Goal: Task Accomplishment & Management: Manage account settings

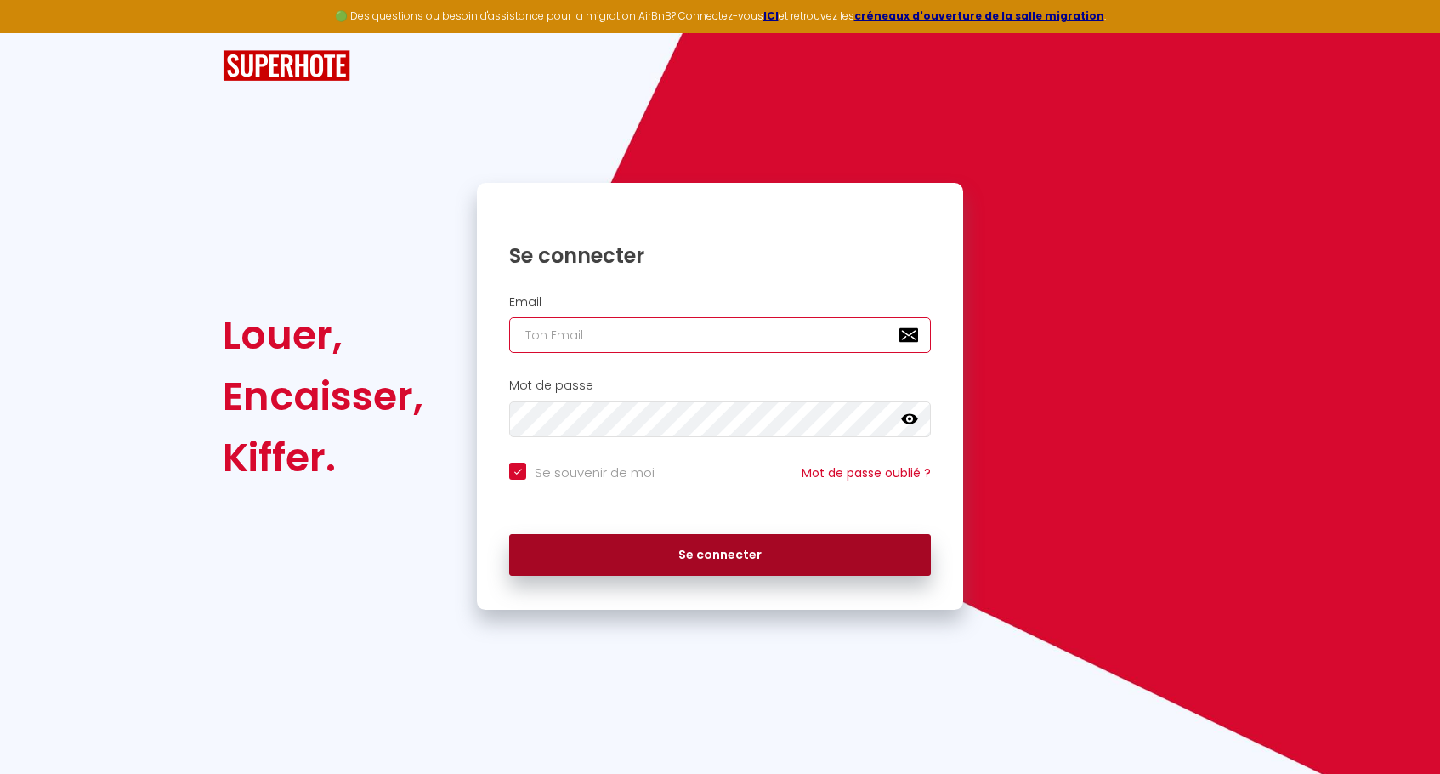
type input "[EMAIL_ADDRESS][DOMAIN_NAME]"
click at [693, 555] on button "Se connecter" at bounding box center [720, 555] width 422 height 43
checkbox input "true"
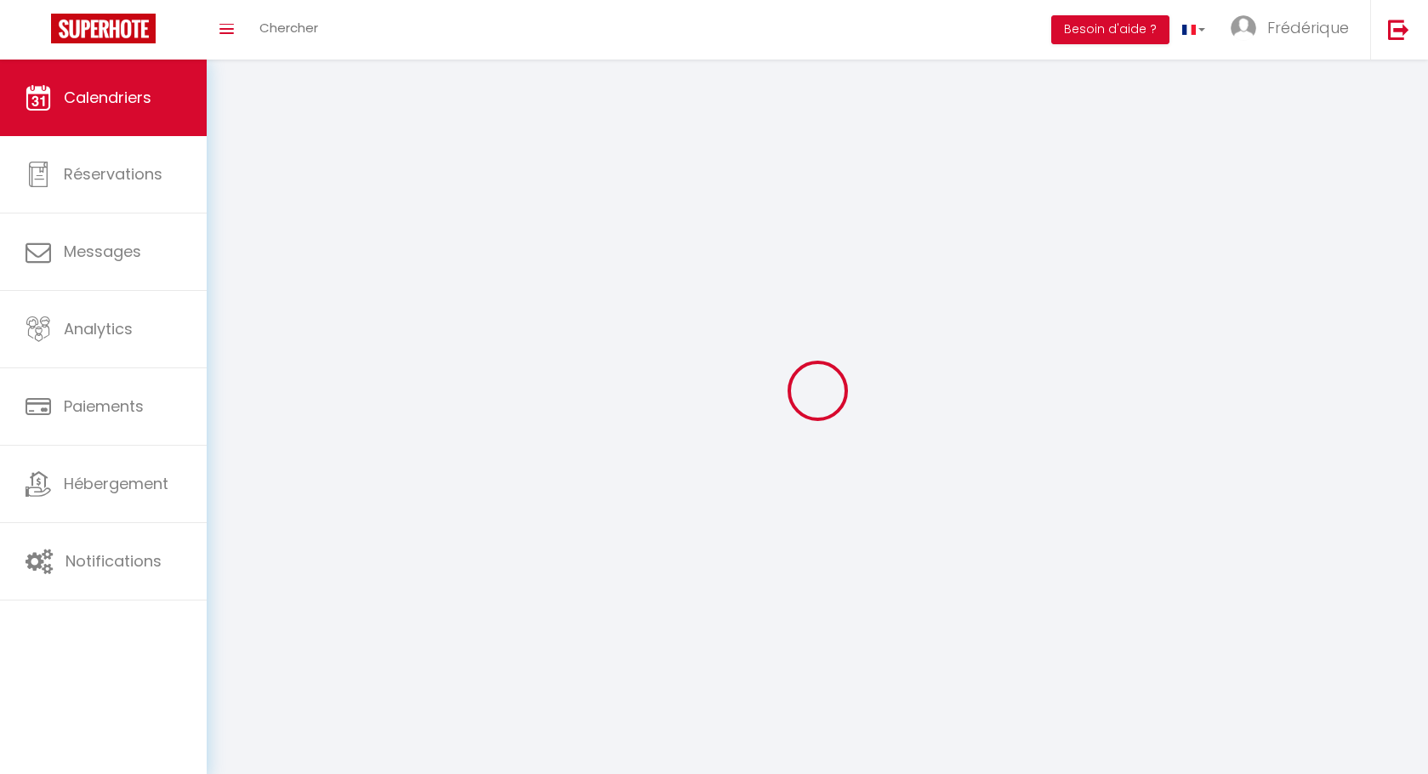
select select
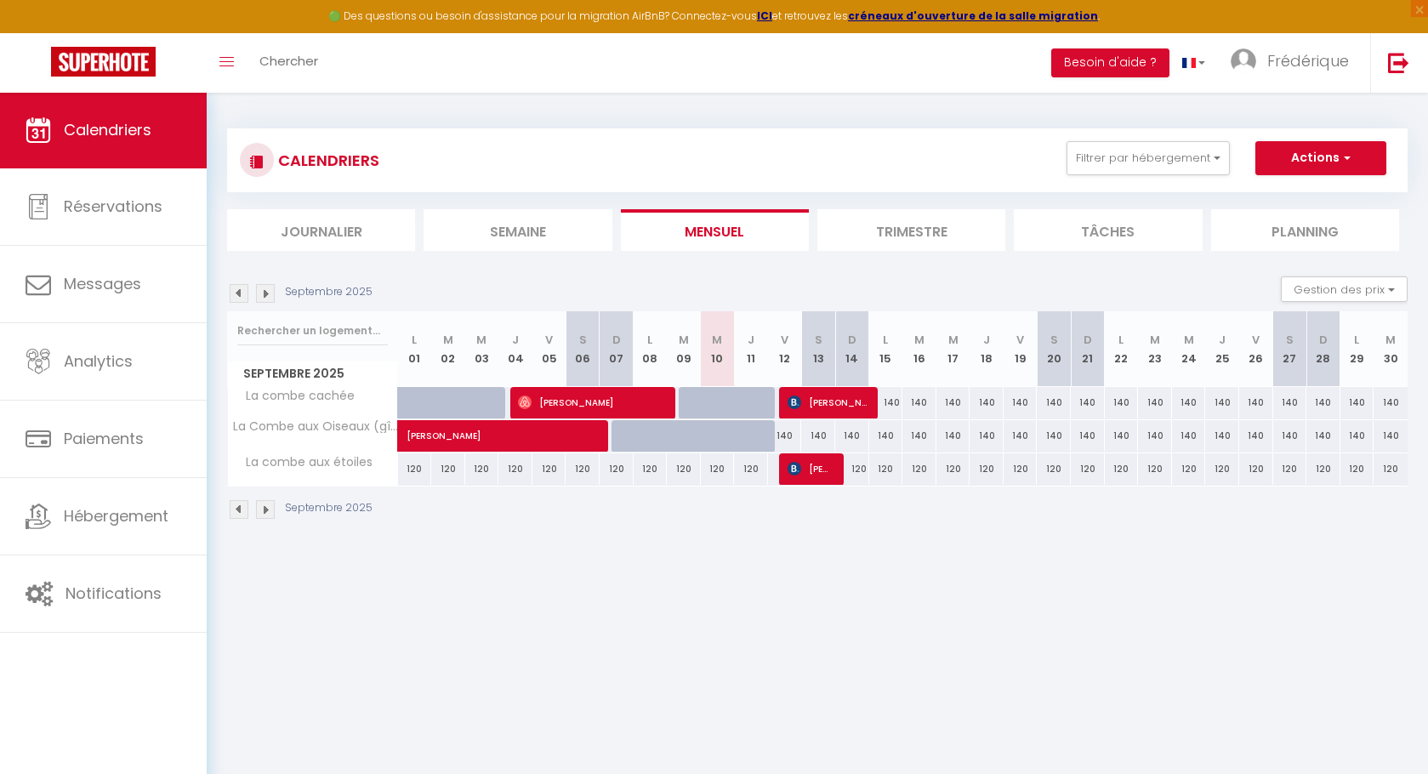
select select
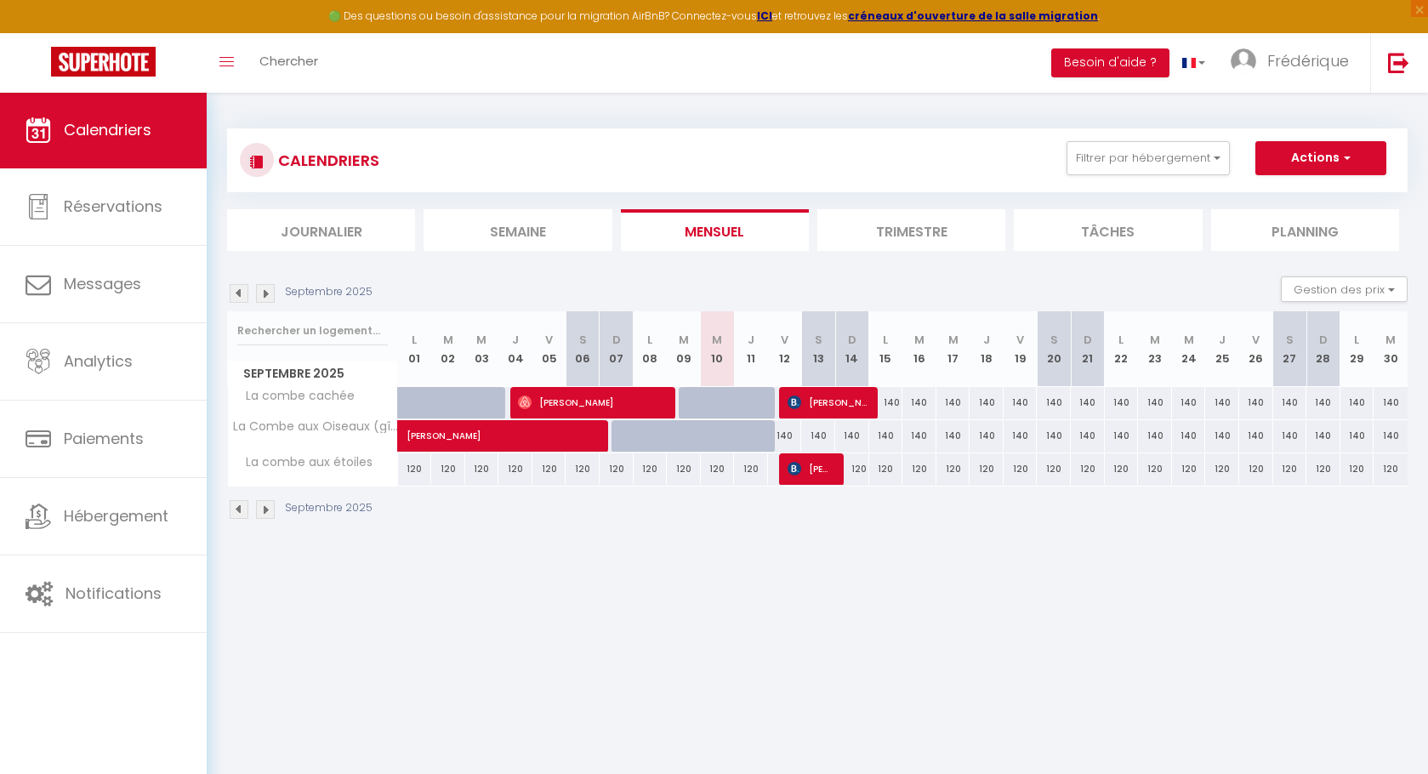
select select
click at [833, 407] on span "[PERSON_NAME]" at bounding box center [826, 402] width 79 height 32
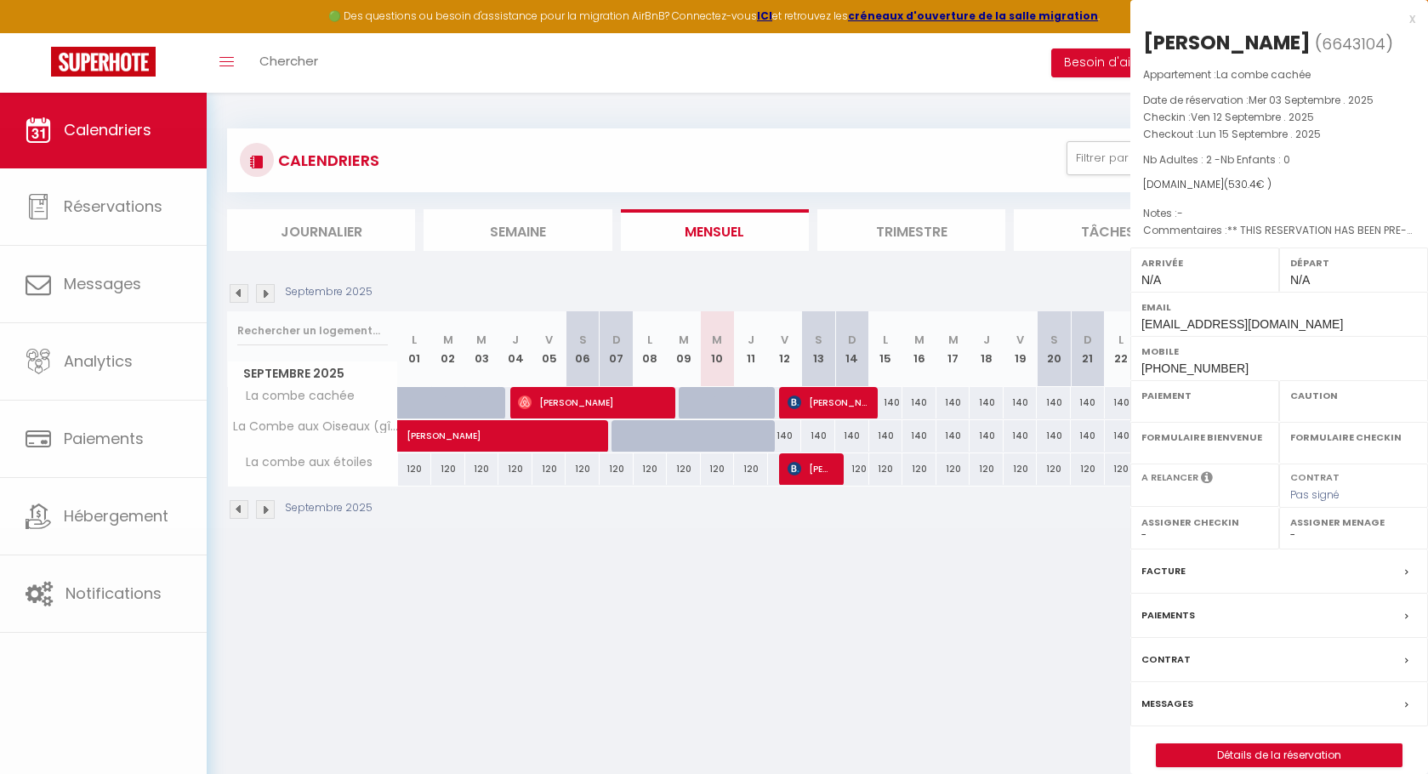
select select "OK"
select select "0"
select select "1"
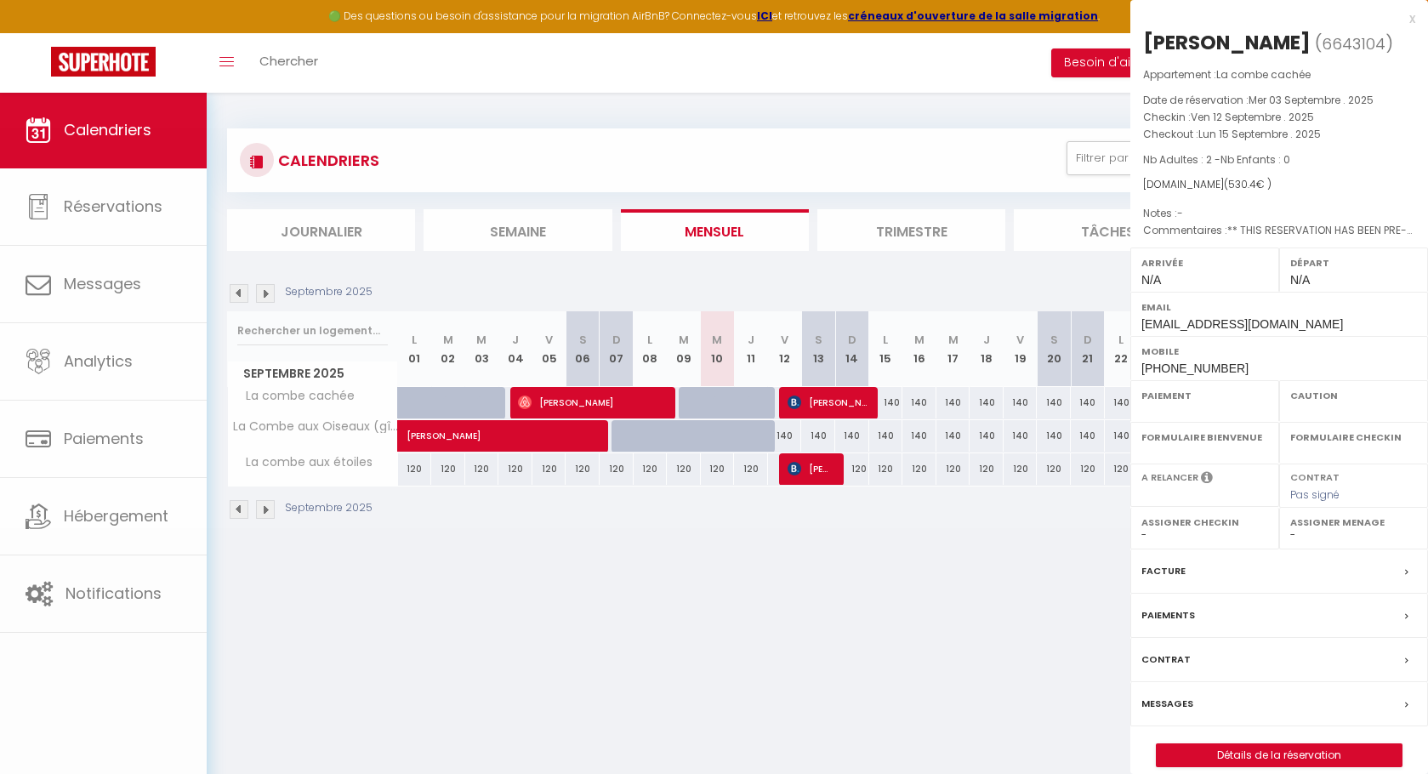
select select
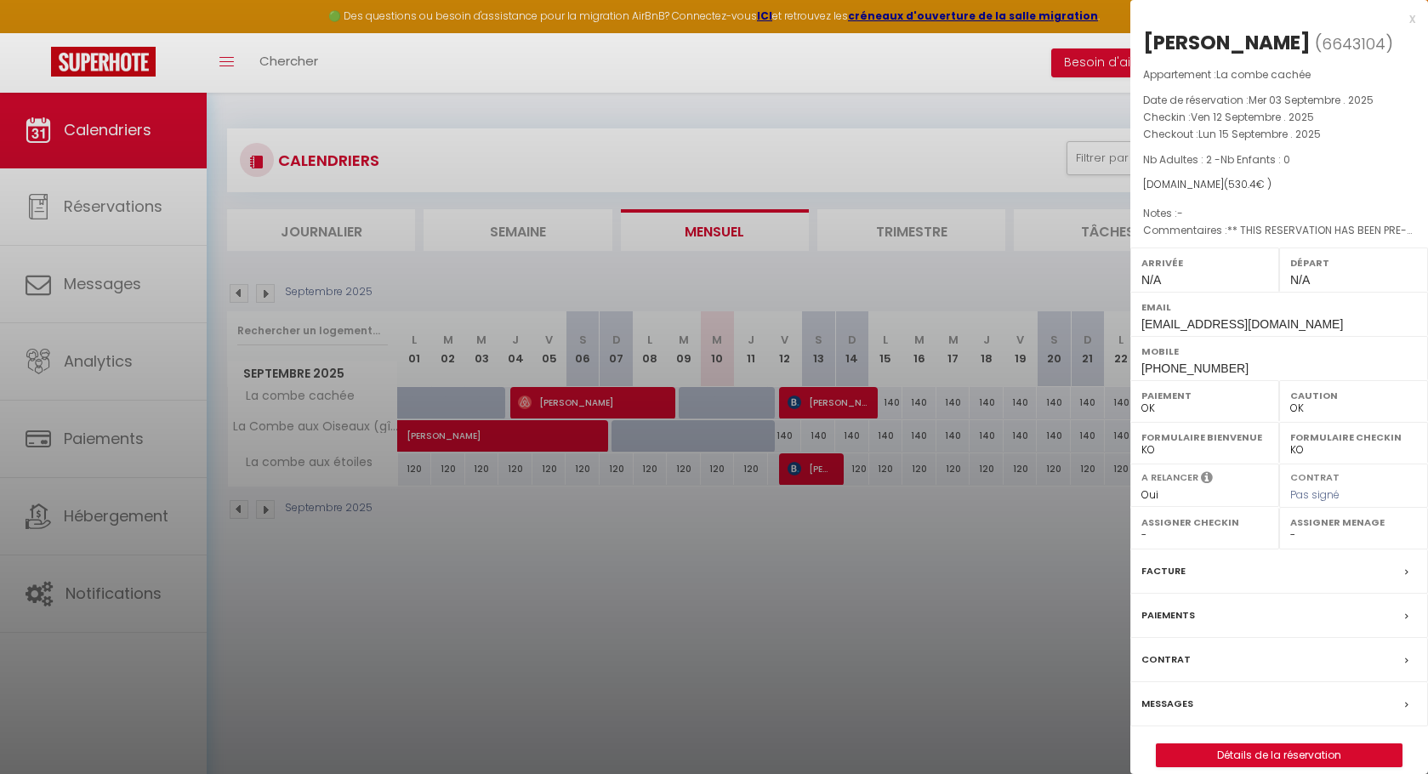
click at [1261, 747] on link "Détails de la réservation" at bounding box center [1278, 755] width 245 height 22
select select
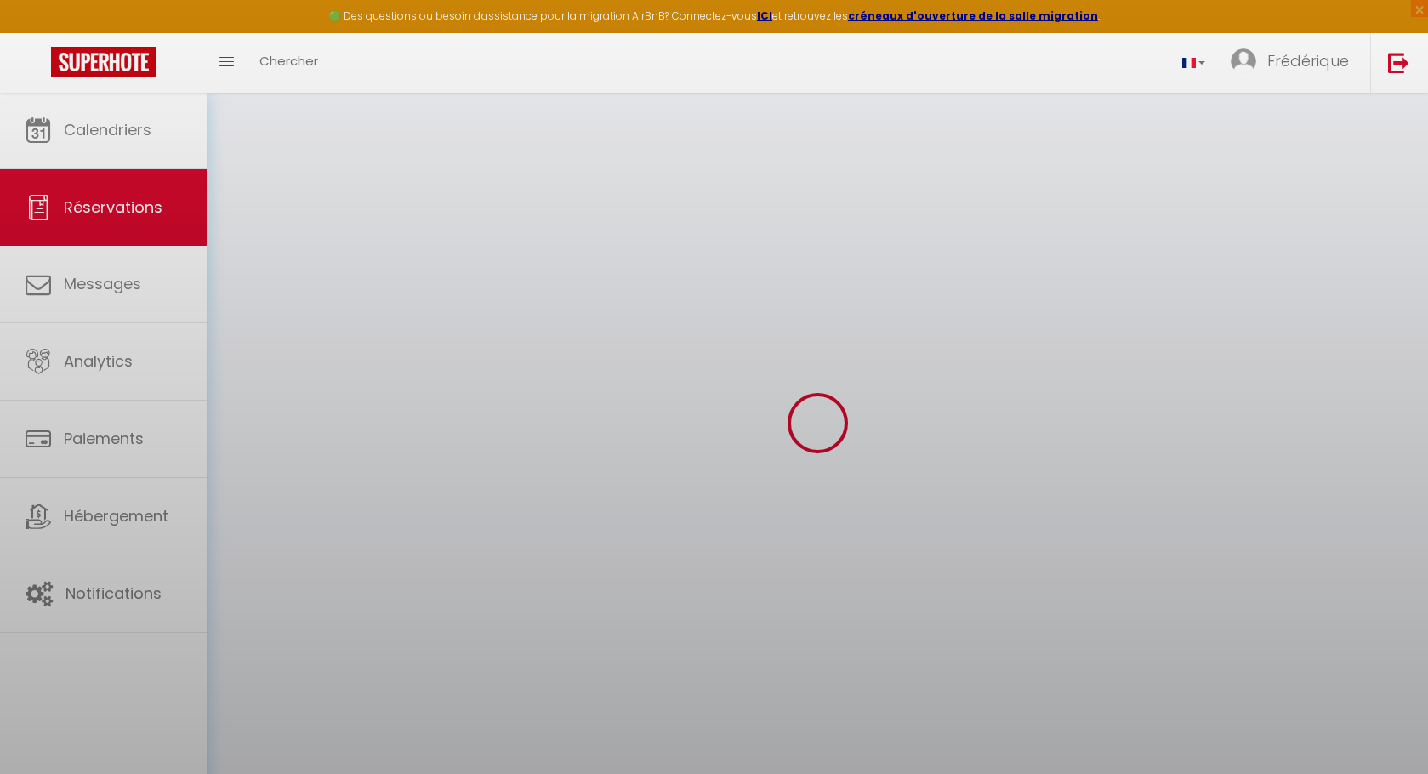
select select
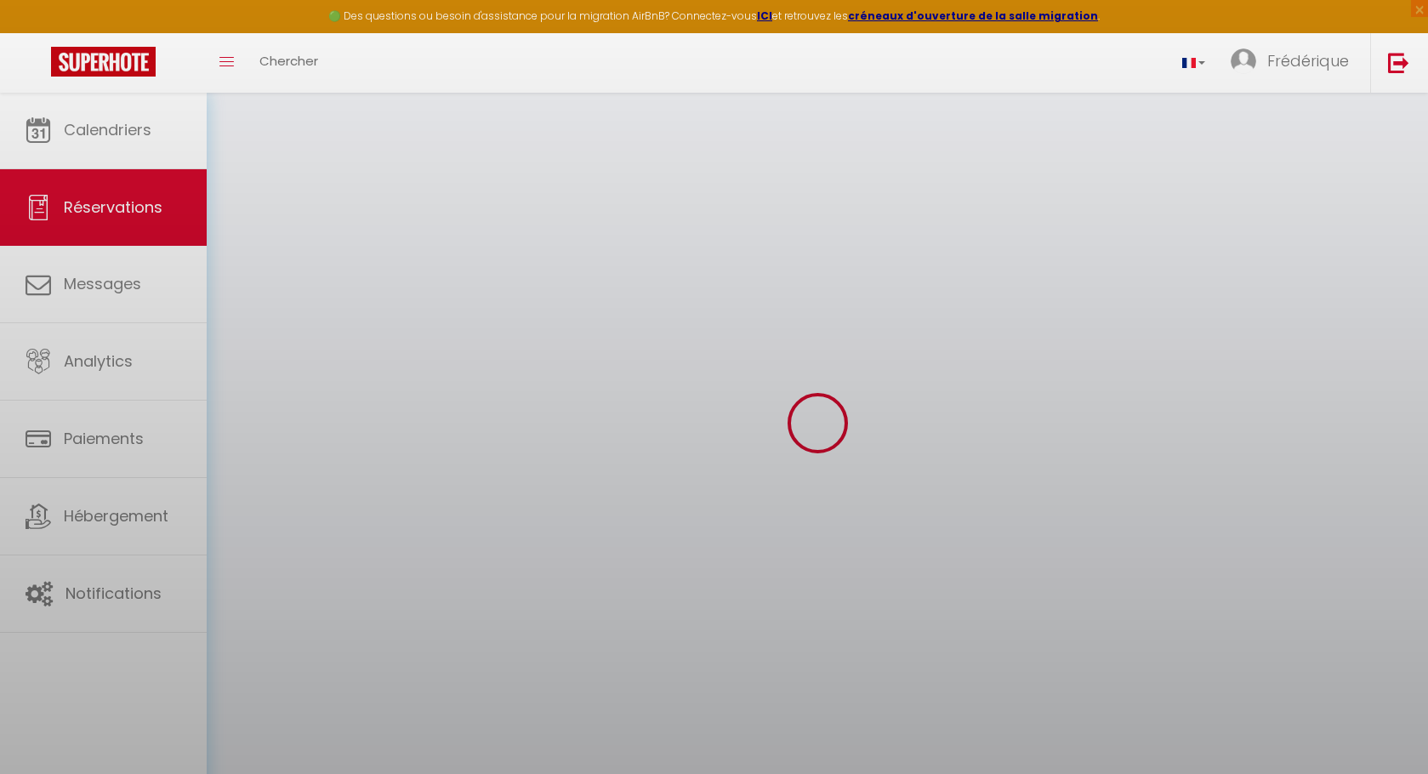
select select
checkbox input "false"
select select
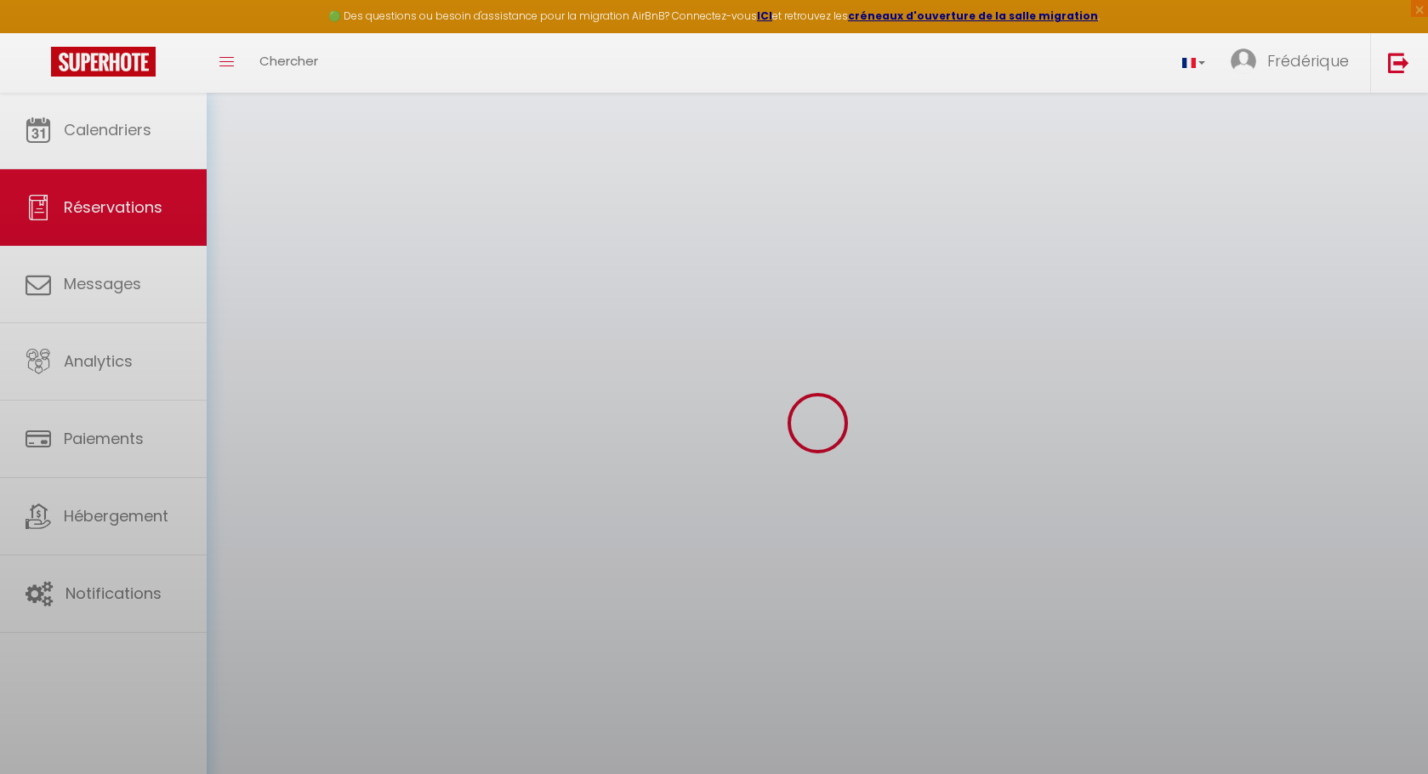
select select
checkbox input "false"
select select
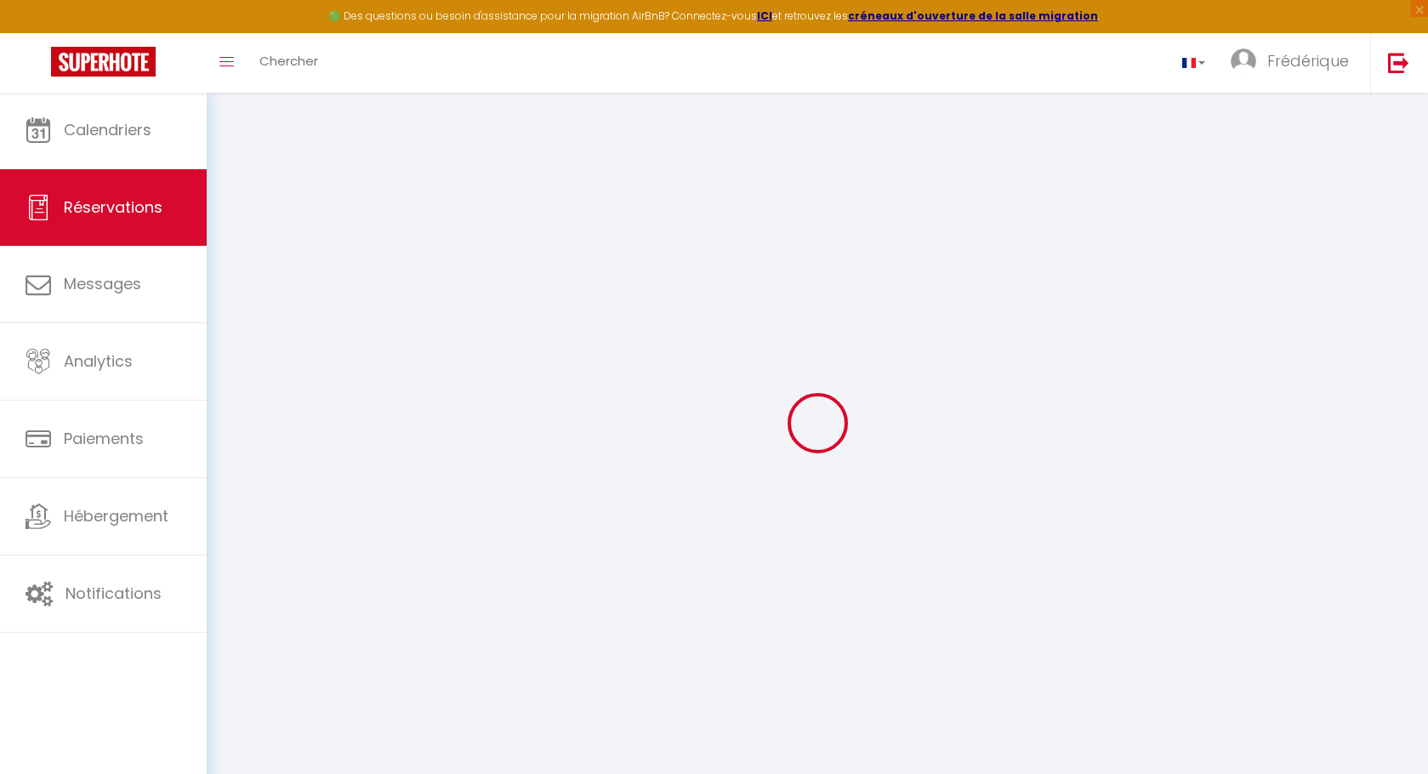
type input "Rémi"
type input "PANTALACCI"
type input "[EMAIL_ADDRESS][DOMAIN_NAME]"
type input "[PHONE_NUMBER]"
type input "."
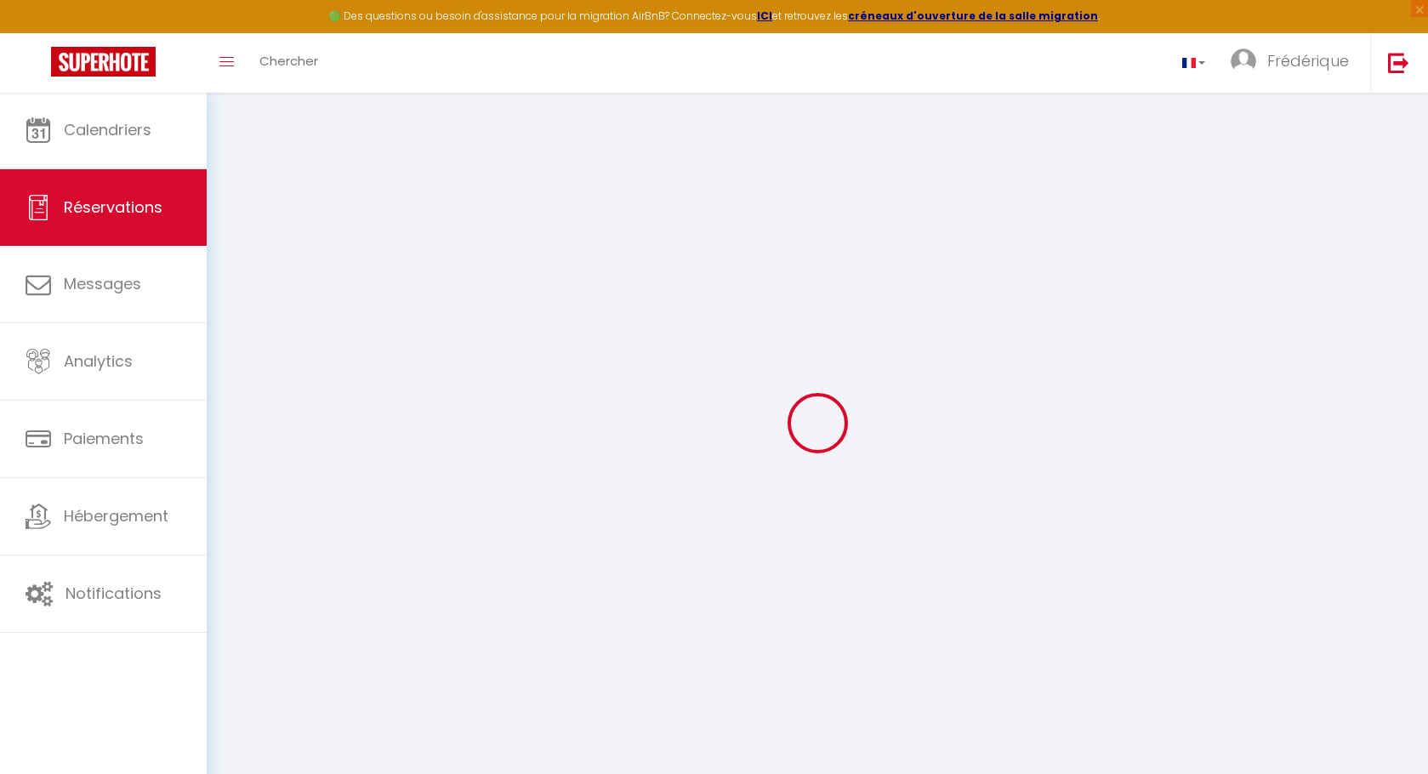
select select "FR"
type input "85.68"
type input "7.43"
select select "39413"
select select "1"
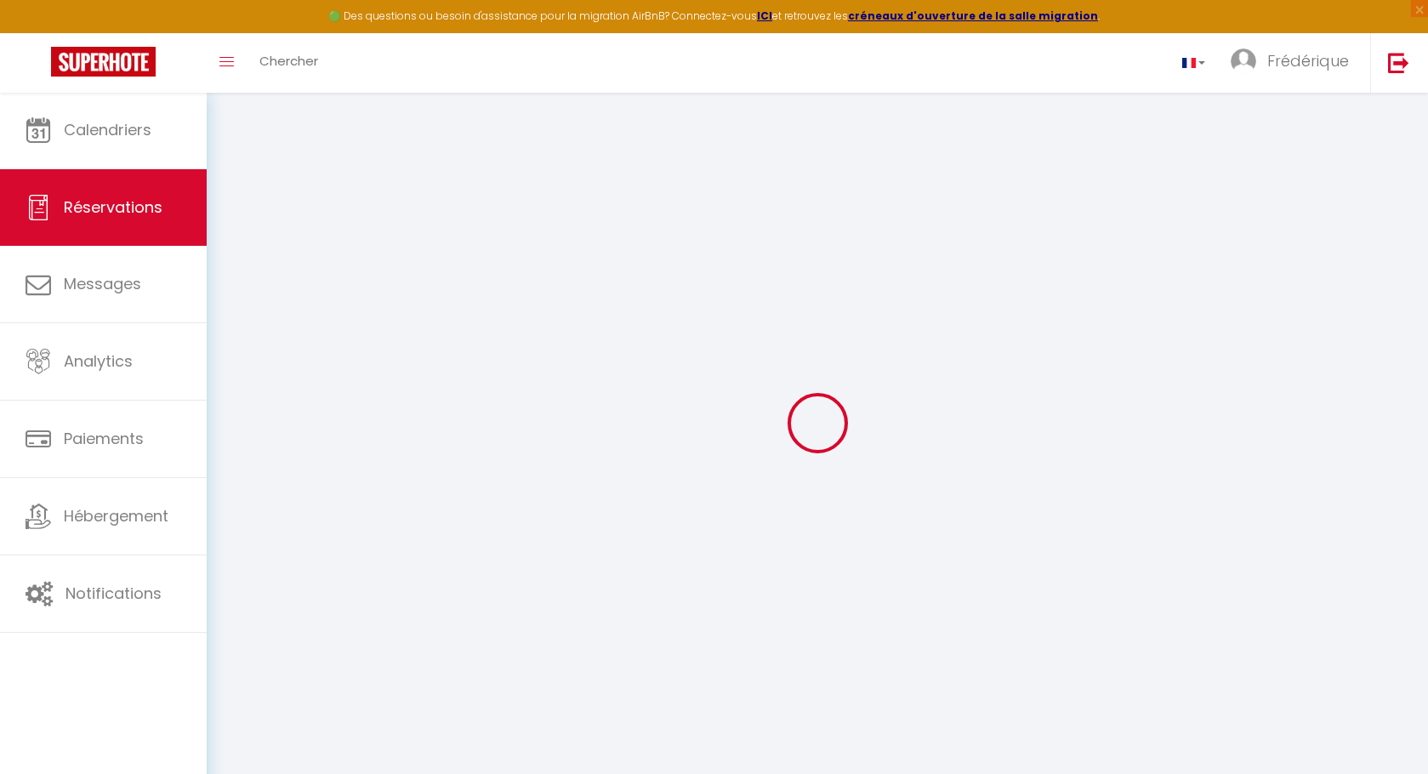
select select
type input "2"
select select "12"
select select "15"
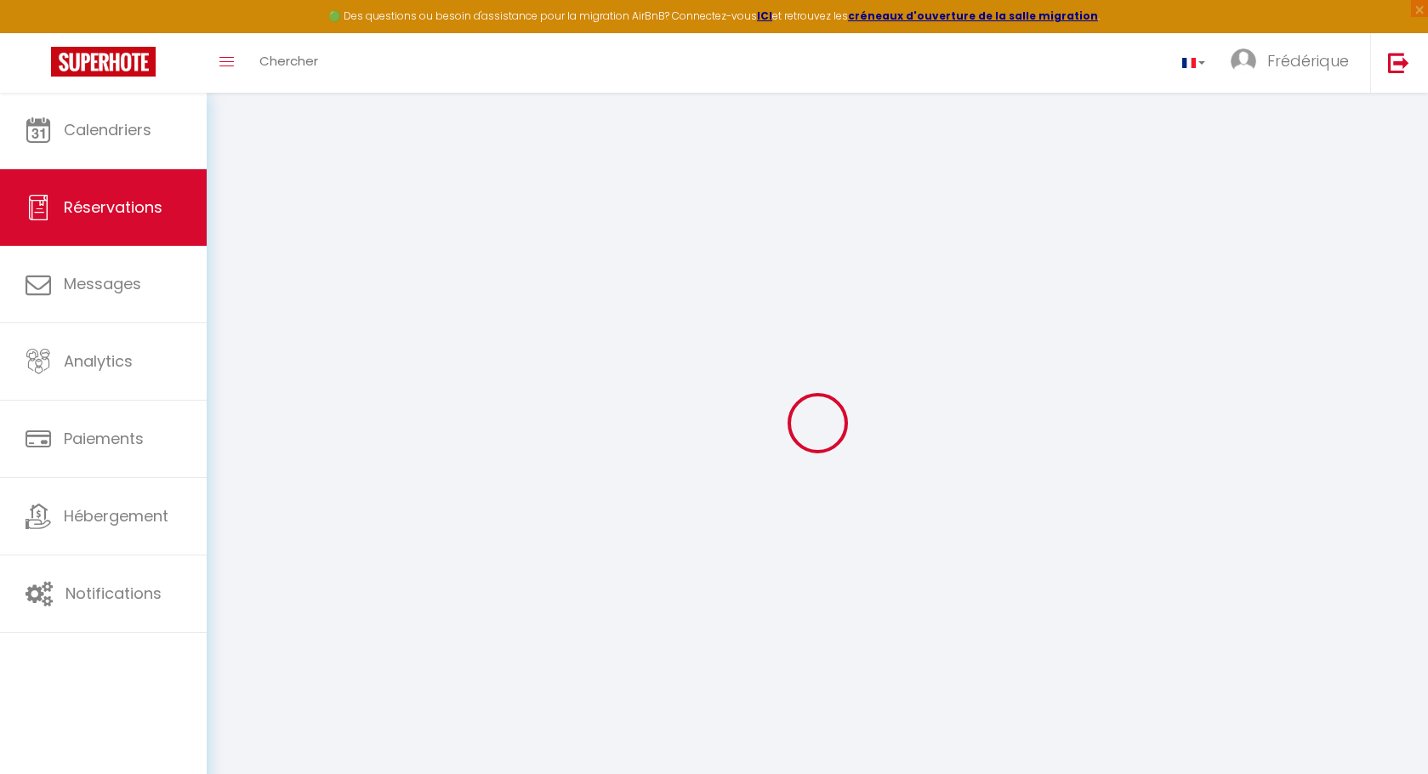
type input "504"
checkbox input "false"
select select "2"
type input "0"
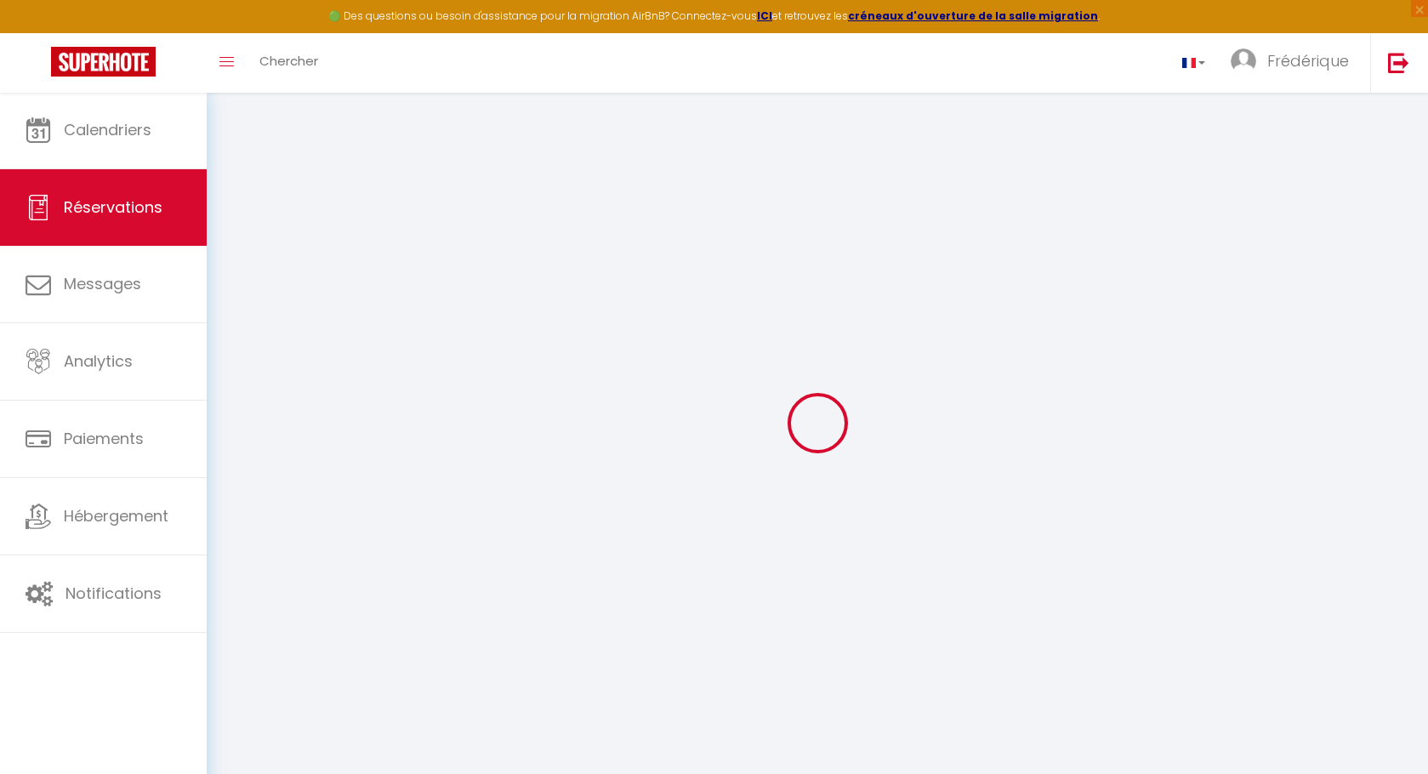
type input "0"
select select
checkbox input "false"
select select
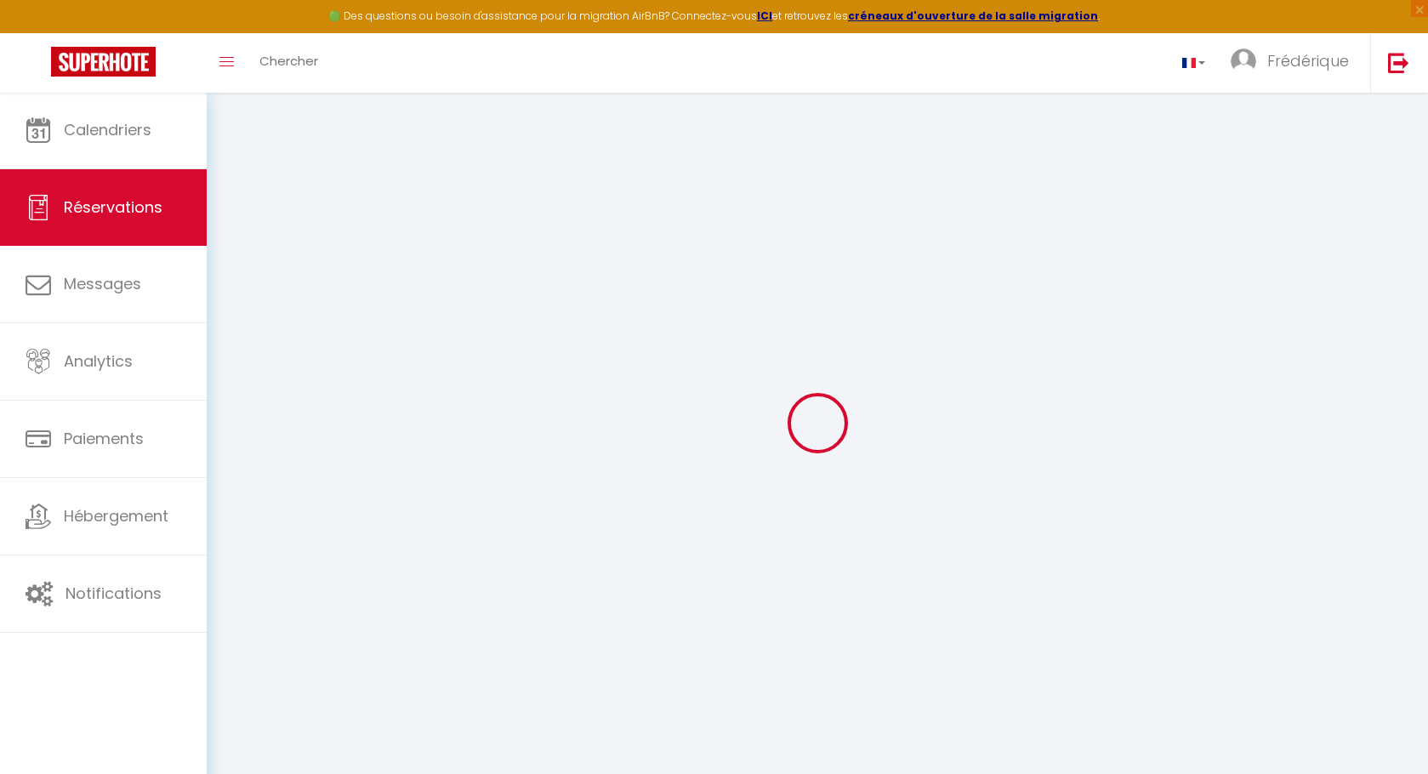
select select
checkbox input "false"
select select
checkbox input "false"
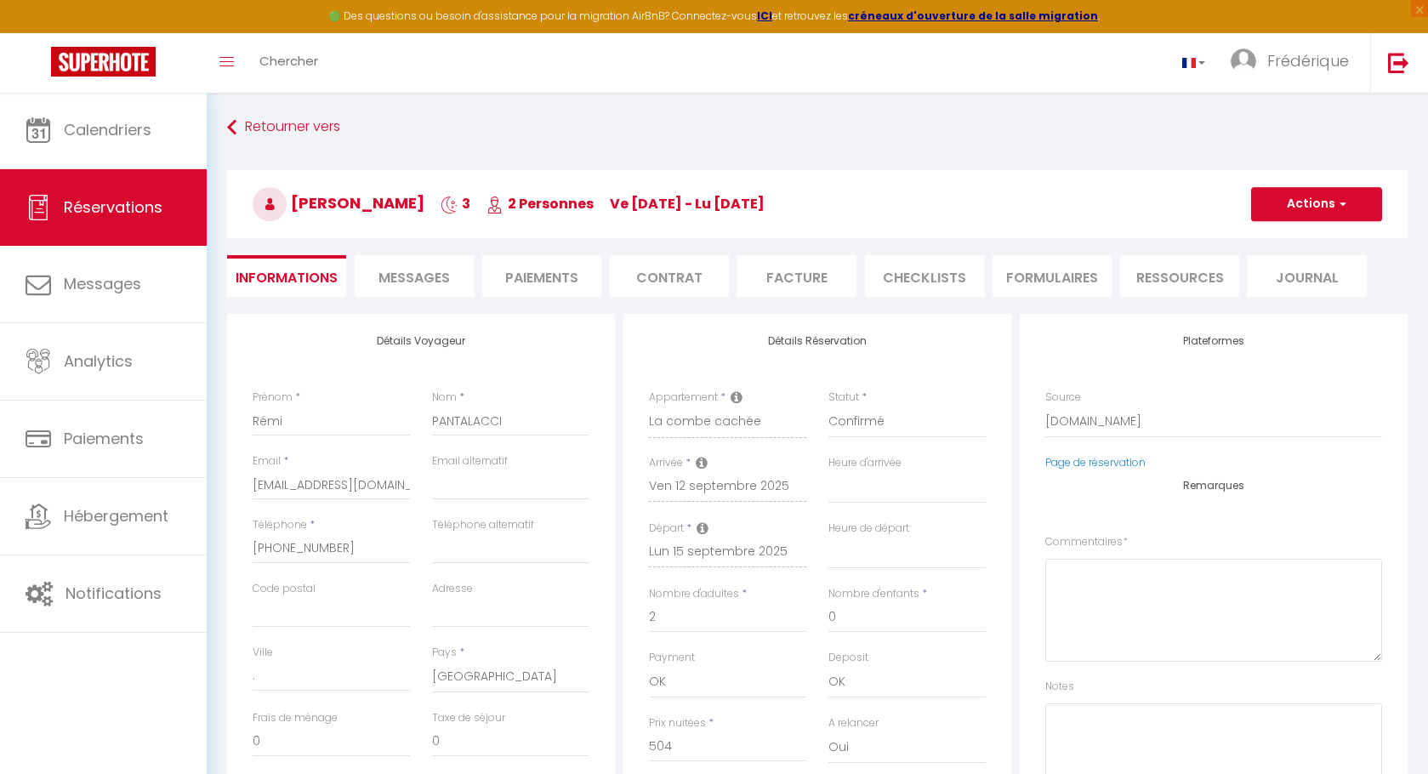
select select
checkbox input "false"
type textarea "** THIS RESERVATION HAS BEEN PRE-PAID ** Reservation has a cancellation grace p…"
type input "26.4"
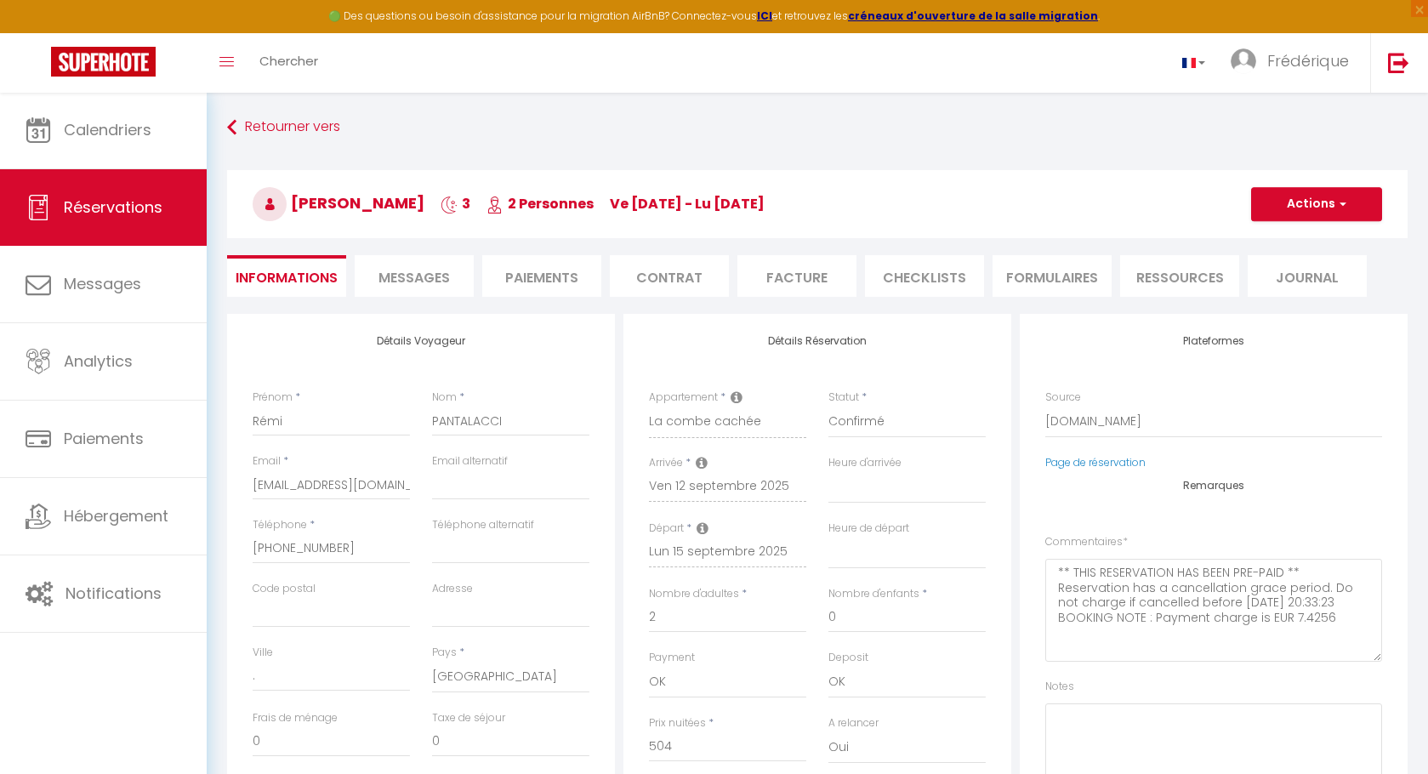
select select
checkbox input "false"
select select
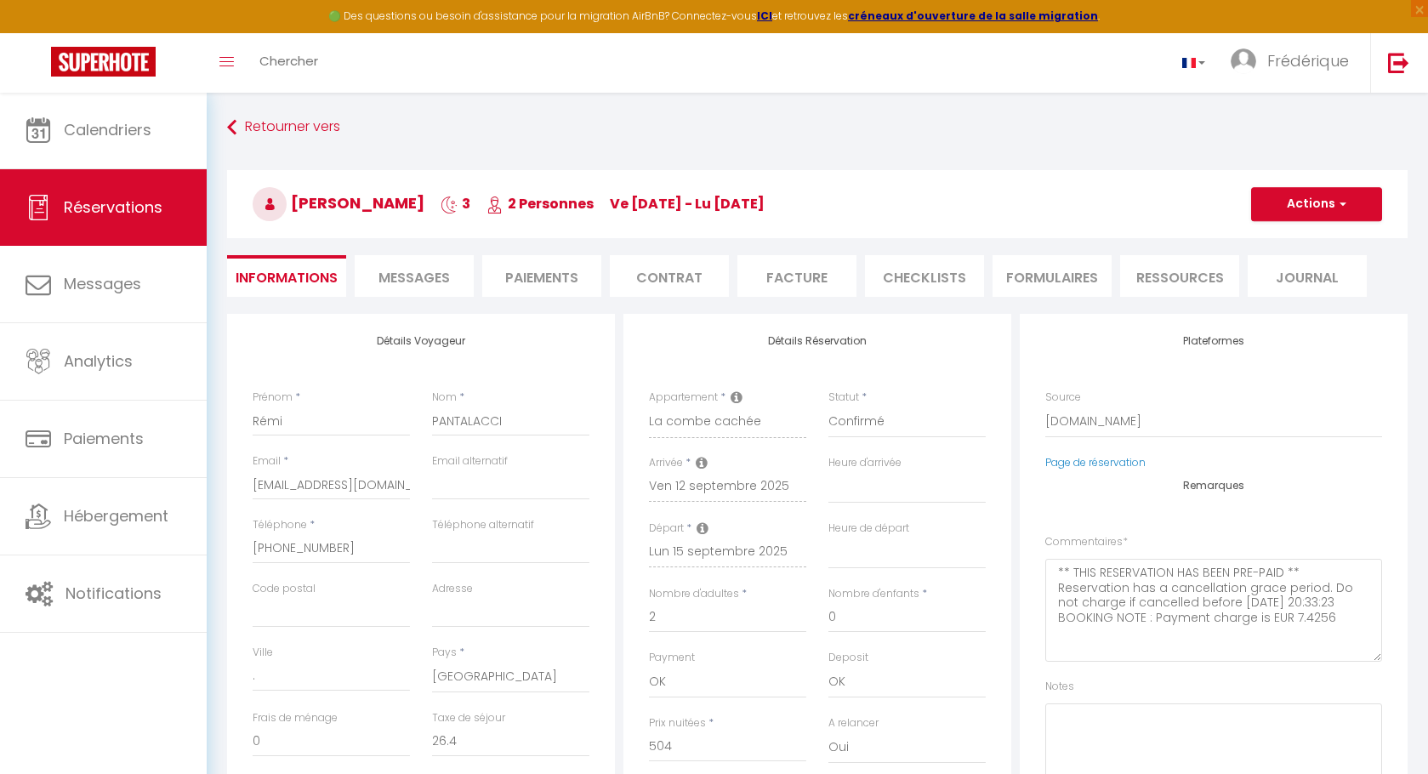
scroll to position [50, 0]
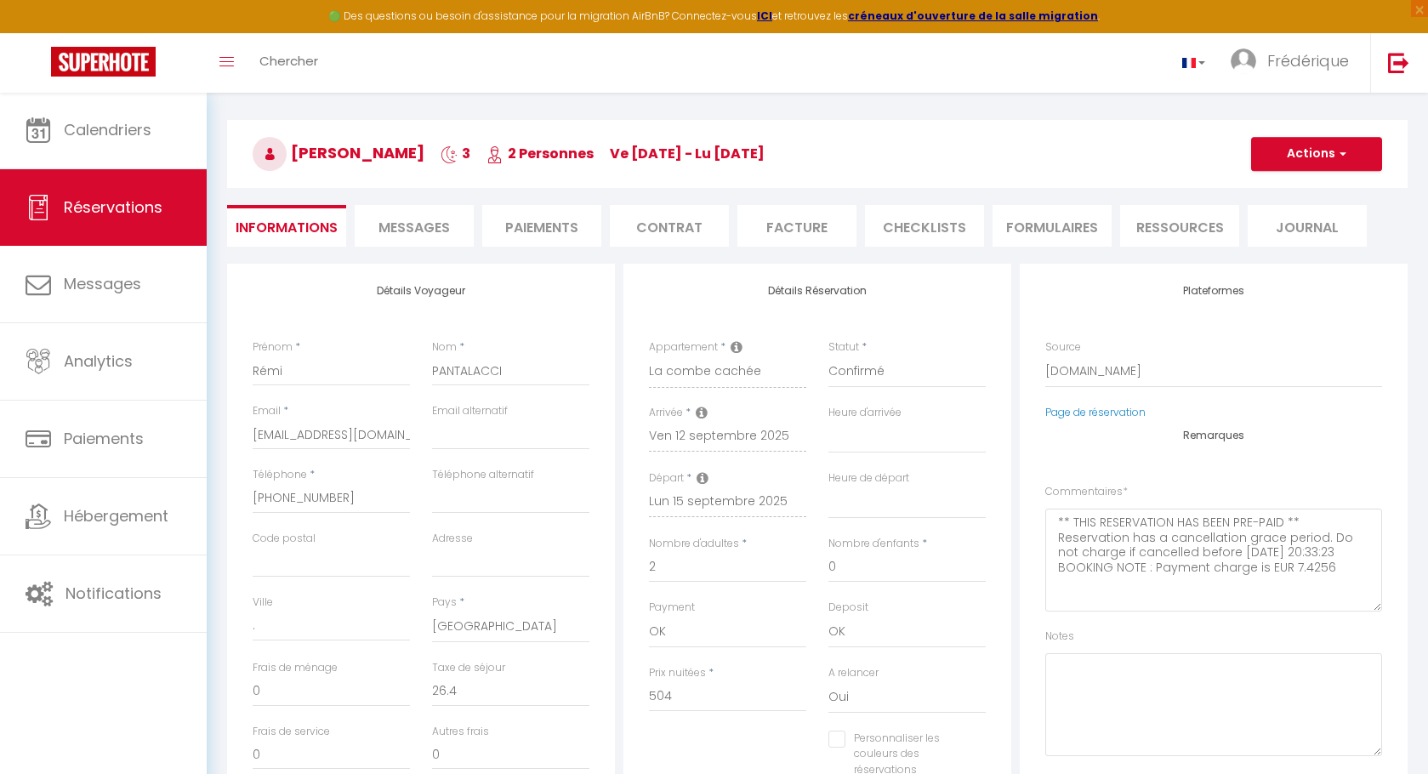
click at [412, 433] on div "Email * [EMAIL_ADDRESS][DOMAIN_NAME]" at bounding box center [330, 435] width 179 height 64
drag, startPoint x: 412, startPoint y: 430, endPoint x: 295, endPoint y: 433, distance: 116.5
click at [297, 433] on div "Email * [EMAIL_ADDRESS][DOMAIN_NAME]" at bounding box center [330, 435] width 179 height 64
drag, startPoint x: 253, startPoint y: 433, endPoint x: 559, endPoint y: 435, distance: 306.1
click at [559, 435] on div "Email * [EMAIL_ADDRESS][DOMAIN_NAME] Email alternatif" at bounding box center [420, 435] width 359 height 64
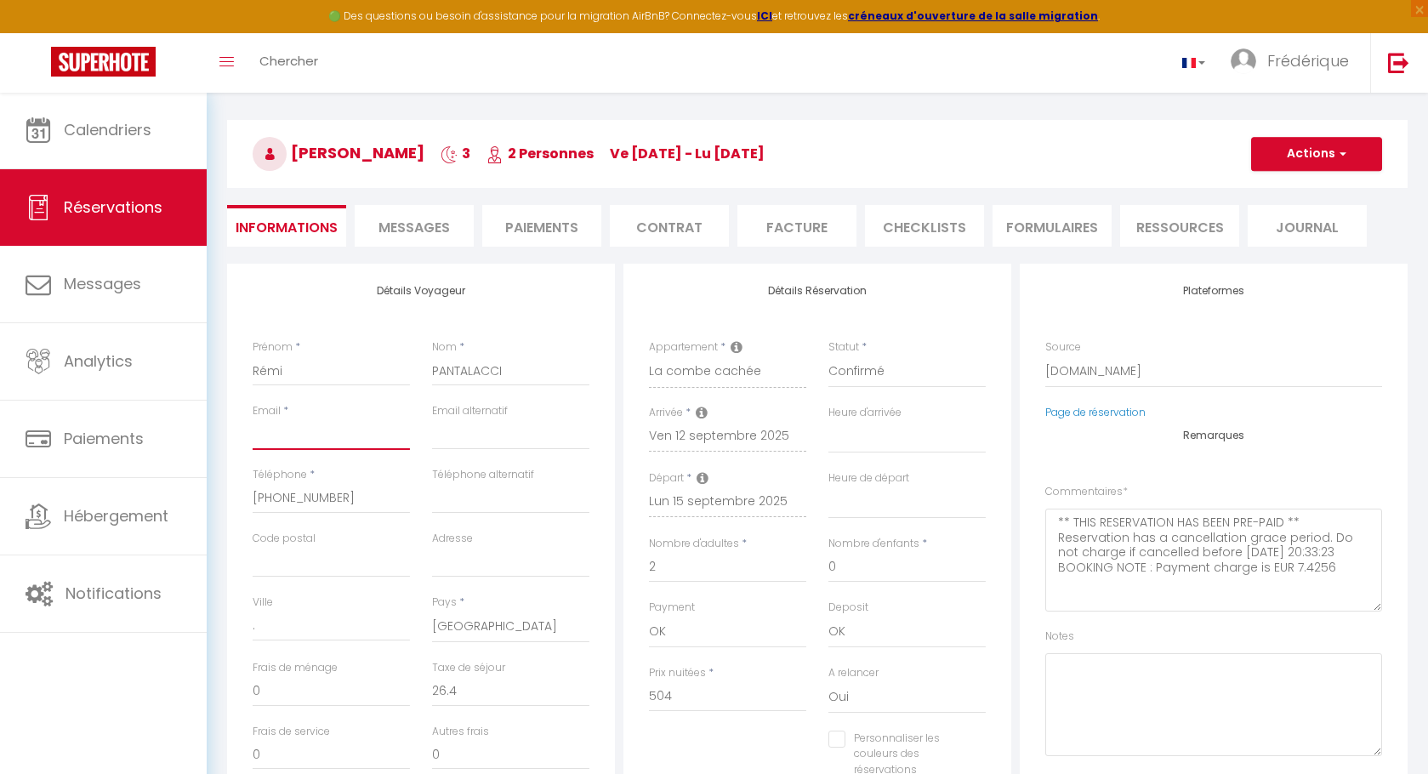
select select
checkbox input "false"
type input "p"
select select
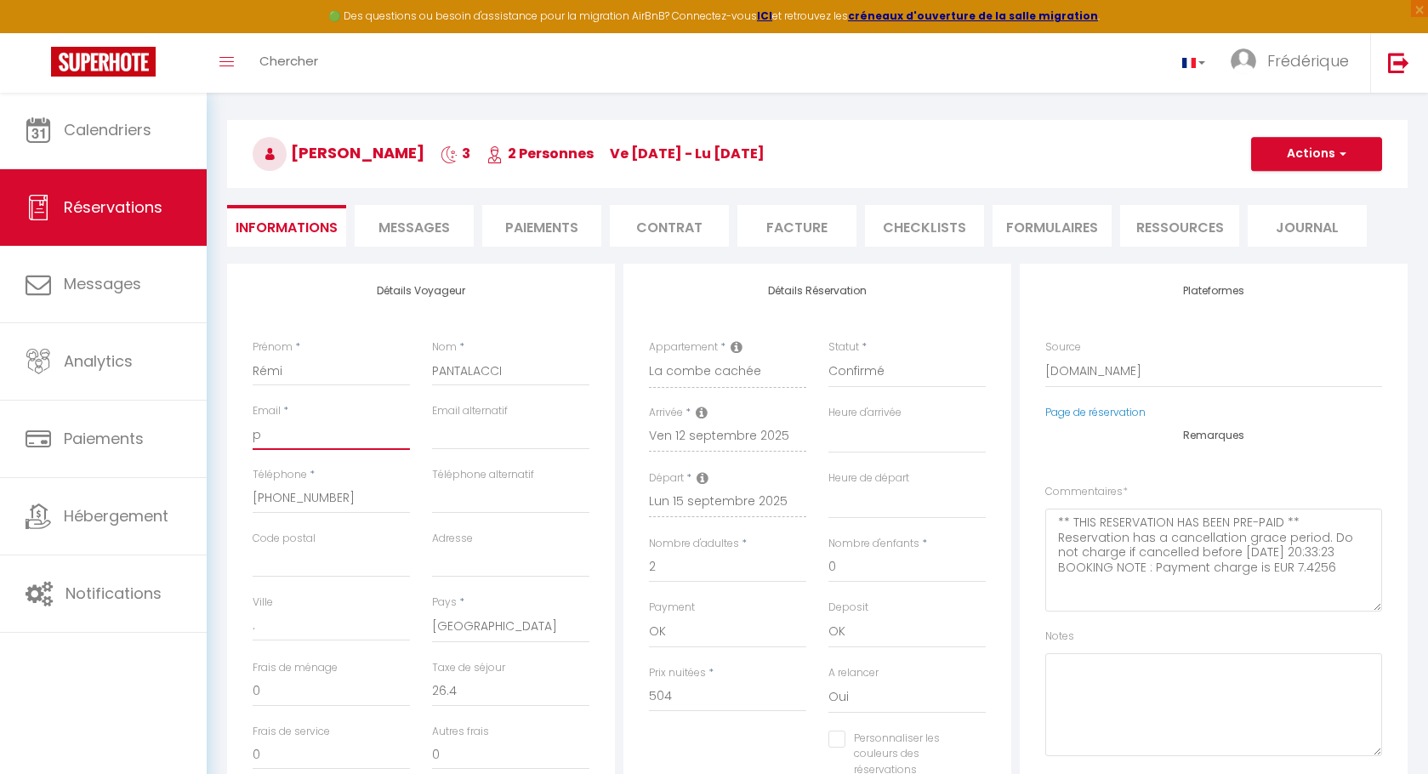
select select
checkbox input "false"
type input "pa"
select select
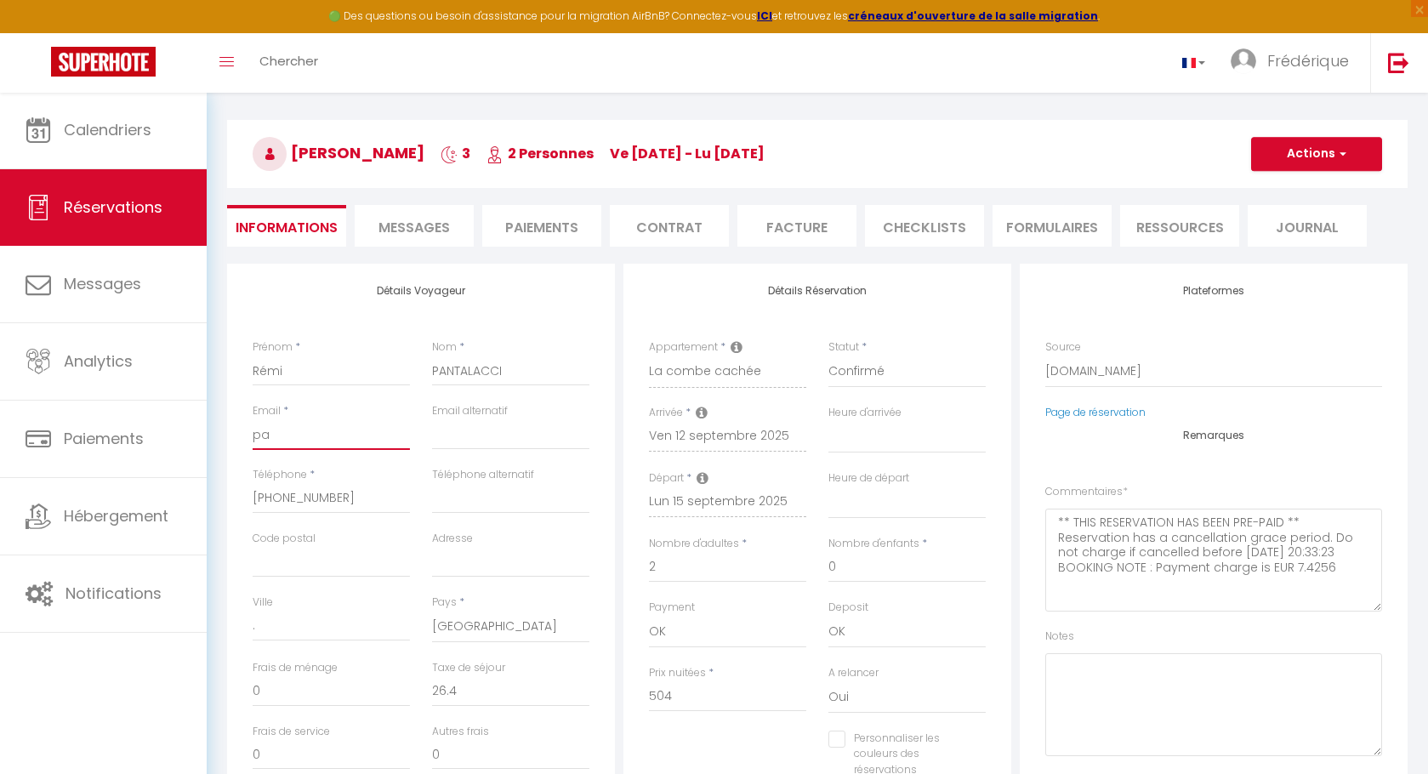
checkbox input "false"
type input "paz"
select select
checkbox input "false"
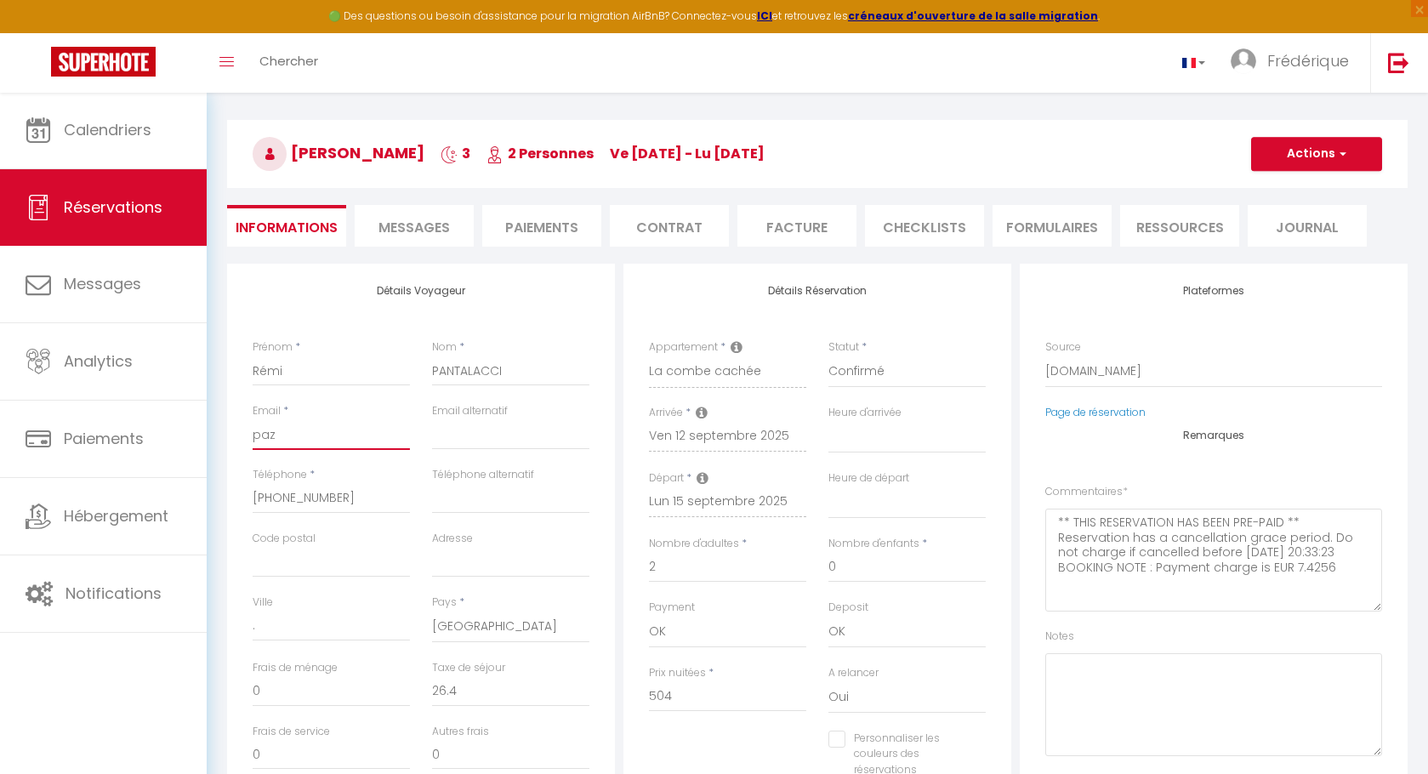
type input "paz,"
select select
checkbox input "false"
type input "paz"
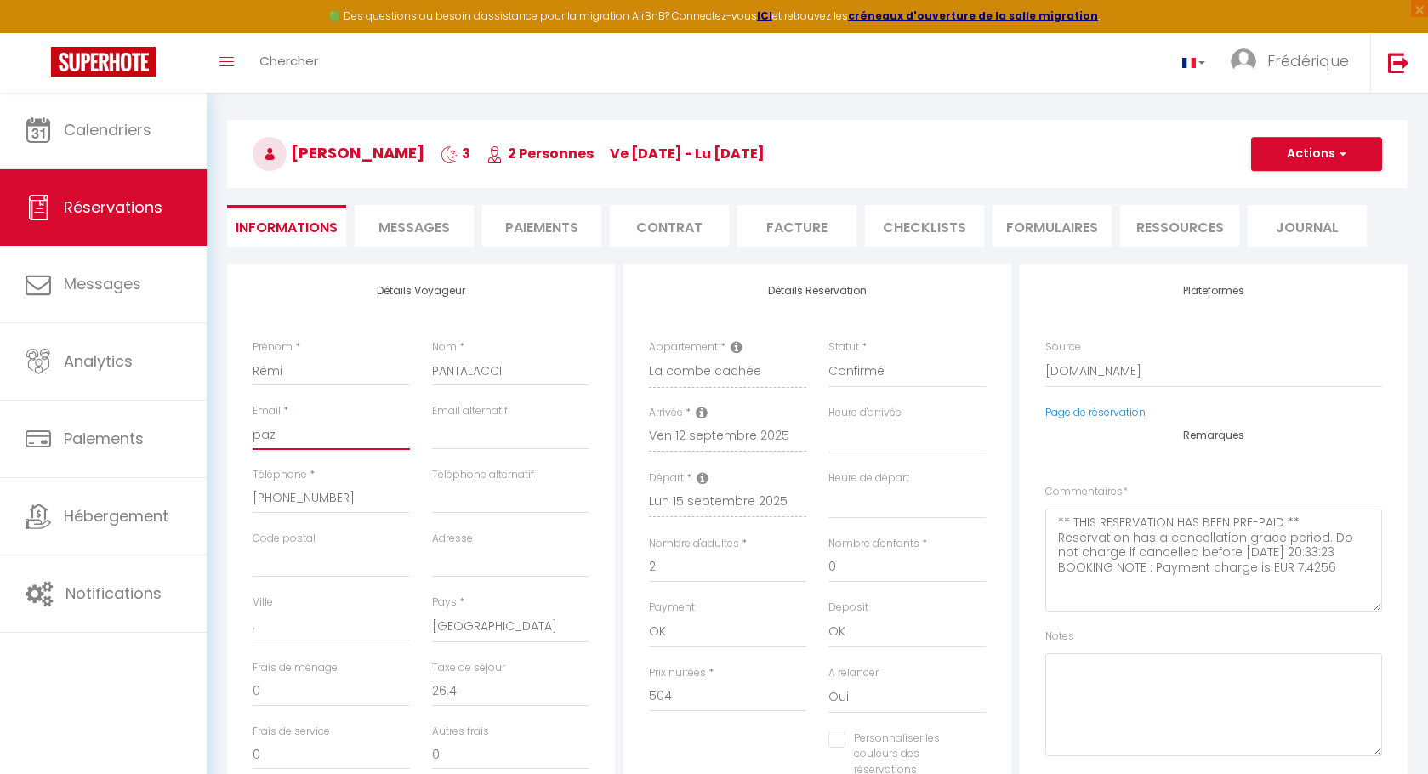
select select
checkbox input "false"
type input "pa"
select select
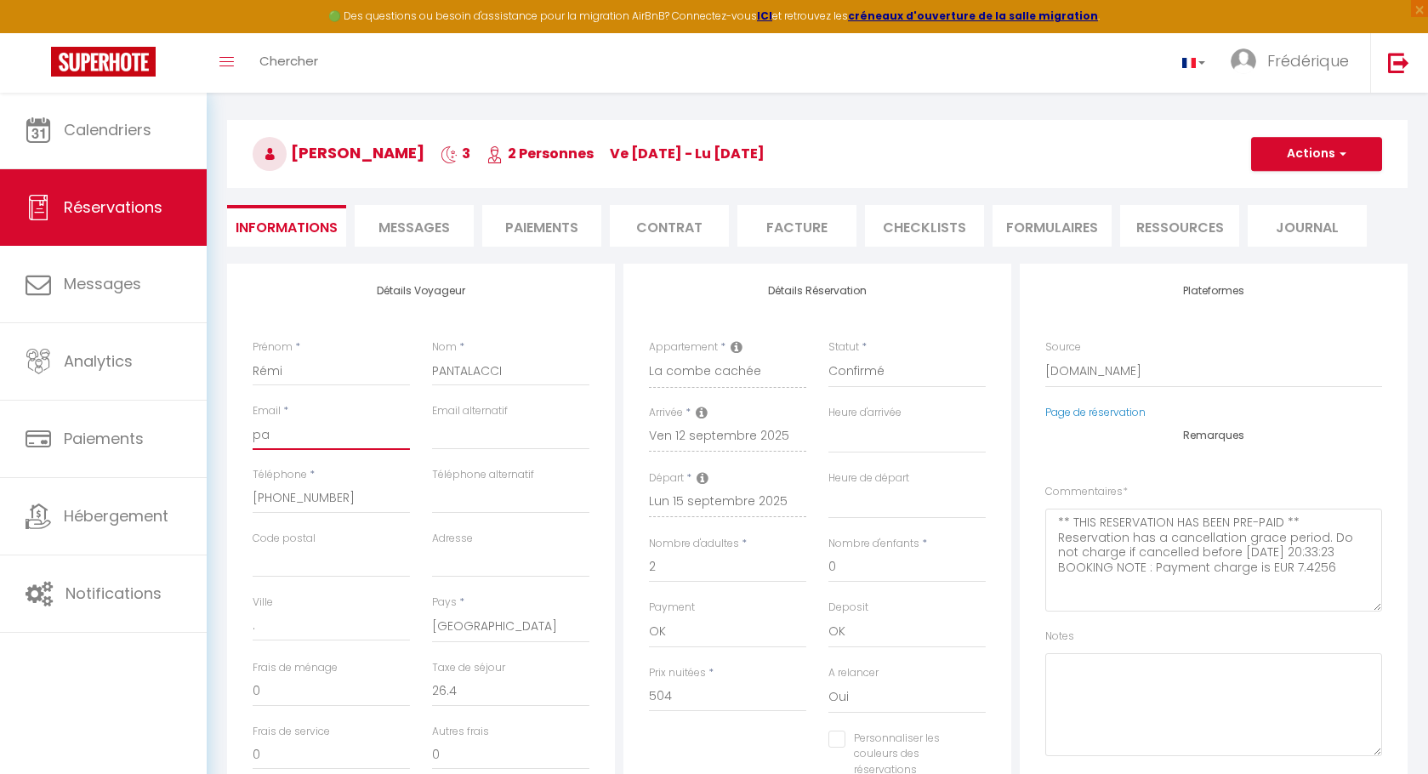
select select
checkbox input "false"
type input "pan"
select select
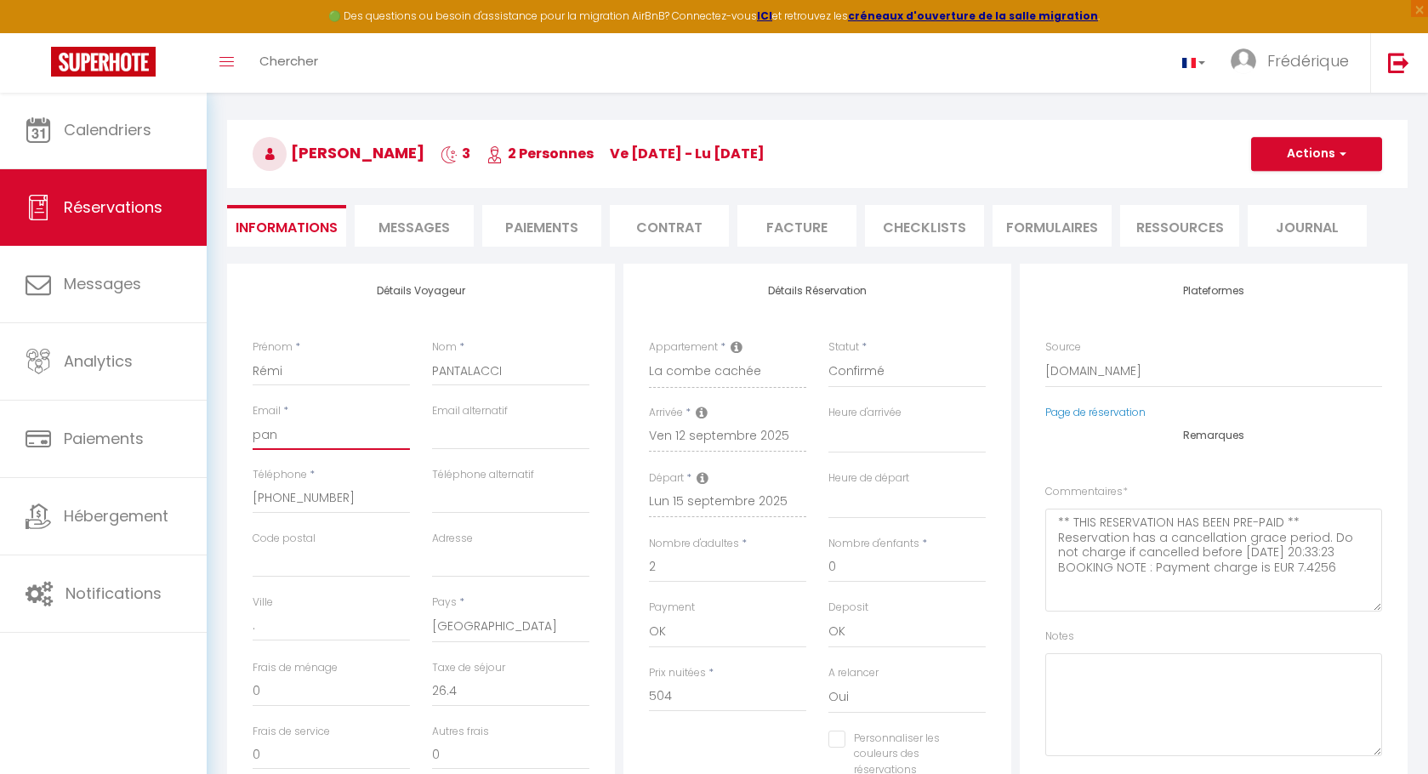
checkbox input "false"
type input "pantr"
select select
checkbox input "false"
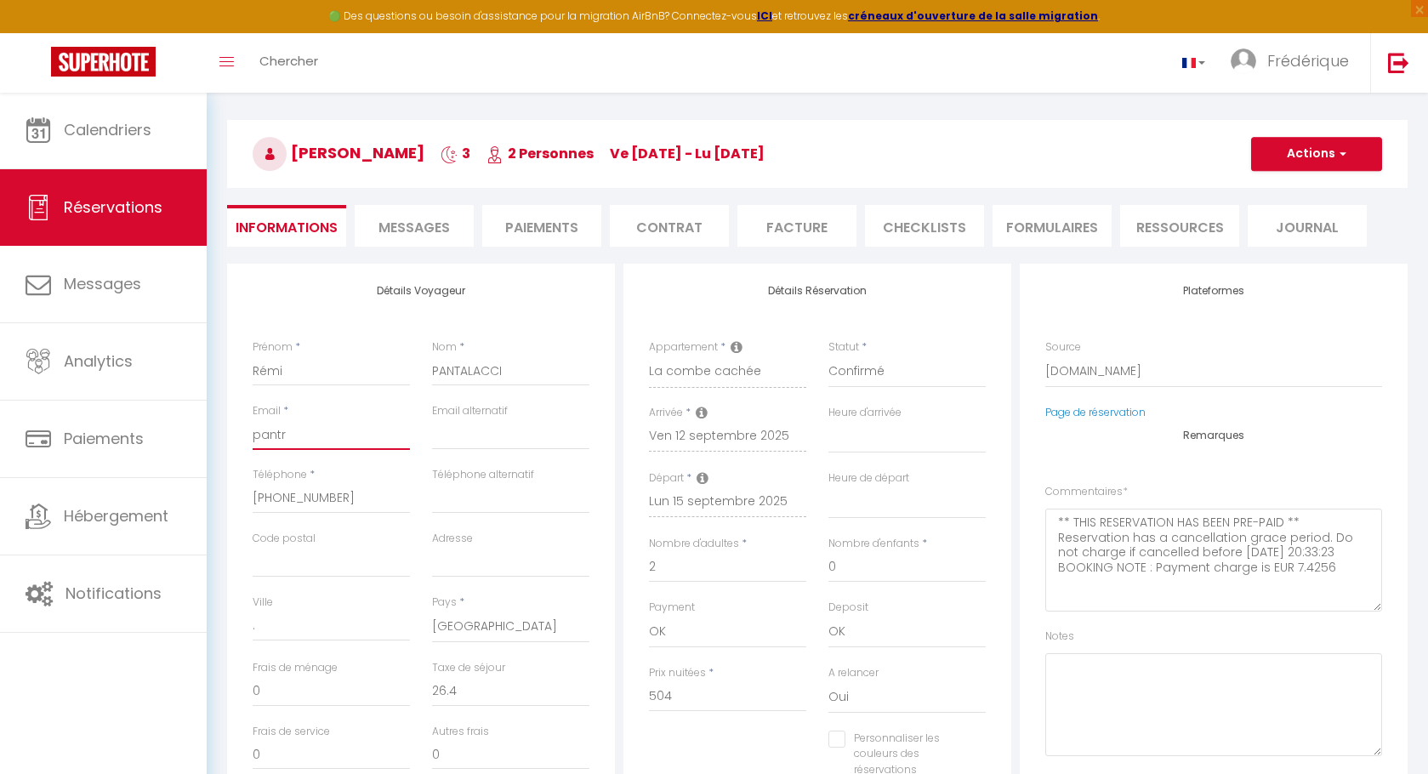
select select
checkbox input "false"
type input "pantra"
select select
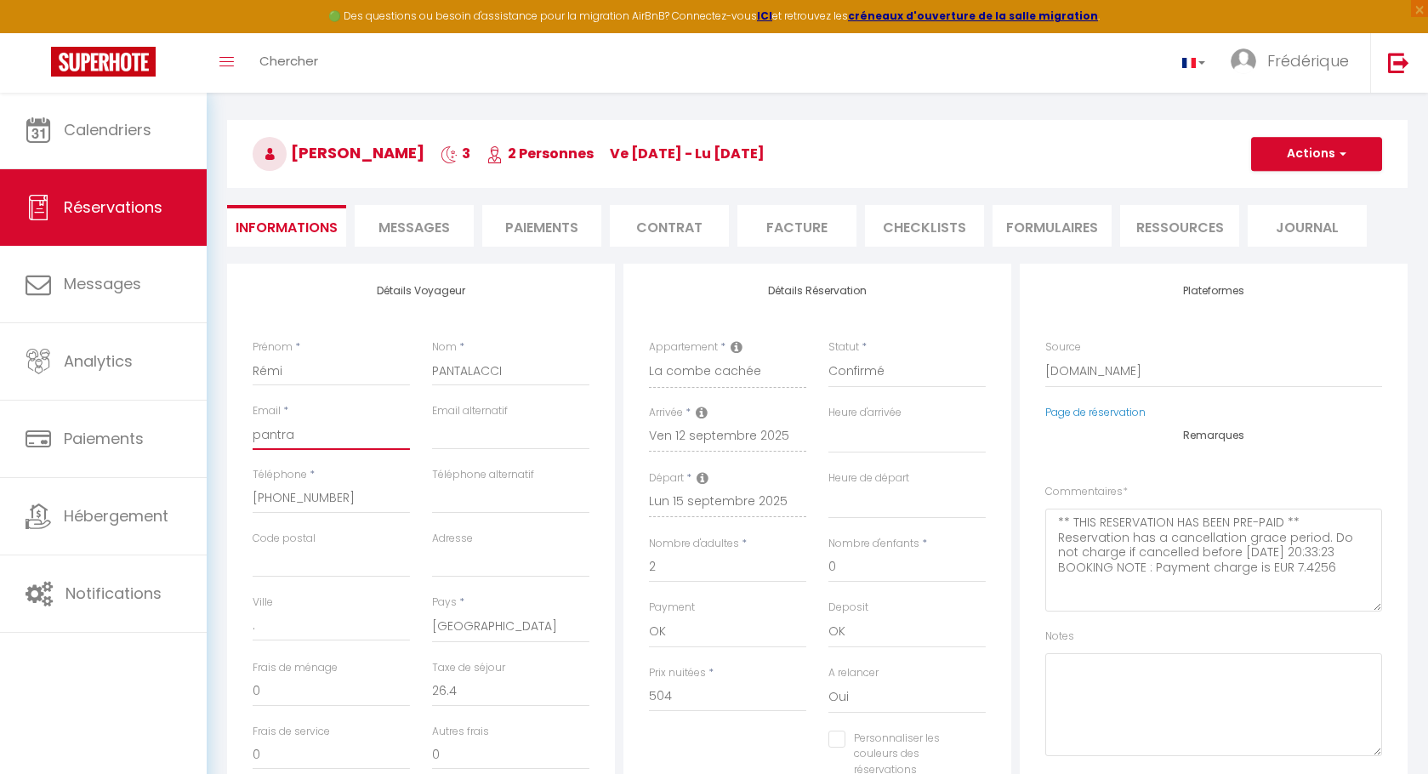
select select
checkbox input "false"
type input "pantral"
select select
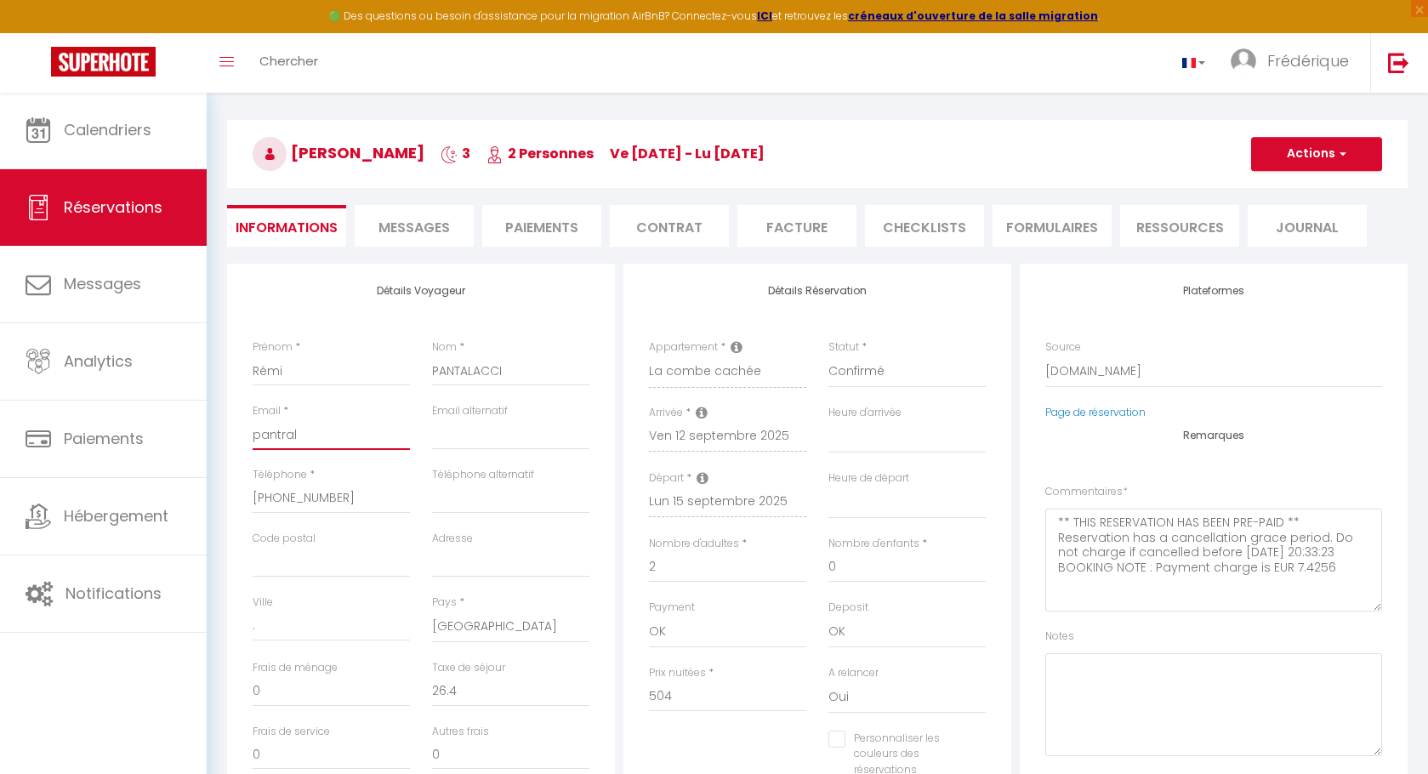
checkbox input "false"
type input "pantra"
select select
checkbox input "false"
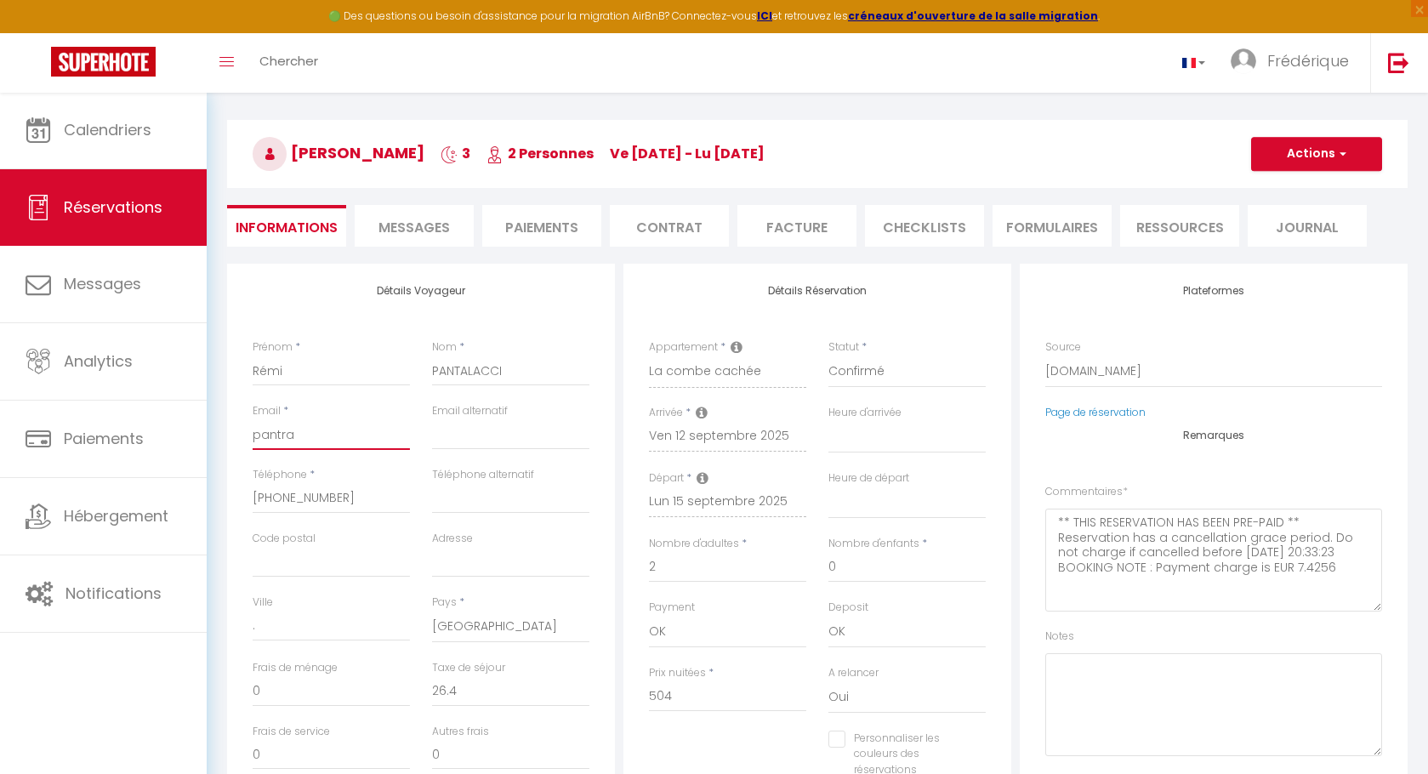
type input "pantr"
select select
checkbox input "false"
type input "pant"
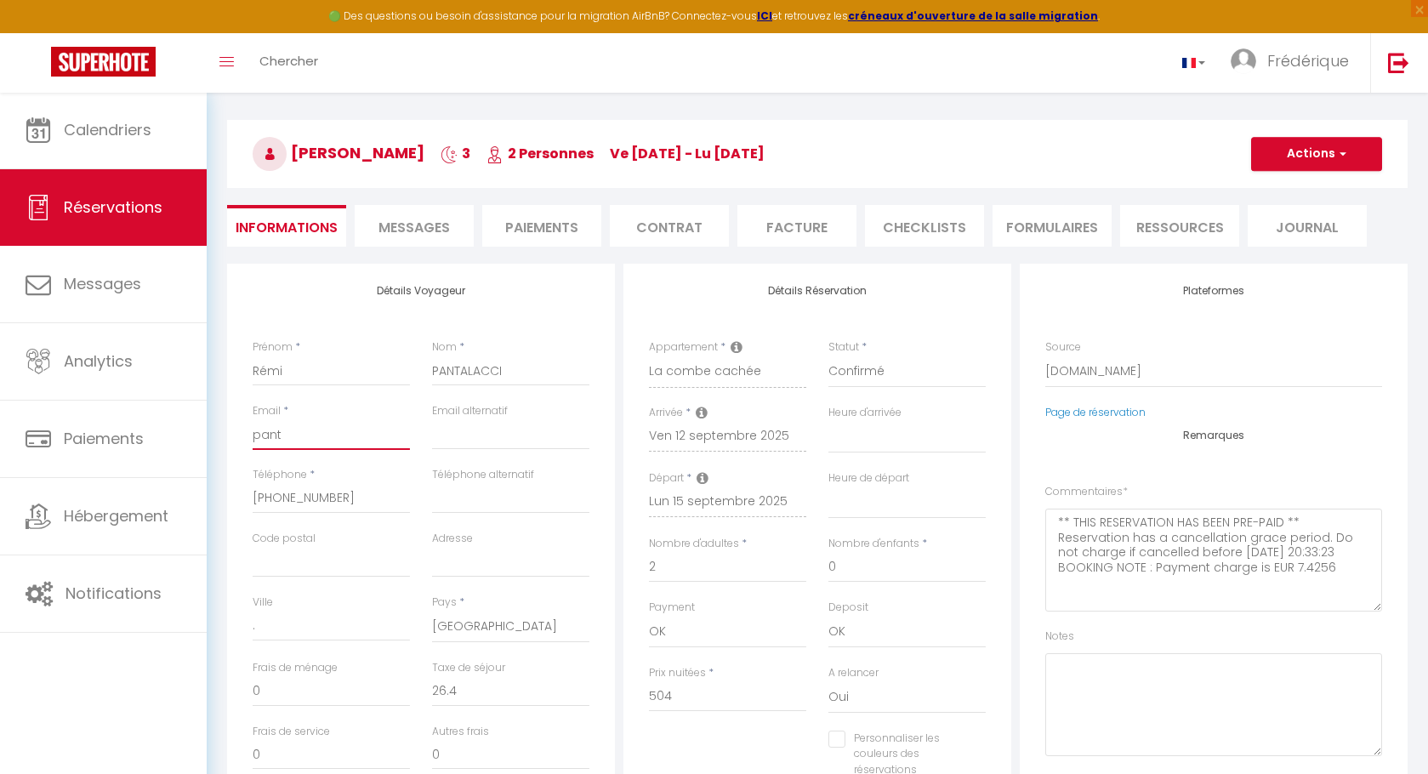
select select
checkbox input "false"
type input "panta"
select select
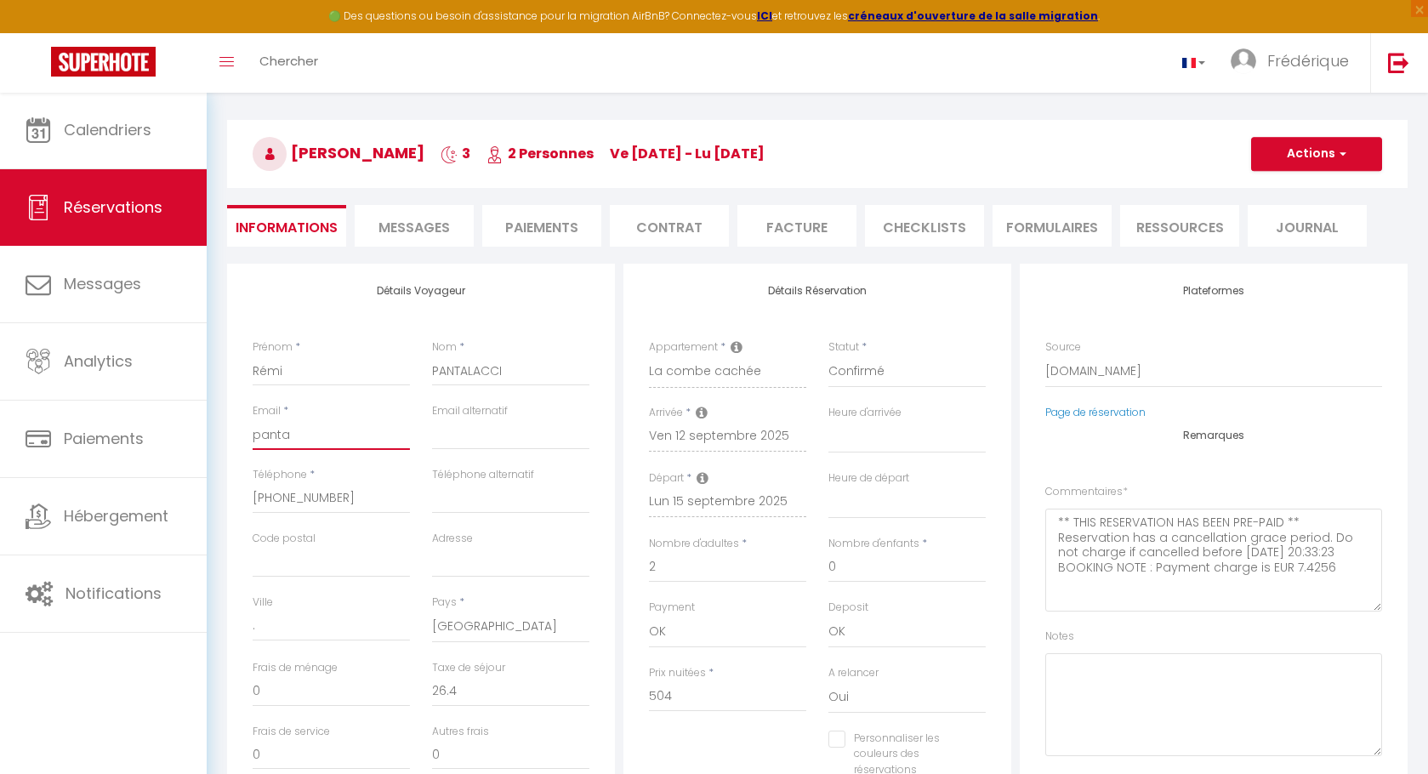
select select
checkbox input "false"
type input "pantal"
select select
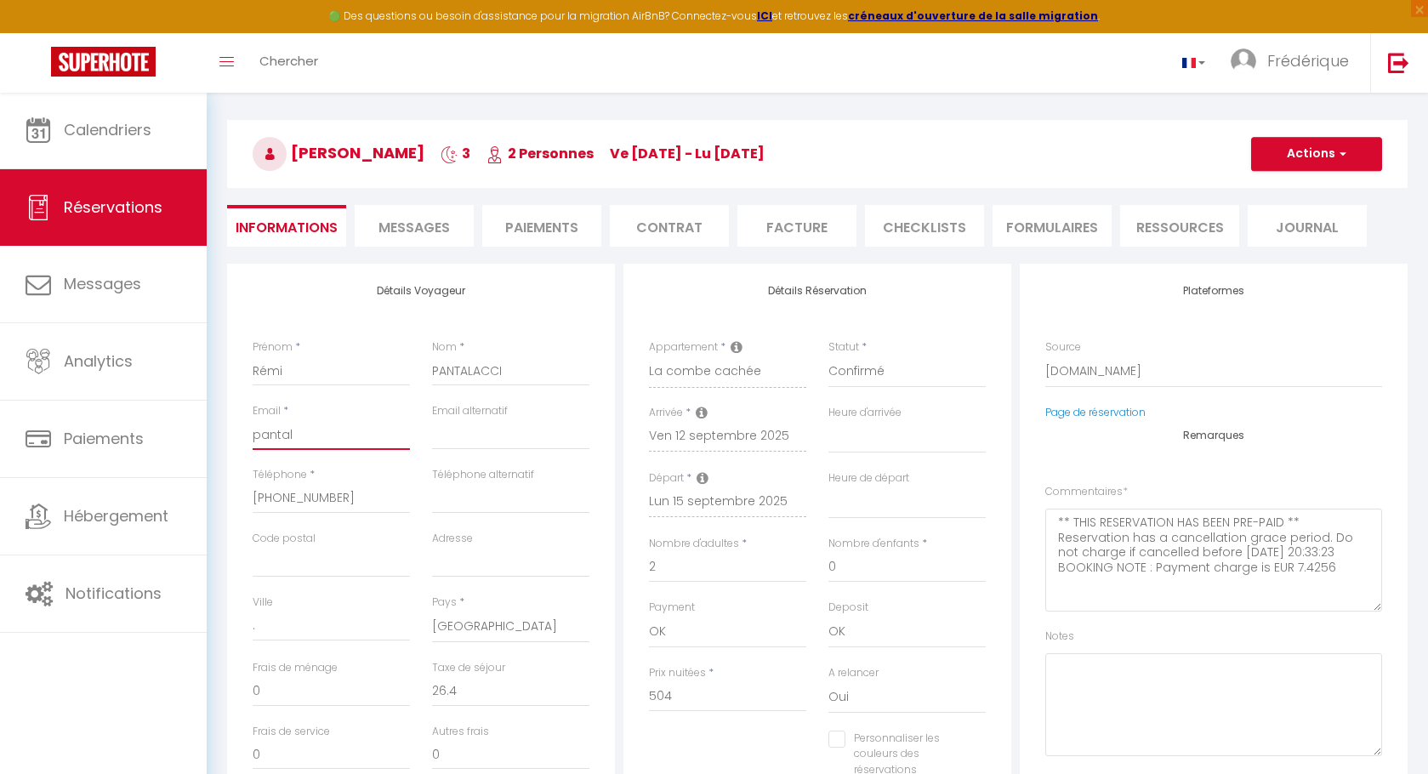
checkbox input "false"
type input "pantala"
select select
checkbox input "false"
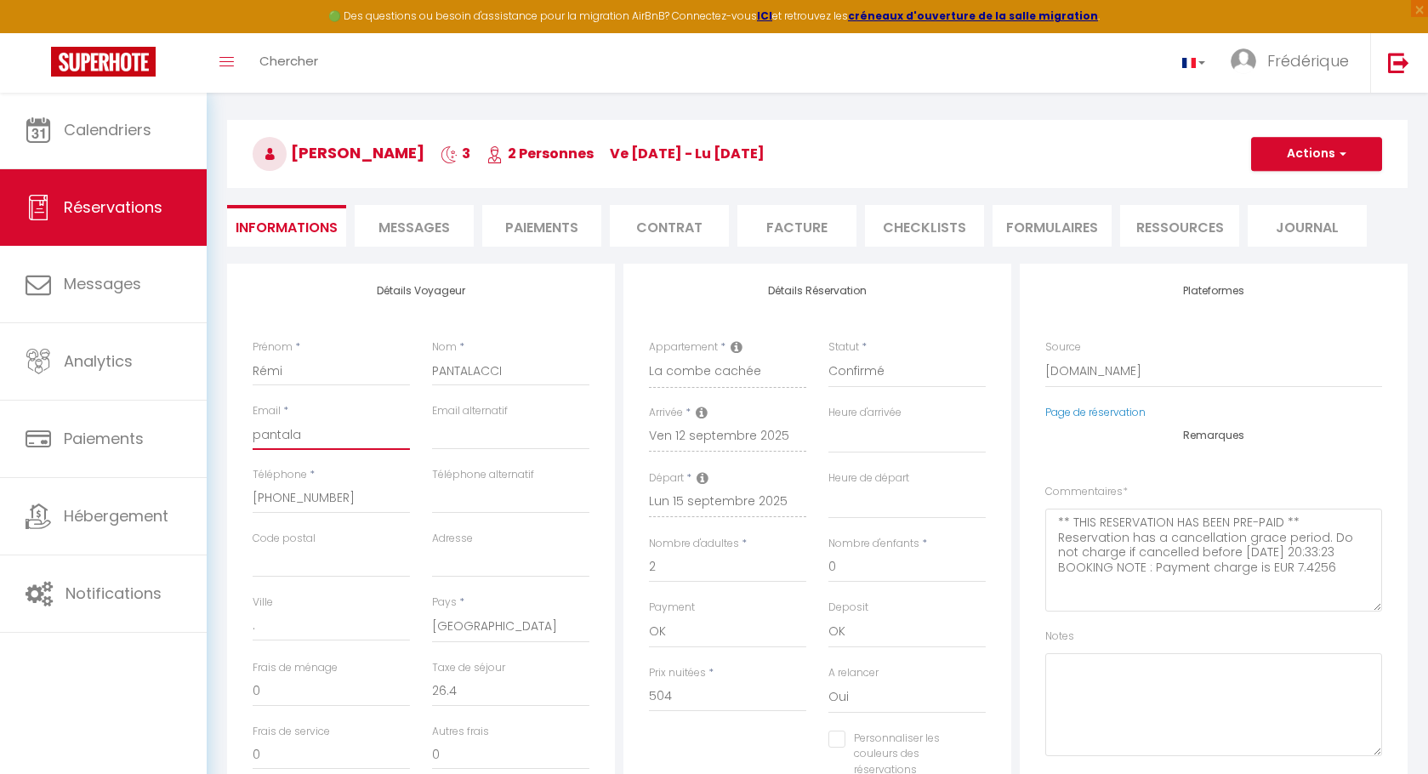
type input "pantalac"
select select
checkbox input "false"
type input "pantalacc"
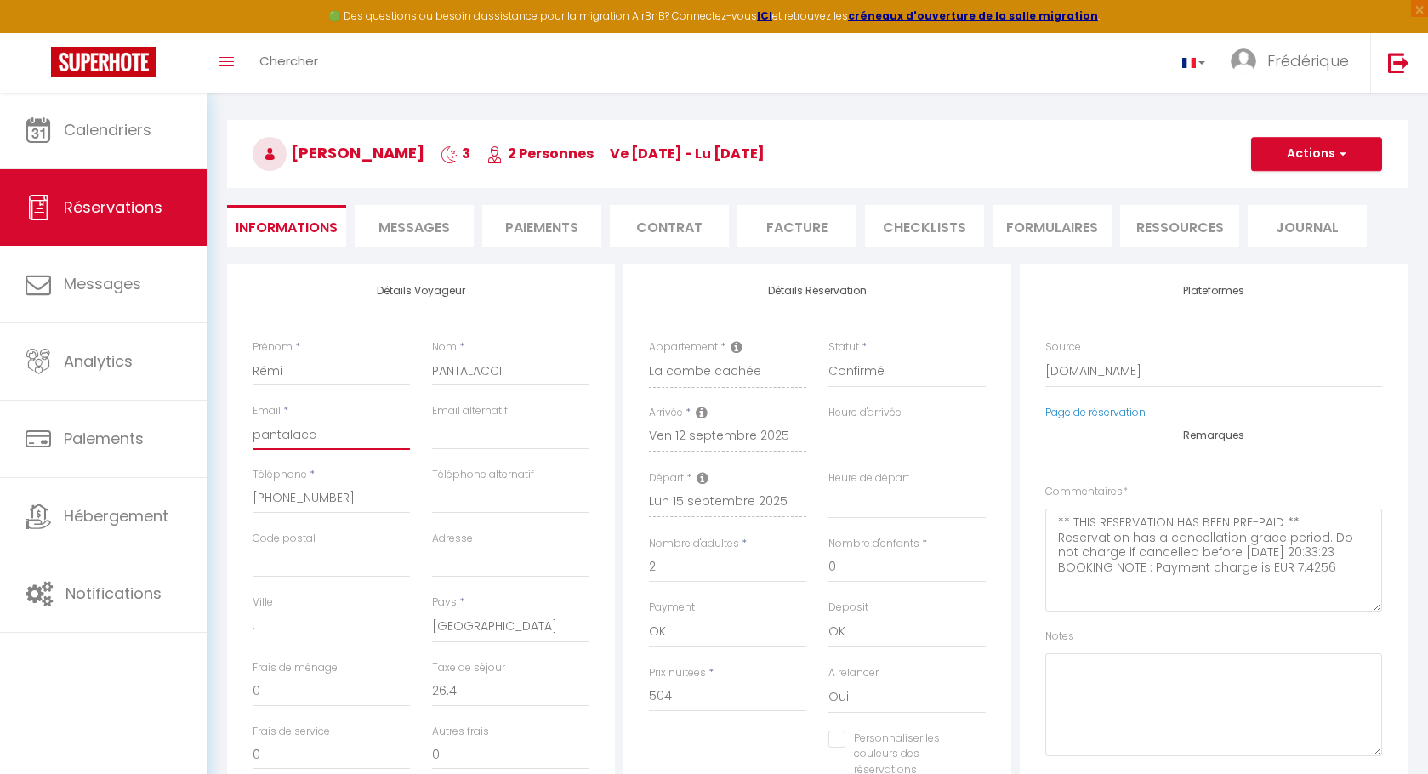
select select
checkbox input "false"
type input "pantalacci"
select select
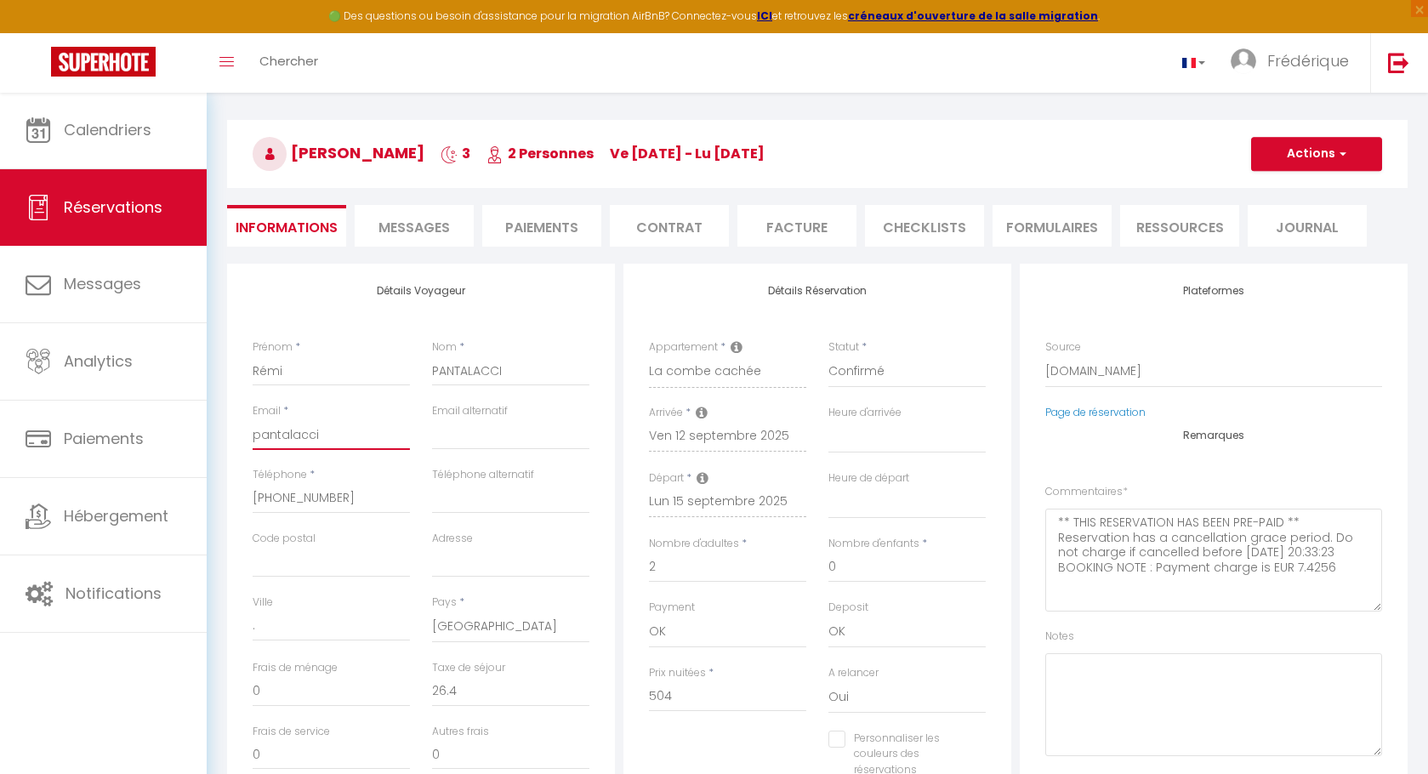
select select
checkbox input "false"
type input "pantalacci."
select select
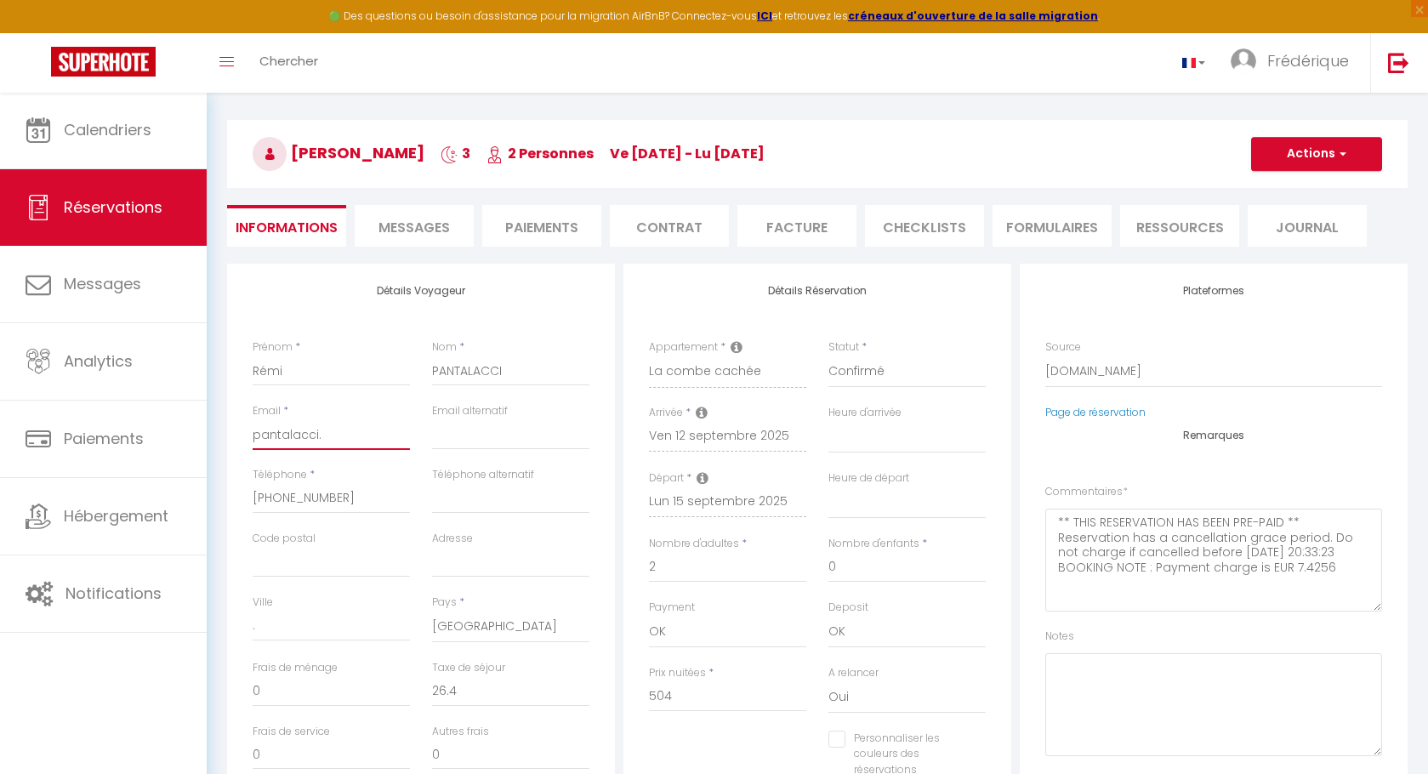
checkbox input "false"
type input "pantalacci.r"
select select
checkbox input "false"
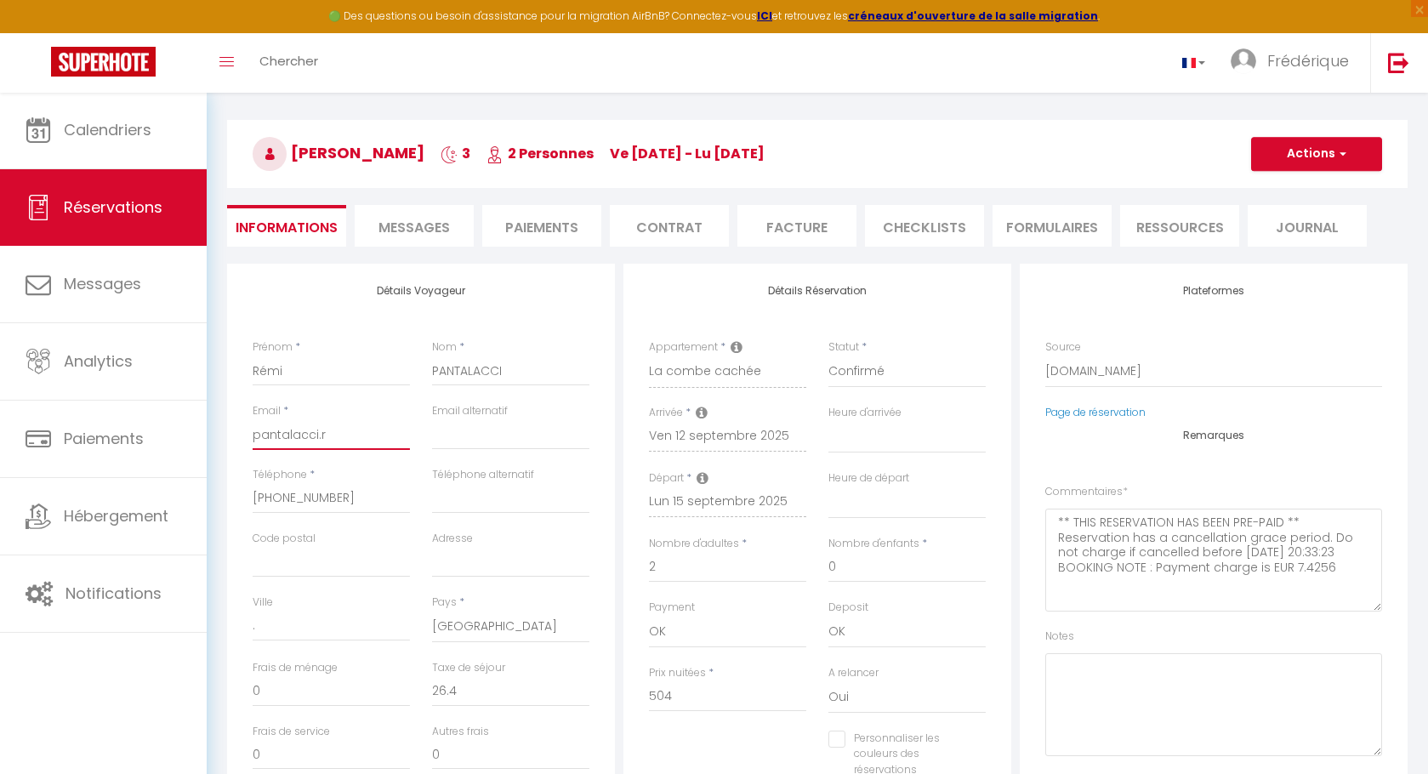
type input "[DOMAIN_NAME]"
select select
checkbox input "false"
type input "pantalacci.rem"
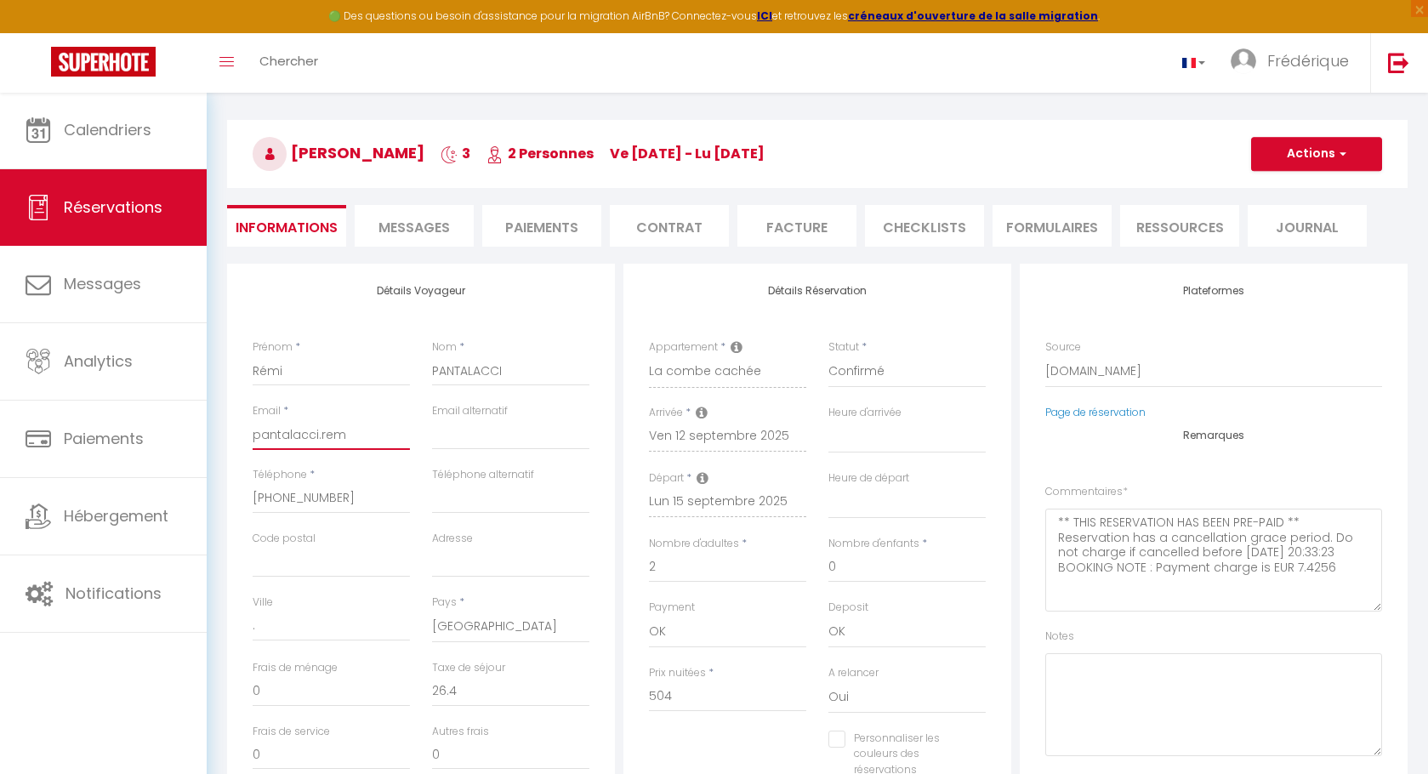
select select
checkbox input "false"
type input "pantalacci.remi"
select select
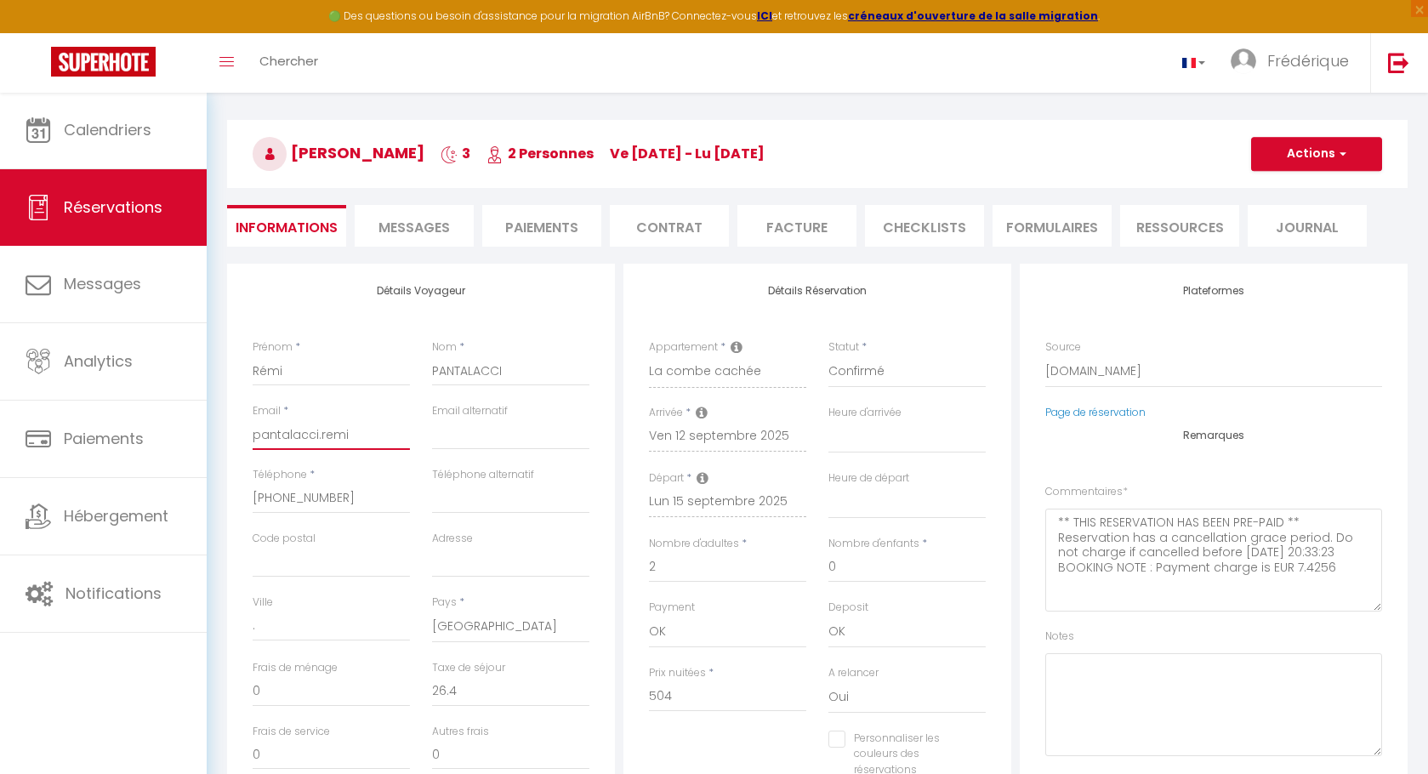
select select
checkbox input "false"
type input "pantalacci.remi@"
select select
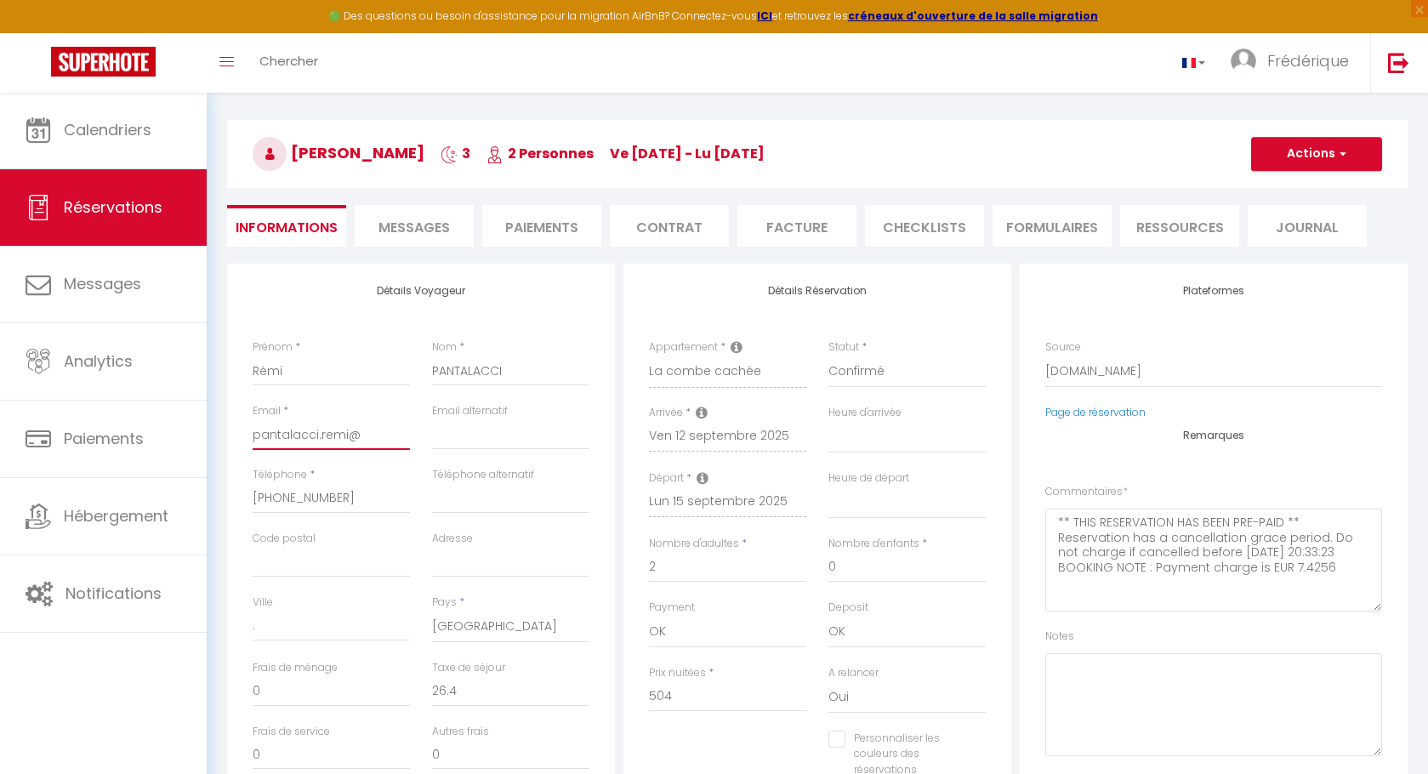
checkbox input "false"
type input "pantalacci.remi@s"
select select
checkbox input "false"
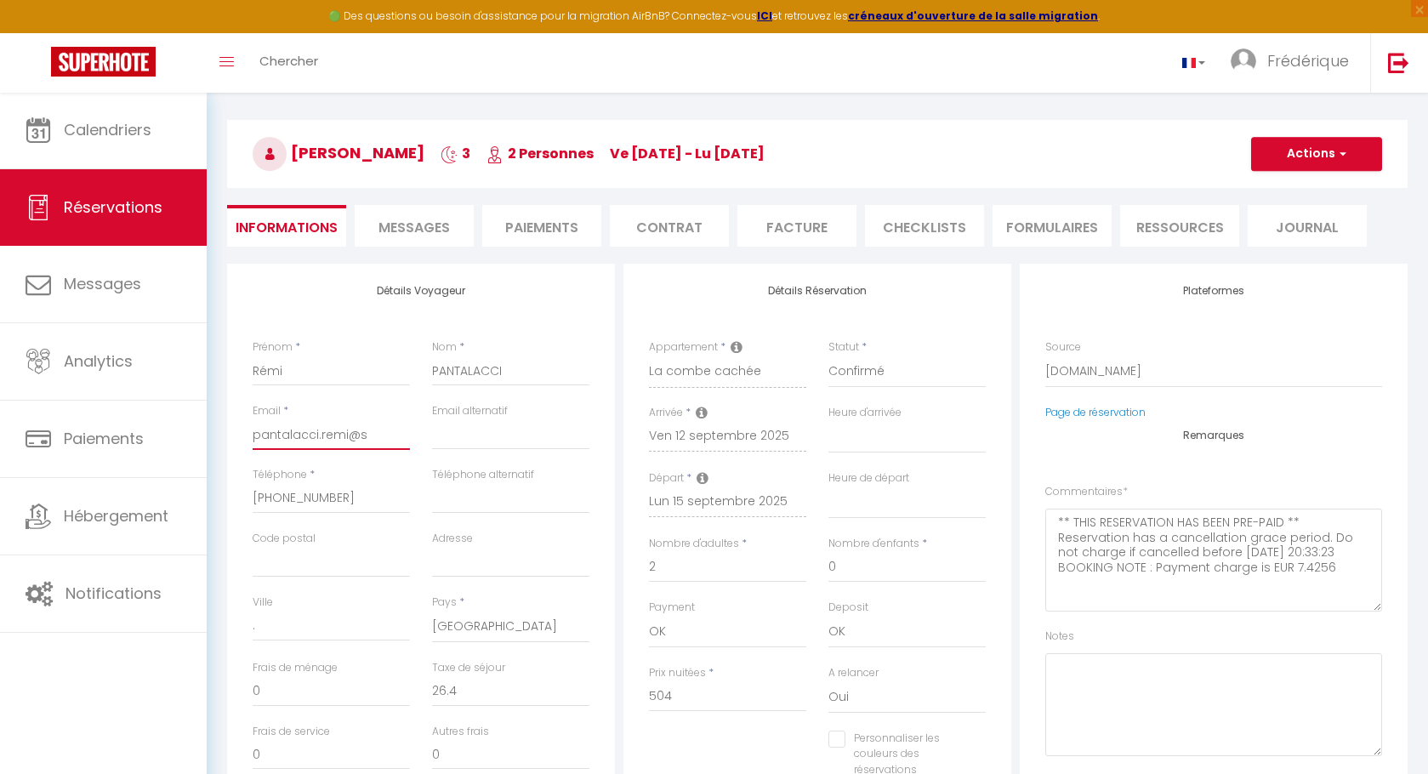
type input "pantalacci.remi@sf"
select select
checkbox input "false"
type input "[EMAIL_ADDRESS]"
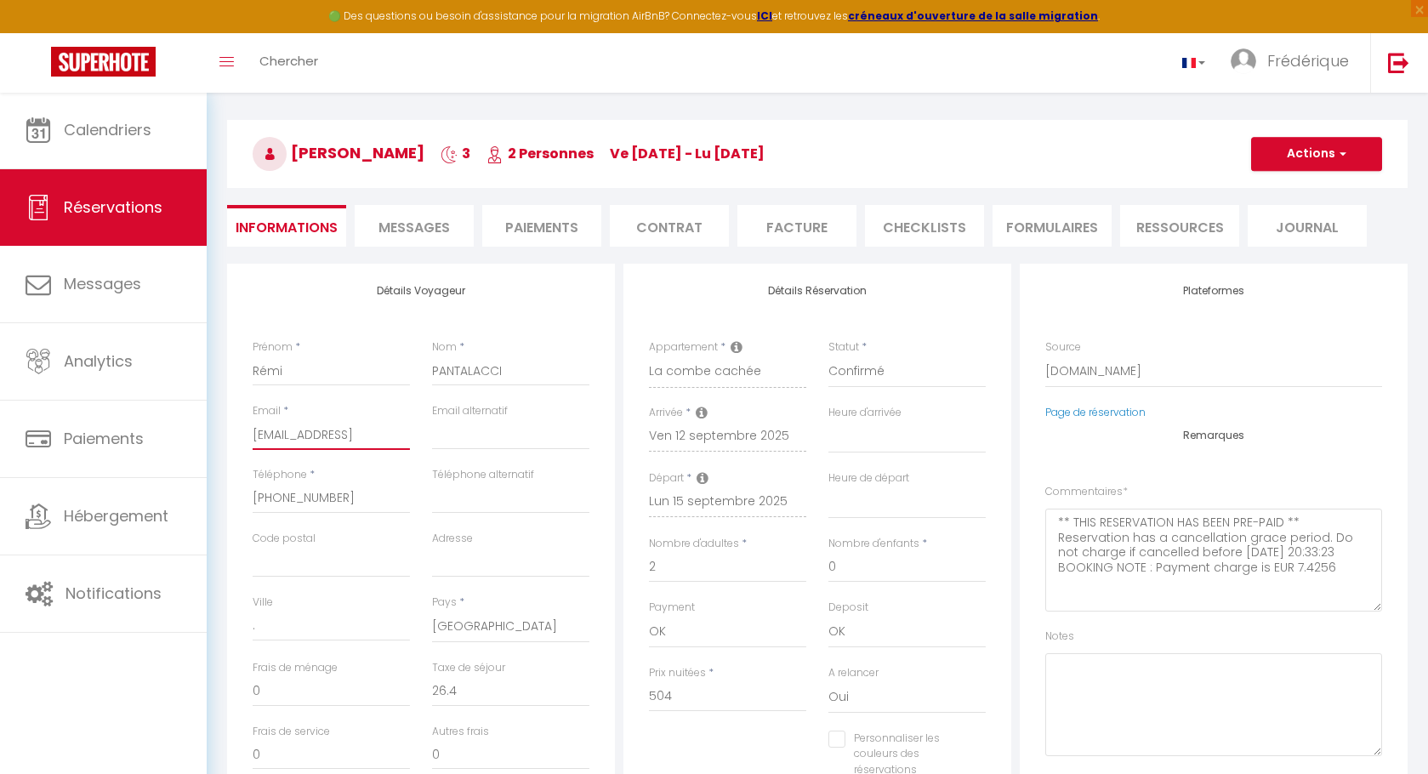
select select
checkbox input "false"
type input "[EMAIL_ADDRESS]."
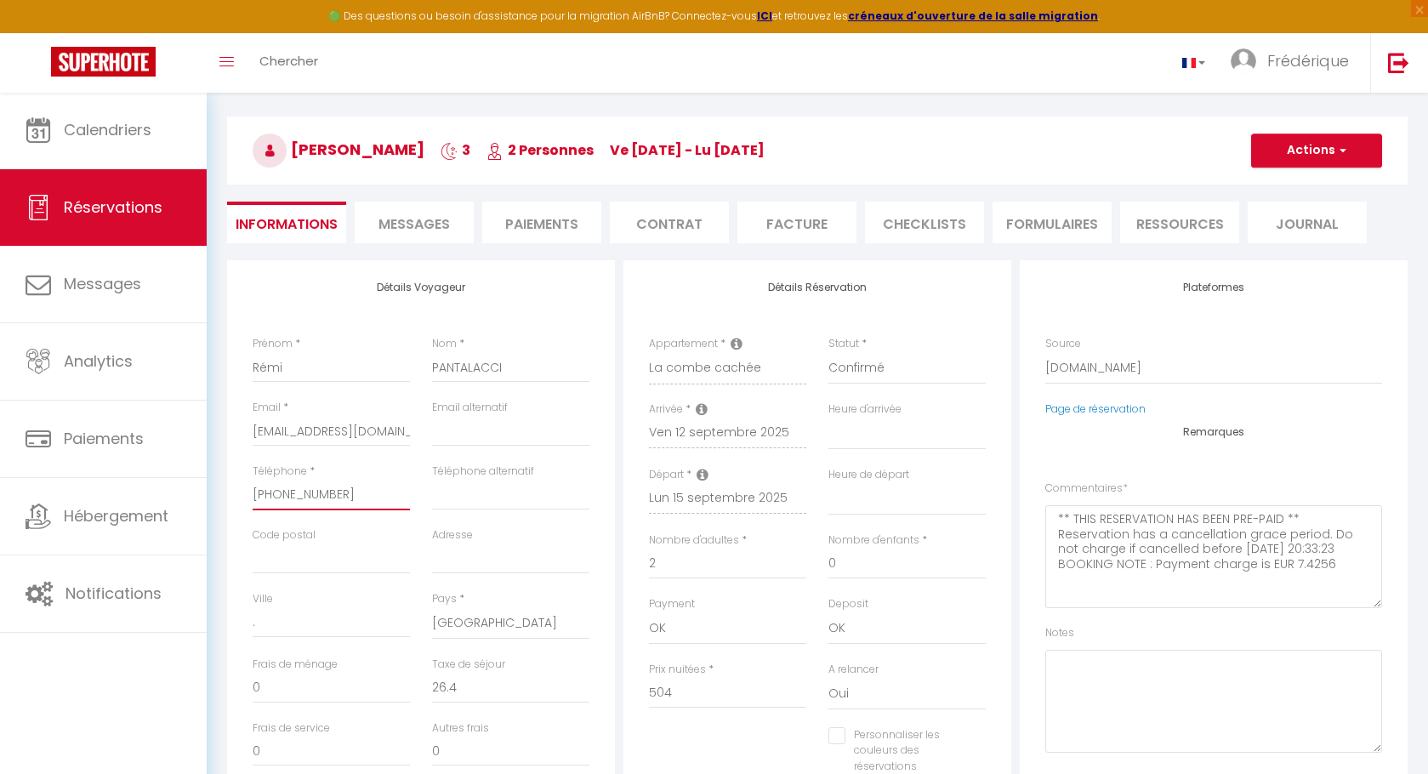
scroll to position [88, 0]
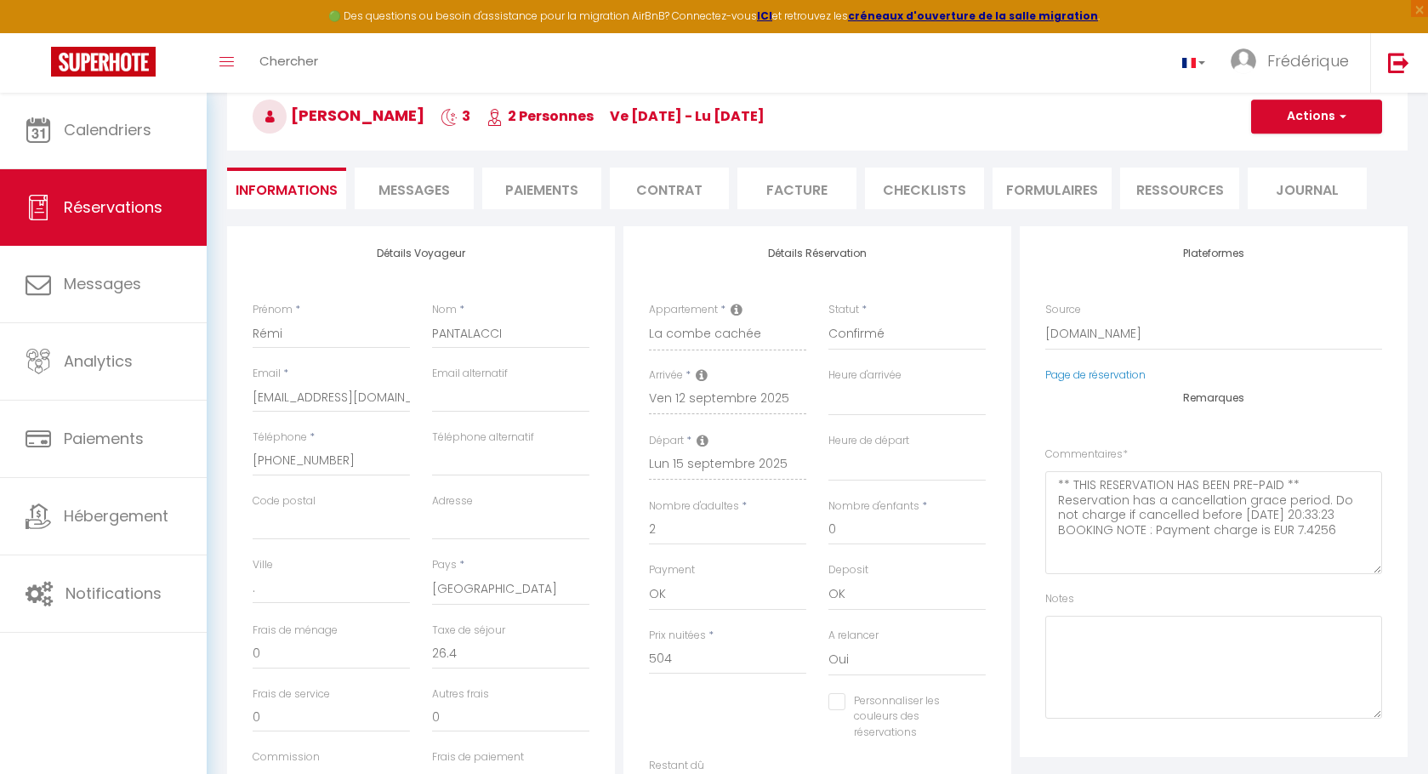
click at [1111, 609] on div "Notes" at bounding box center [1213, 655] width 337 height 128
click at [1112, 632] on textarea at bounding box center [1213, 667] width 337 height 103
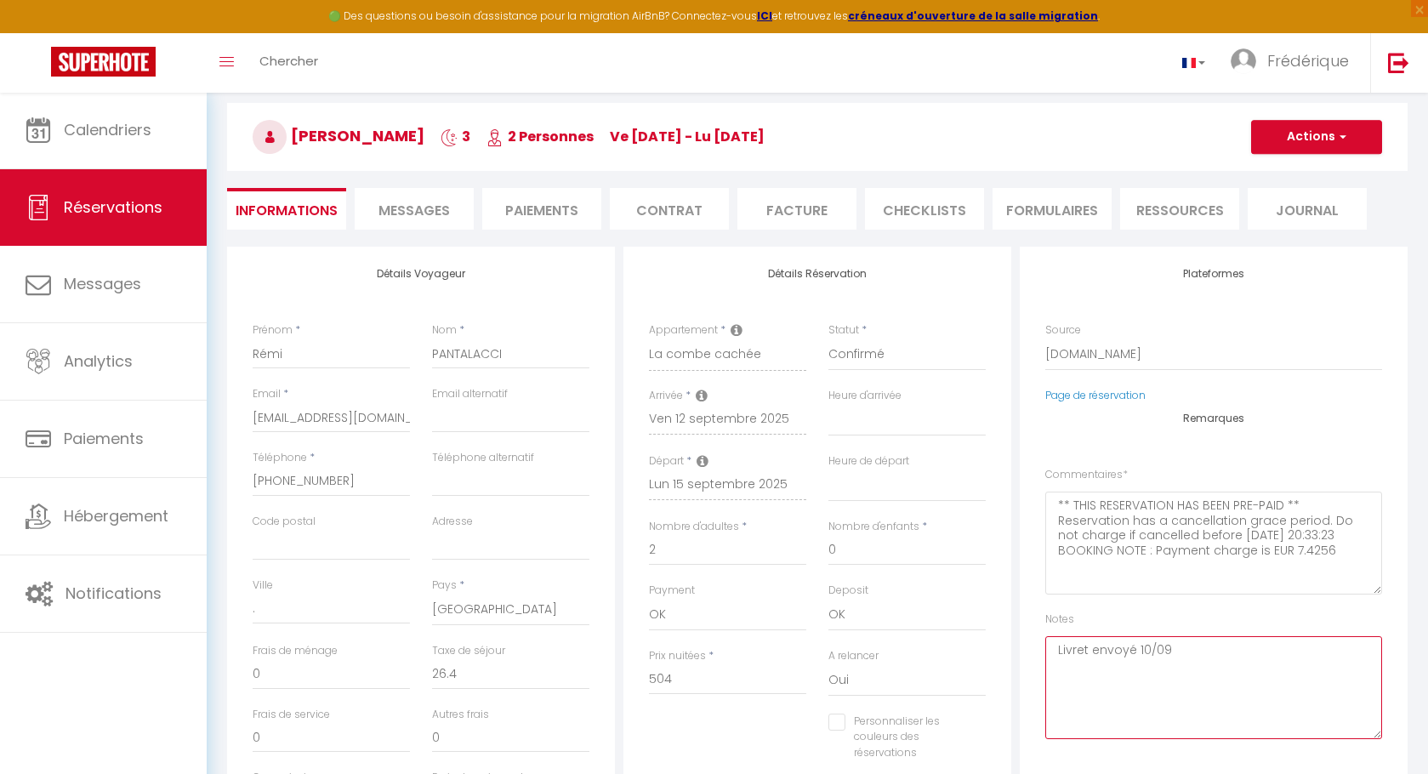
scroll to position [0, 0]
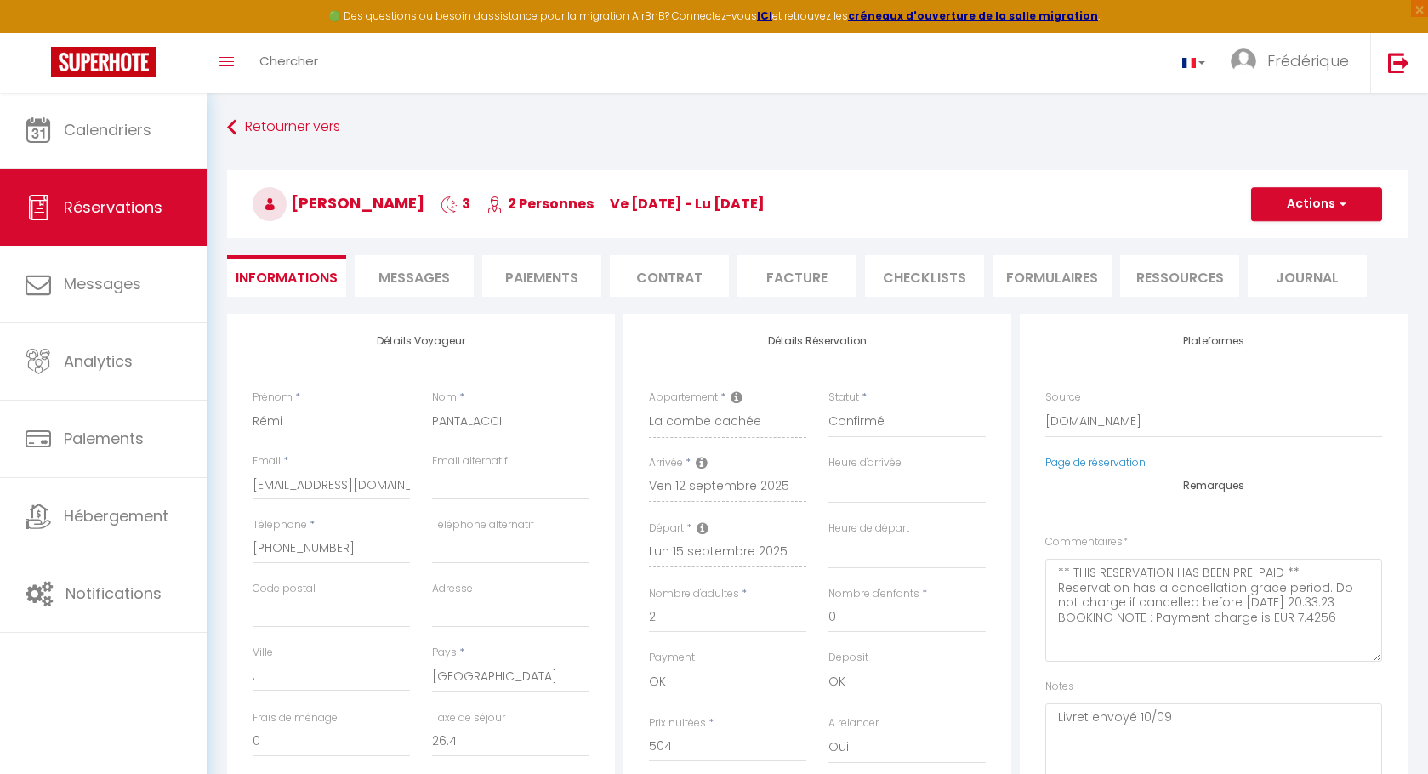
click at [1348, 207] on button "Actions" at bounding box center [1316, 204] width 131 height 34
click at [1281, 244] on link "Enregistrer" at bounding box center [1299, 241] width 134 height 22
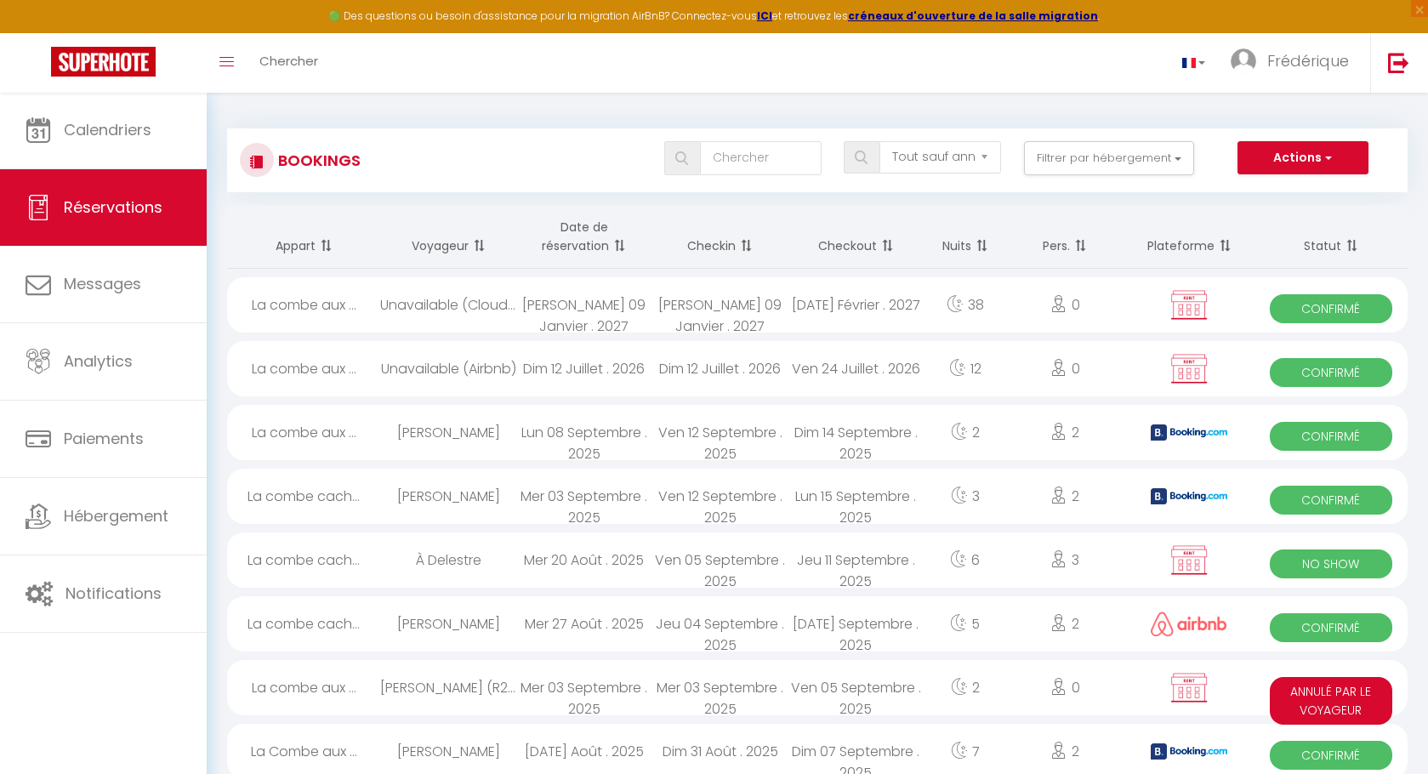
click at [397, 241] on th "Voyageur" at bounding box center [448, 237] width 136 height 64
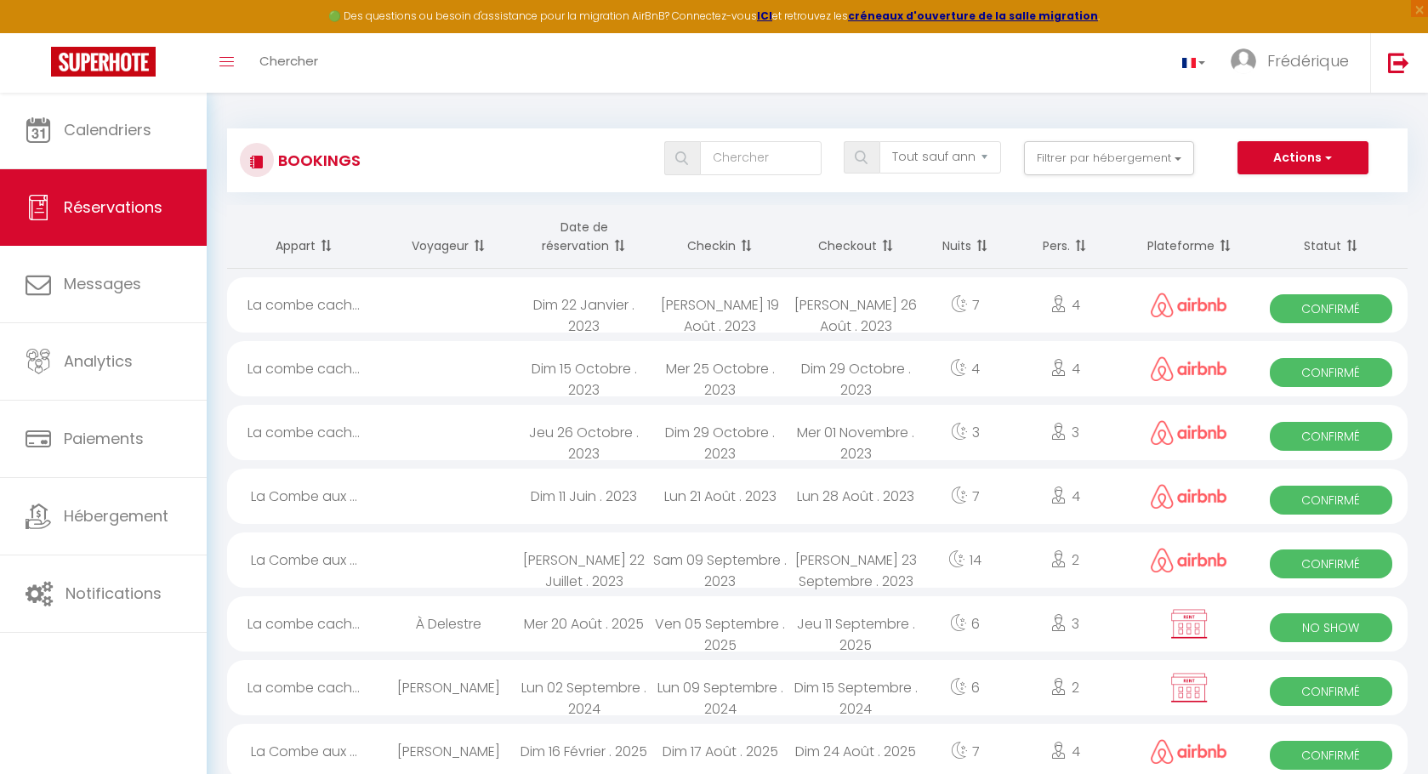
click at [132, 193] on link "Réservations" at bounding box center [103, 207] width 207 height 77
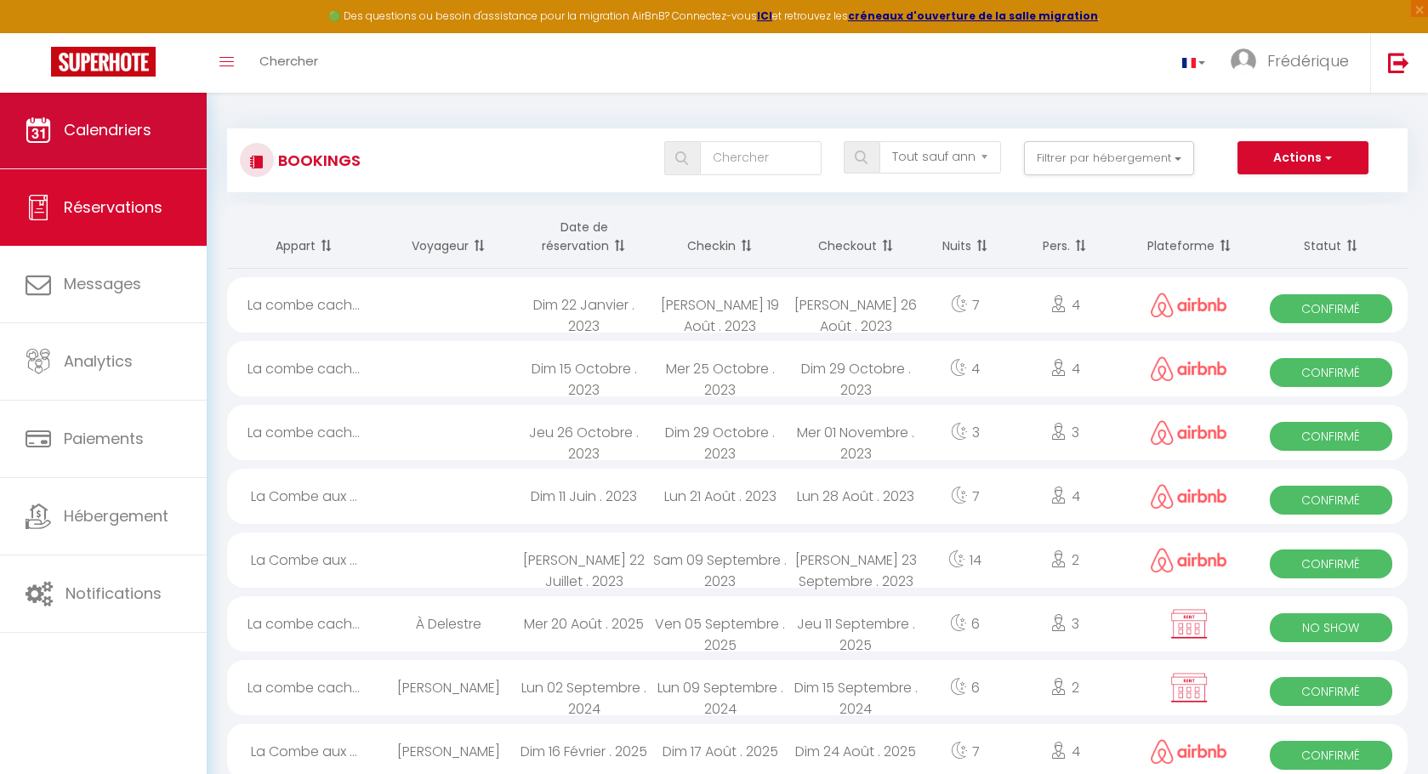
click at [109, 144] on link "Calendriers" at bounding box center [103, 130] width 207 height 77
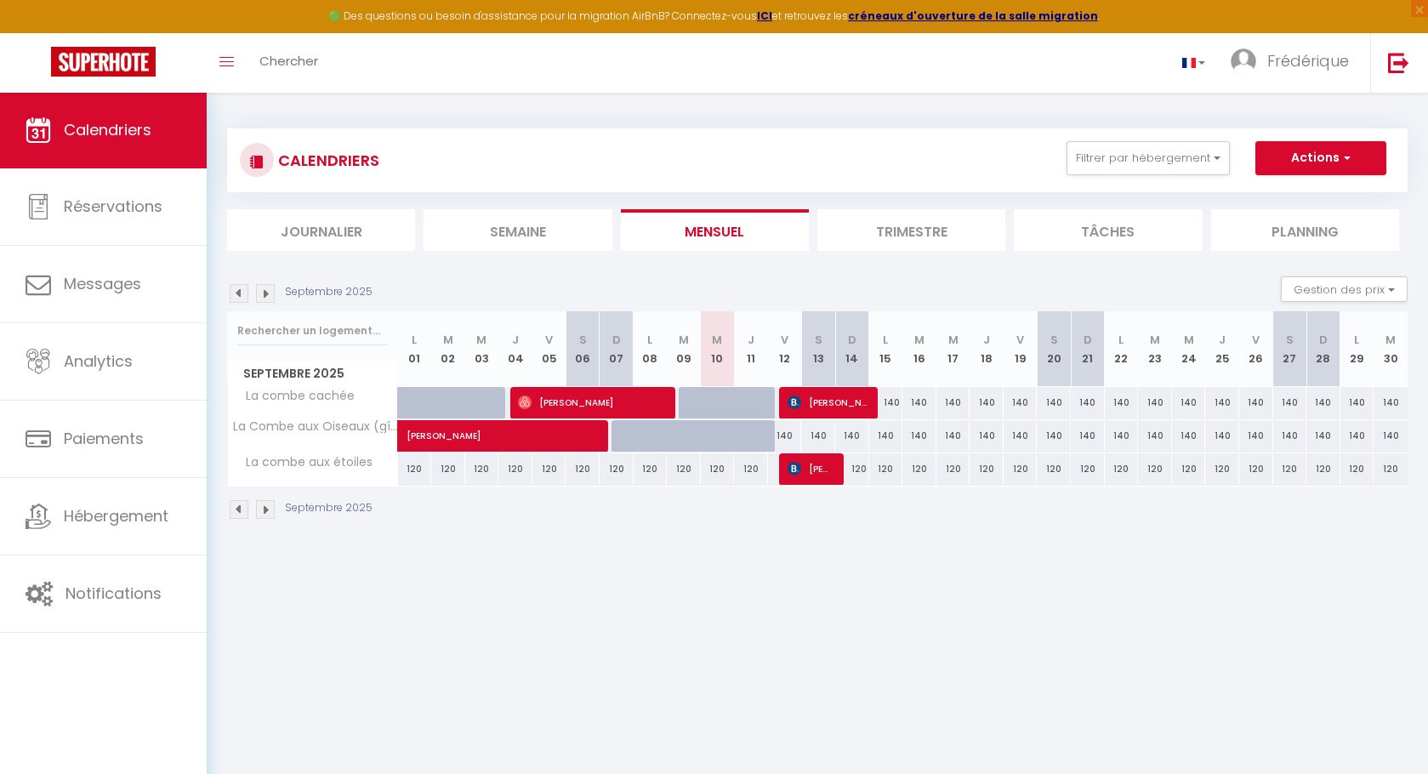
click at [826, 553] on div "CALENDRIERS Filtrer par hébergement Tous La combe cachée La Combe aux Oiseaux (…" at bounding box center [817, 324] width 1221 height 465
click at [839, 398] on span "[PERSON_NAME]" at bounding box center [826, 402] width 79 height 32
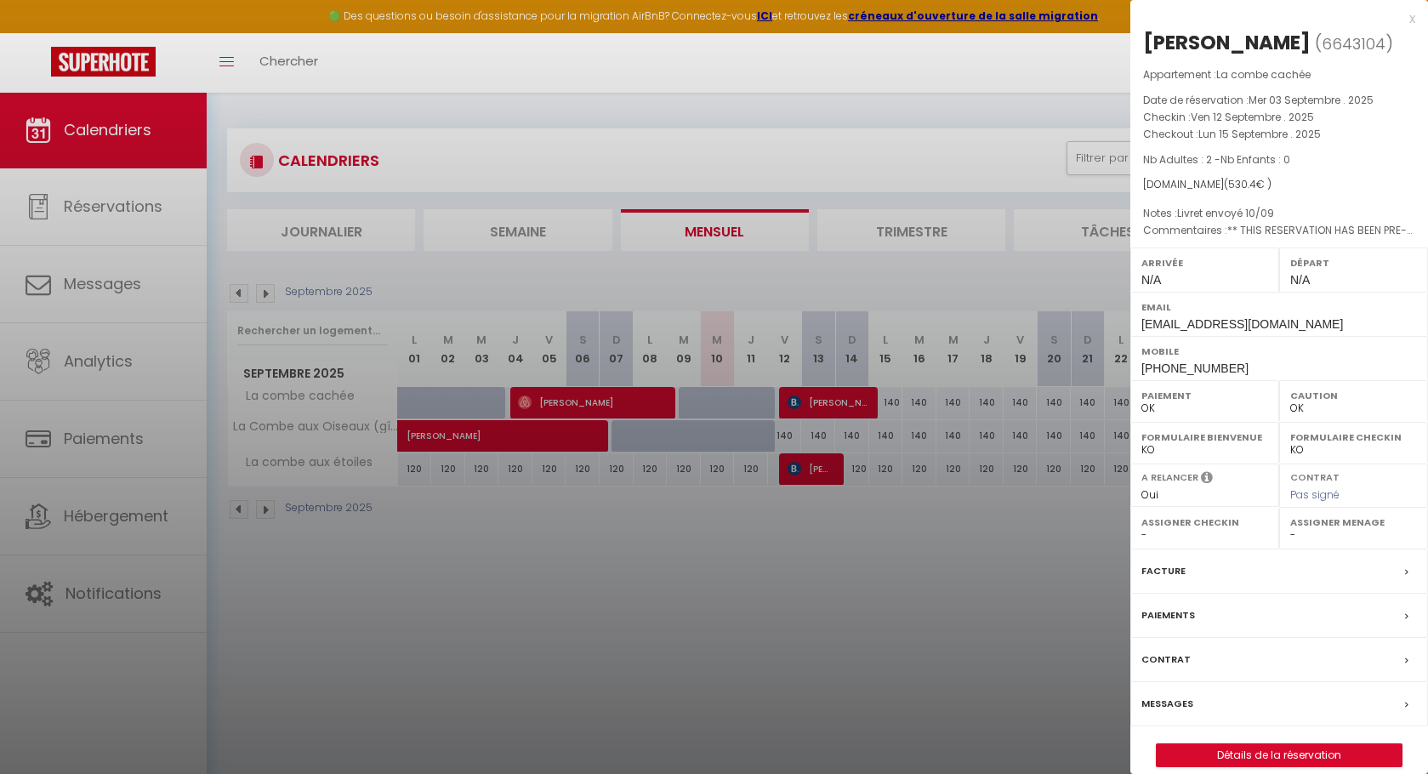
scroll to position [92, 0]
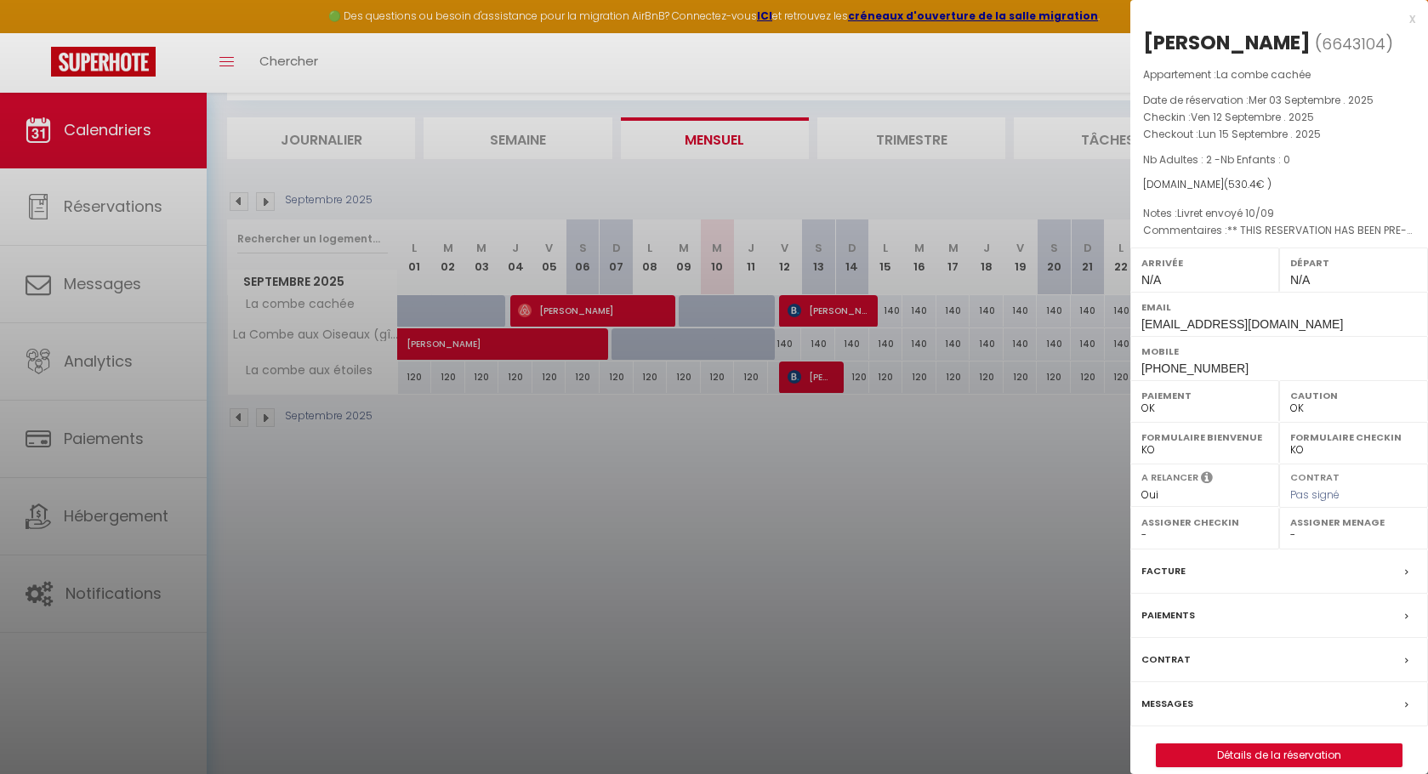
click at [1303, 752] on link "Détails de la réservation" at bounding box center [1278, 755] width 245 height 22
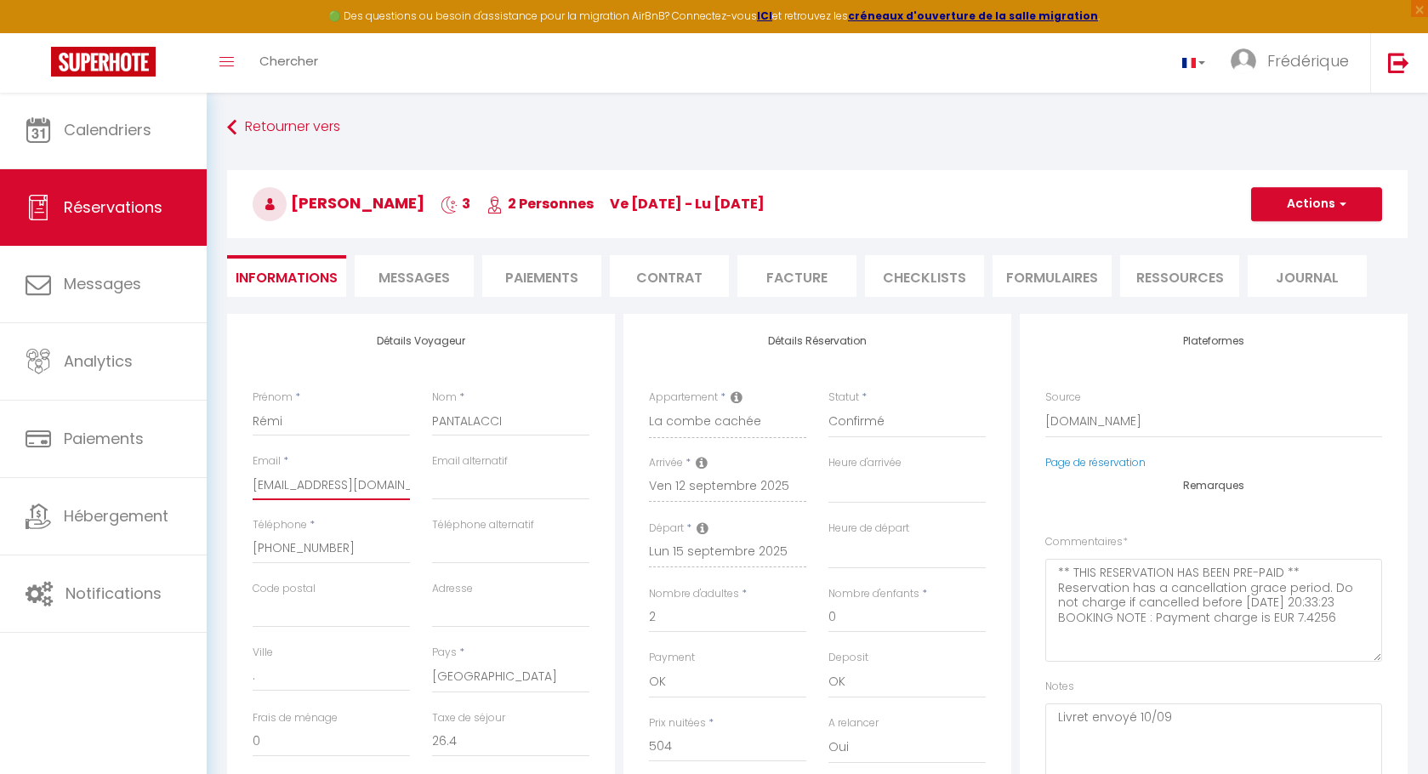
click at [377, 488] on input "[EMAIL_ADDRESS][DOMAIN_NAME]" at bounding box center [331, 484] width 157 height 31
click at [1334, 201] on button "Actions" at bounding box center [1316, 204] width 131 height 34
click at [1305, 235] on link "Enregistrer" at bounding box center [1299, 241] width 134 height 22
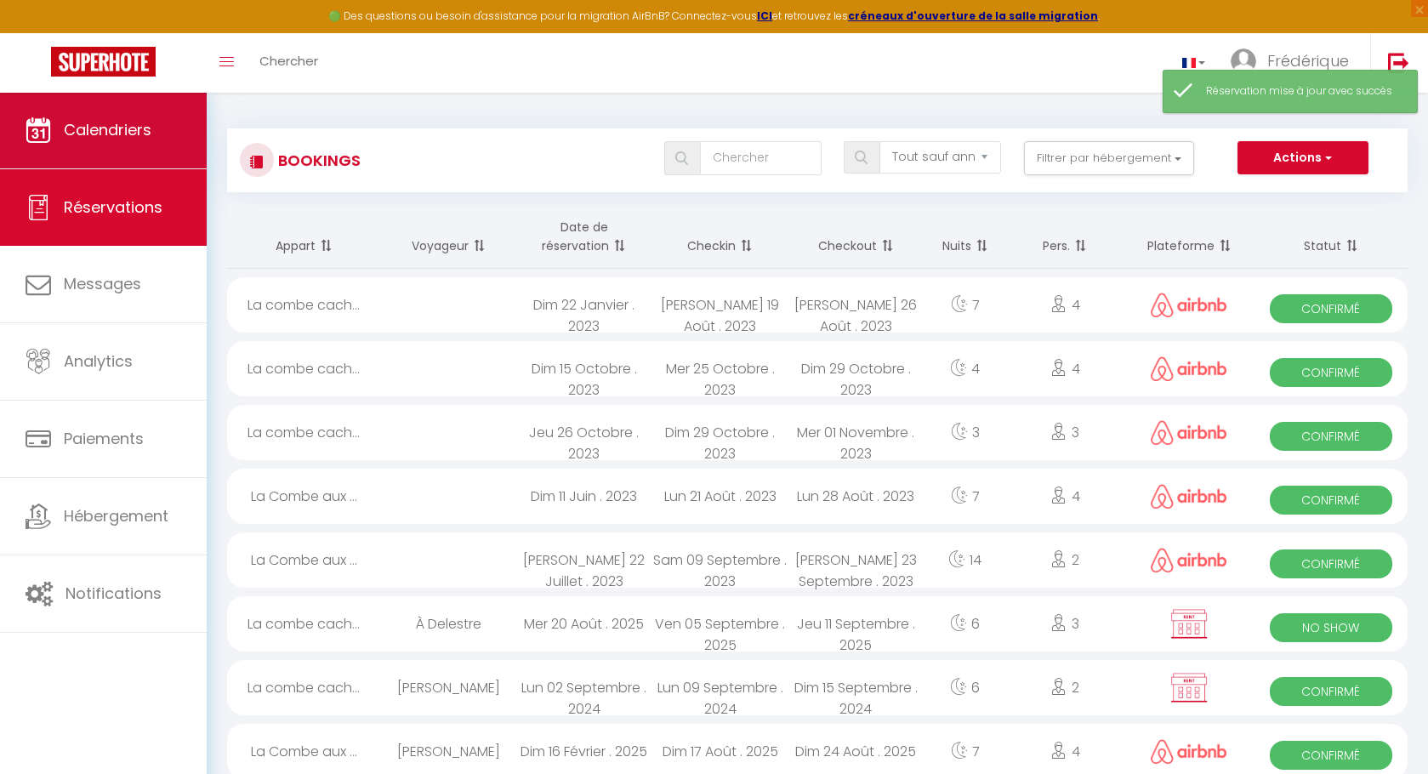
click at [121, 130] on span "Calendriers" at bounding box center [108, 129] width 88 height 21
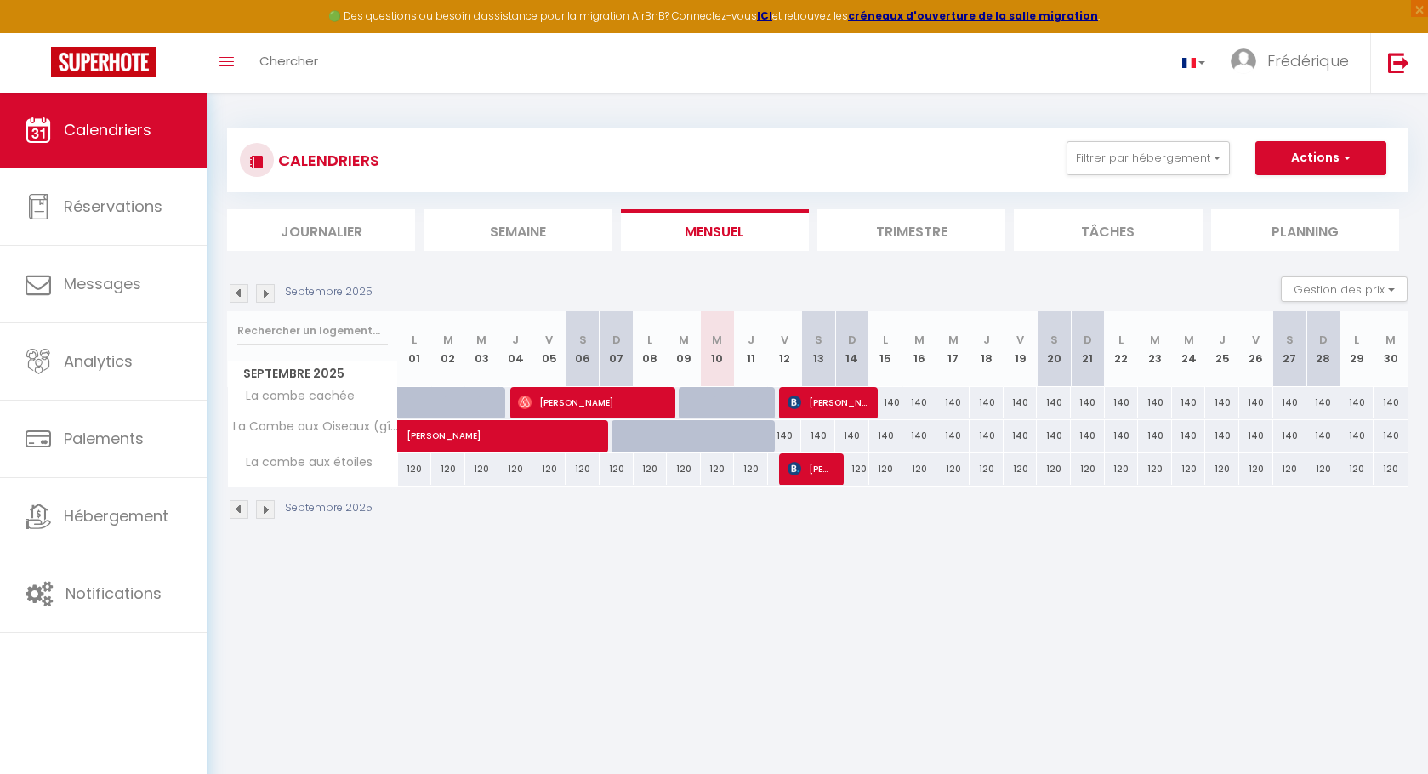
click at [810, 472] on span "[PERSON_NAME]" at bounding box center [809, 468] width 45 height 32
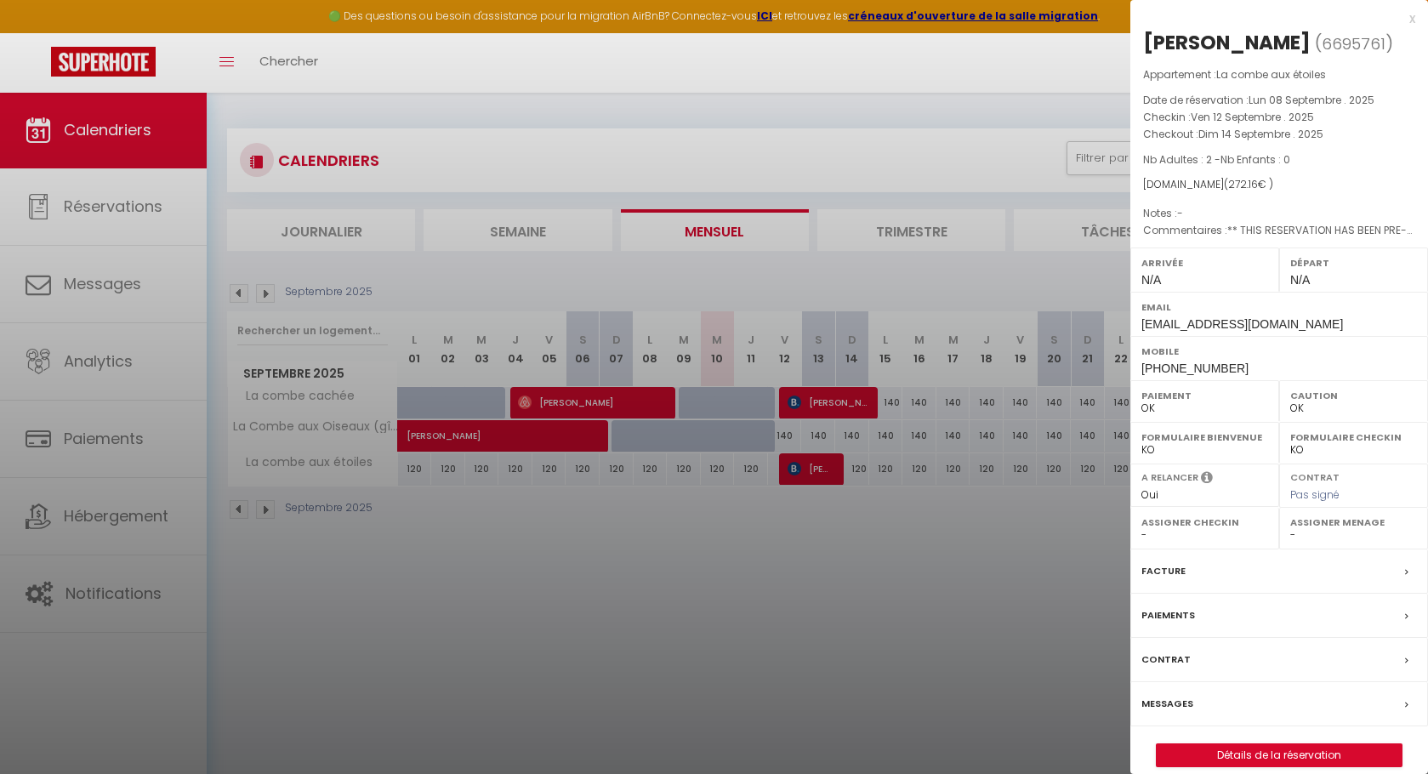
scroll to position [3, 0]
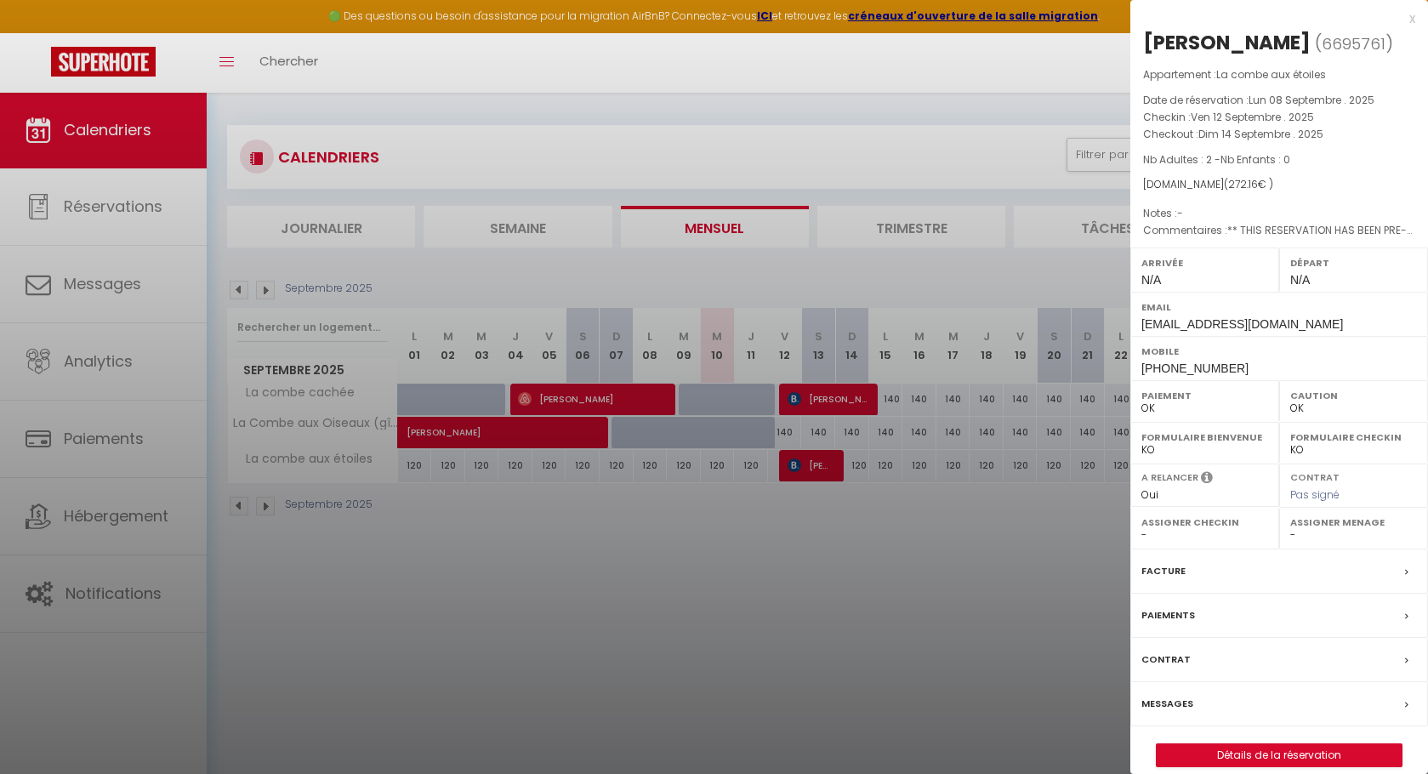
click at [1314, 747] on link "Détails de la réservation" at bounding box center [1278, 755] width 245 height 22
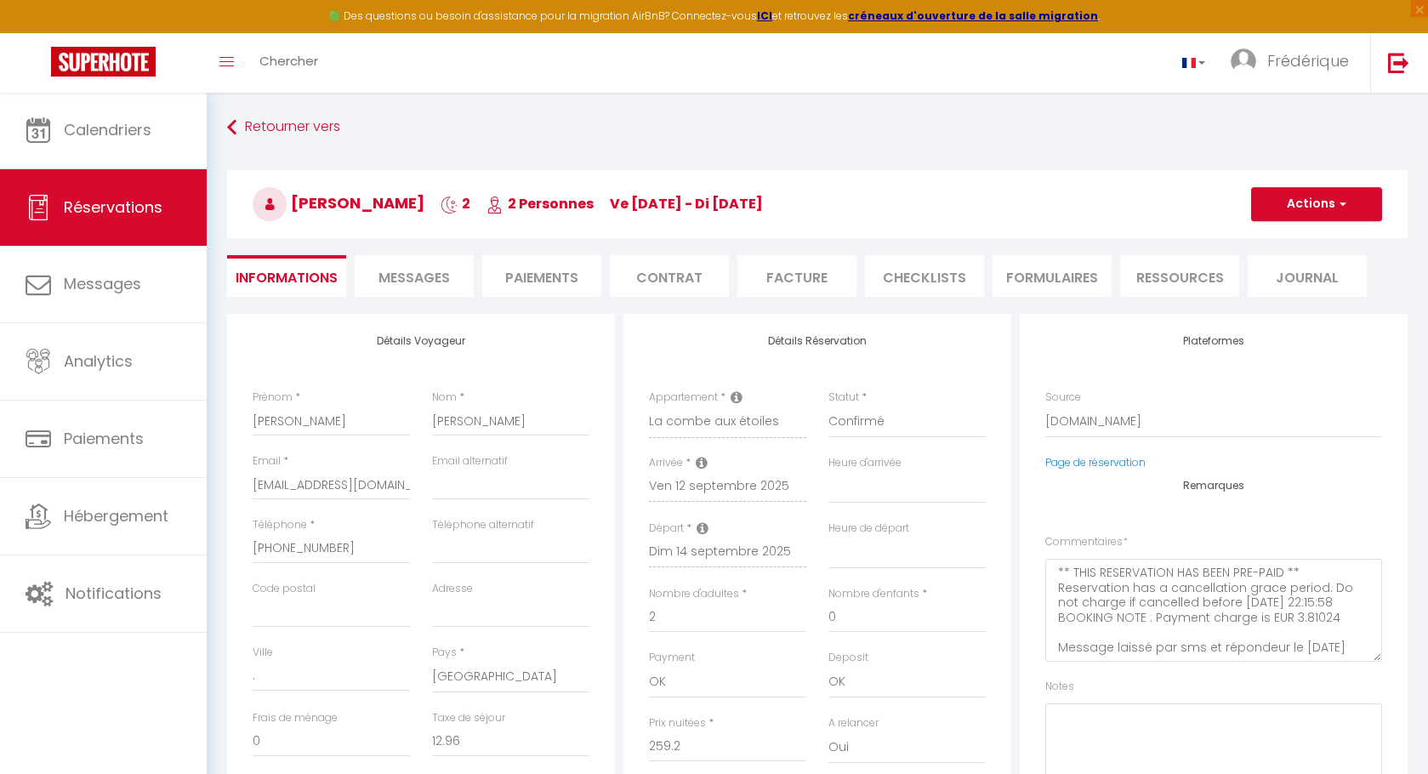
click at [417, 490] on div "Email * [EMAIL_ADDRESS][DOMAIN_NAME]" at bounding box center [330, 485] width 179 height 64
drag, startPoint x: 255, startPoint y: 484, endPoint x: 467, endPoint y: 478, distance: 211.8
click at [467, 478] on div "Email * [EMAIL_ADDRESS][DOMAIN_NAME] Email alternatif" at bounding box center [420, 485] width 359 height 64
drag, startPoint x: 360, startPoint y: 554, endPoint x: 405, endPoint y: 544, distance: 46.0
click at [1138, 720] on textarea at bounding box center [1213, 754] width 337 height 103
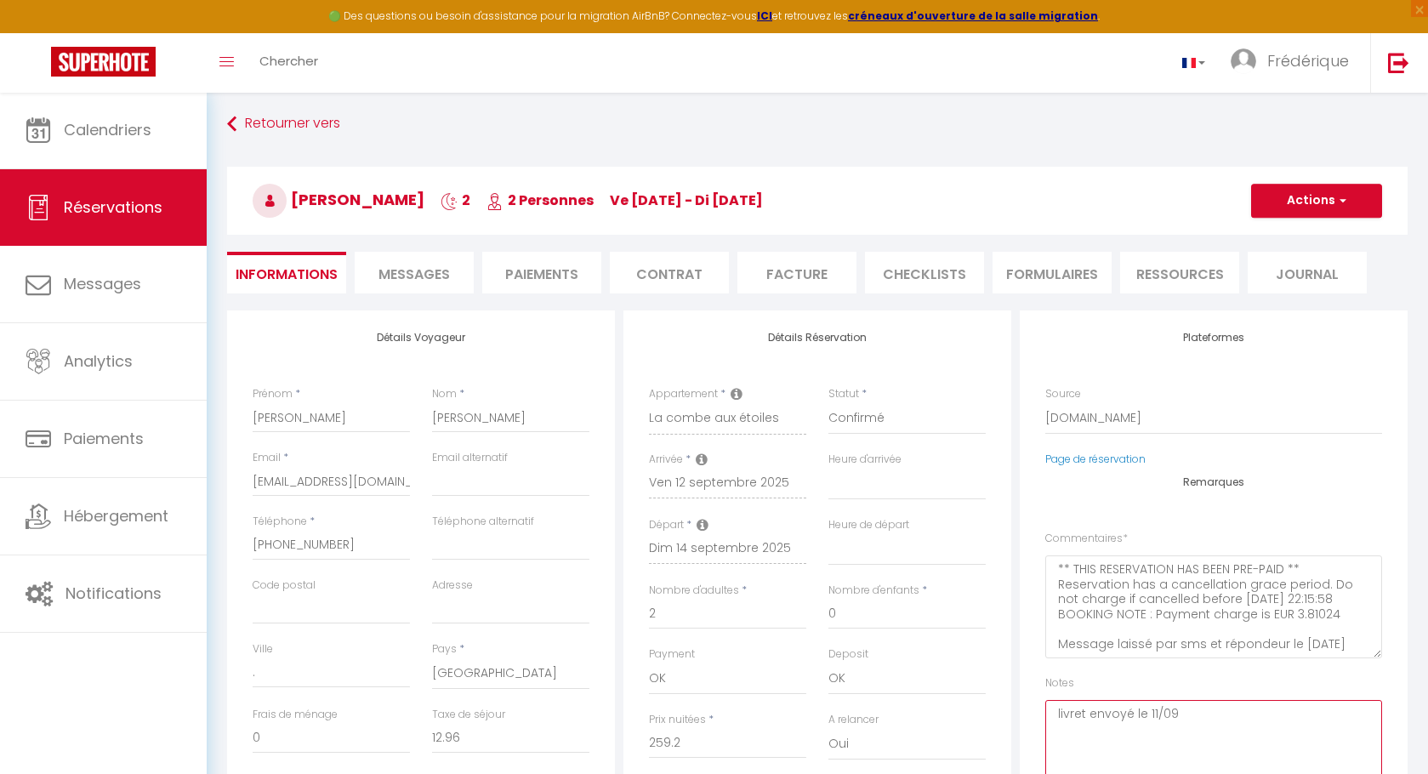
scroll to position [47, 0]
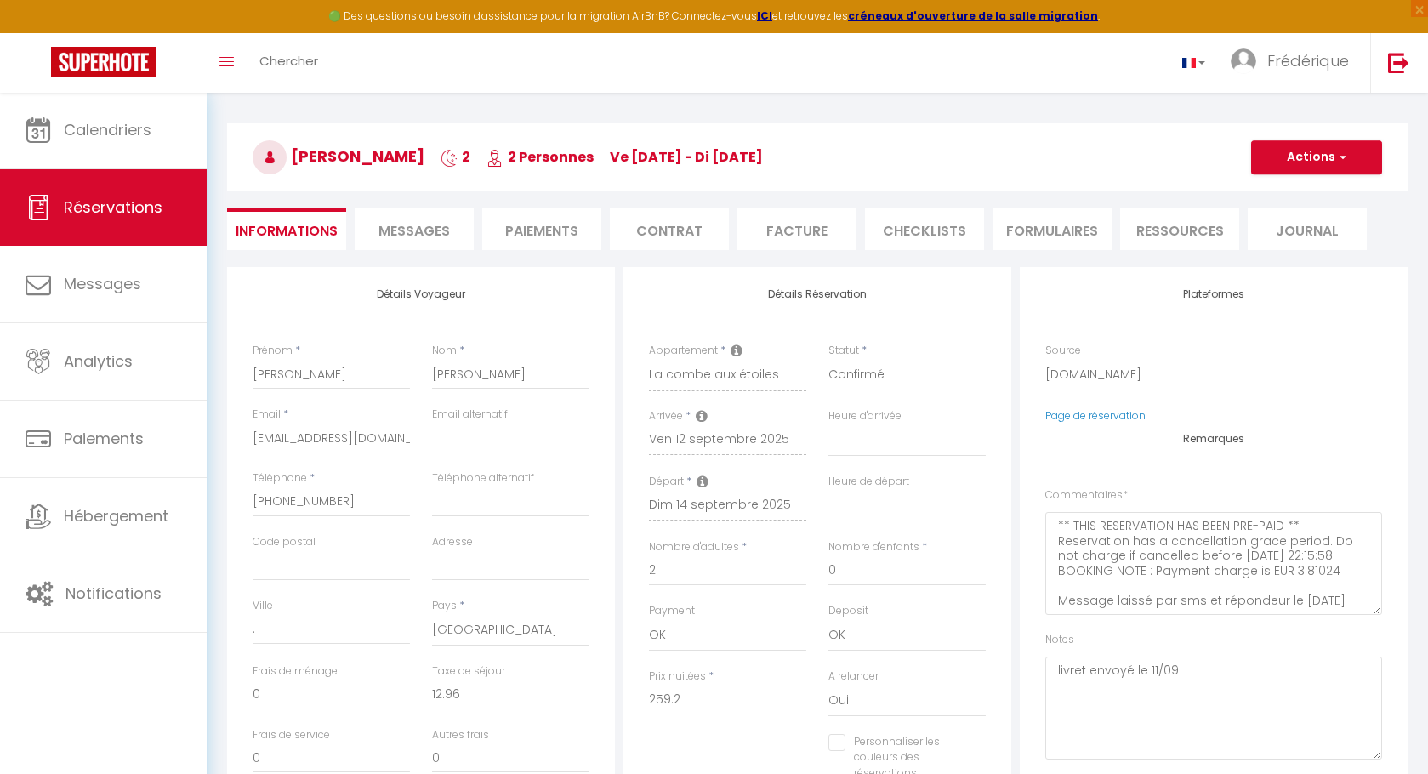
click at [1298, 164] on button "Actions" at bounding box center [1316, 157] width 131 height 34
click at [1289, 186] on link "Enregistrer" at bounding box center [1299, 195] width 134 height 22
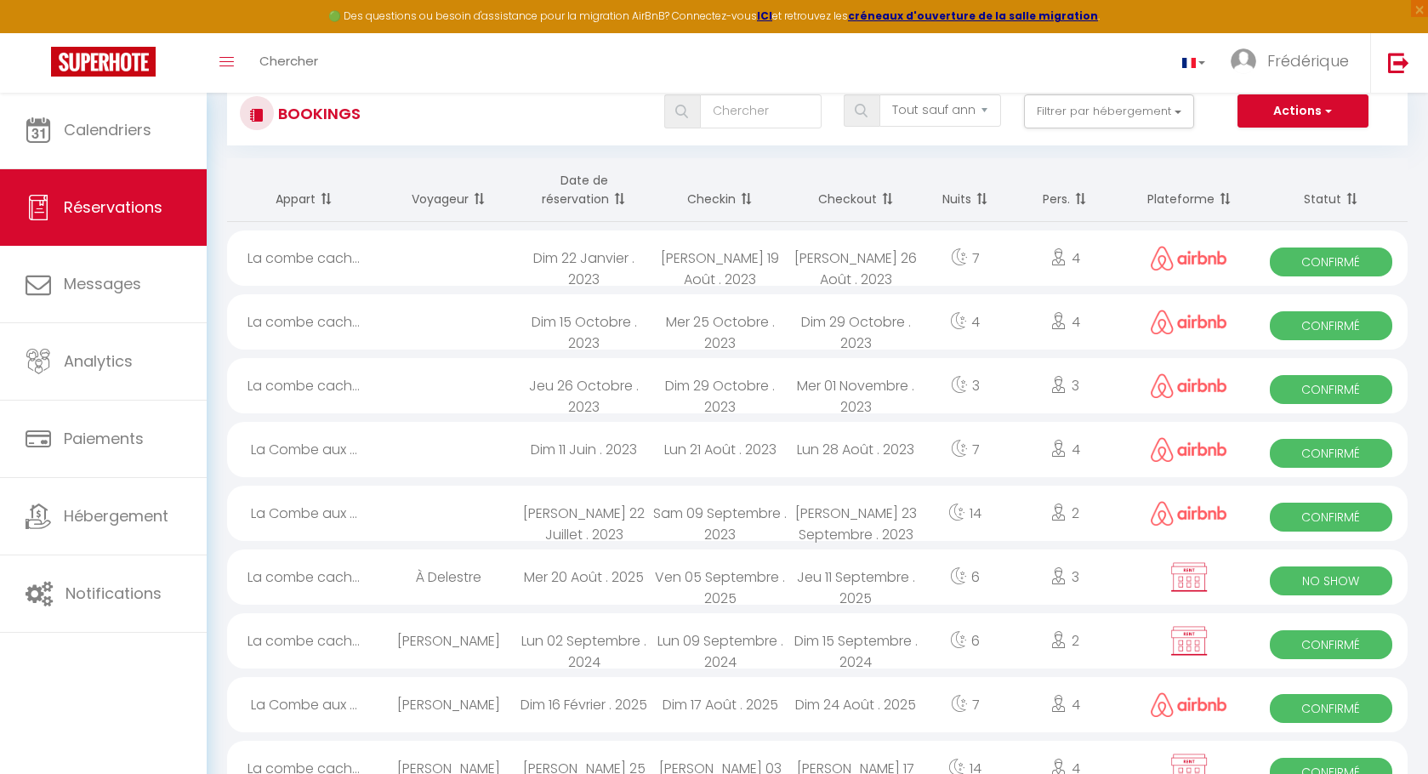
click at [102, 125] on span "Calendriers" at bounding box center [108, 129] width 88 height 21
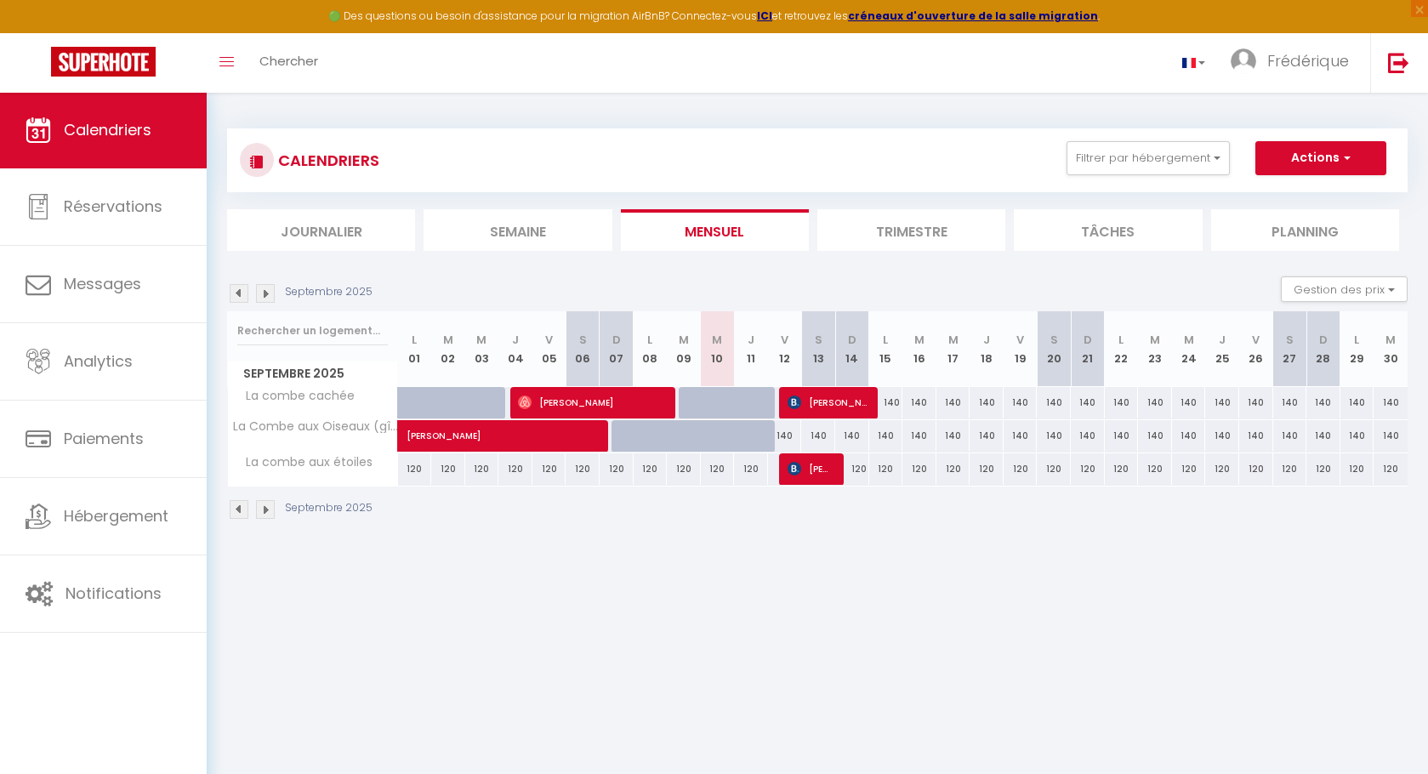
click at [815, 460] on span "[PERSON_NAME]" at bounding box center [809, 468] width 45 height 32
click at [0, 0] on div at bounding box center [0, 0] width 0 height 0
click at [819, 473] on span "[PERSON_NAME]" at bounding box center [809, 468] width 45 height 32
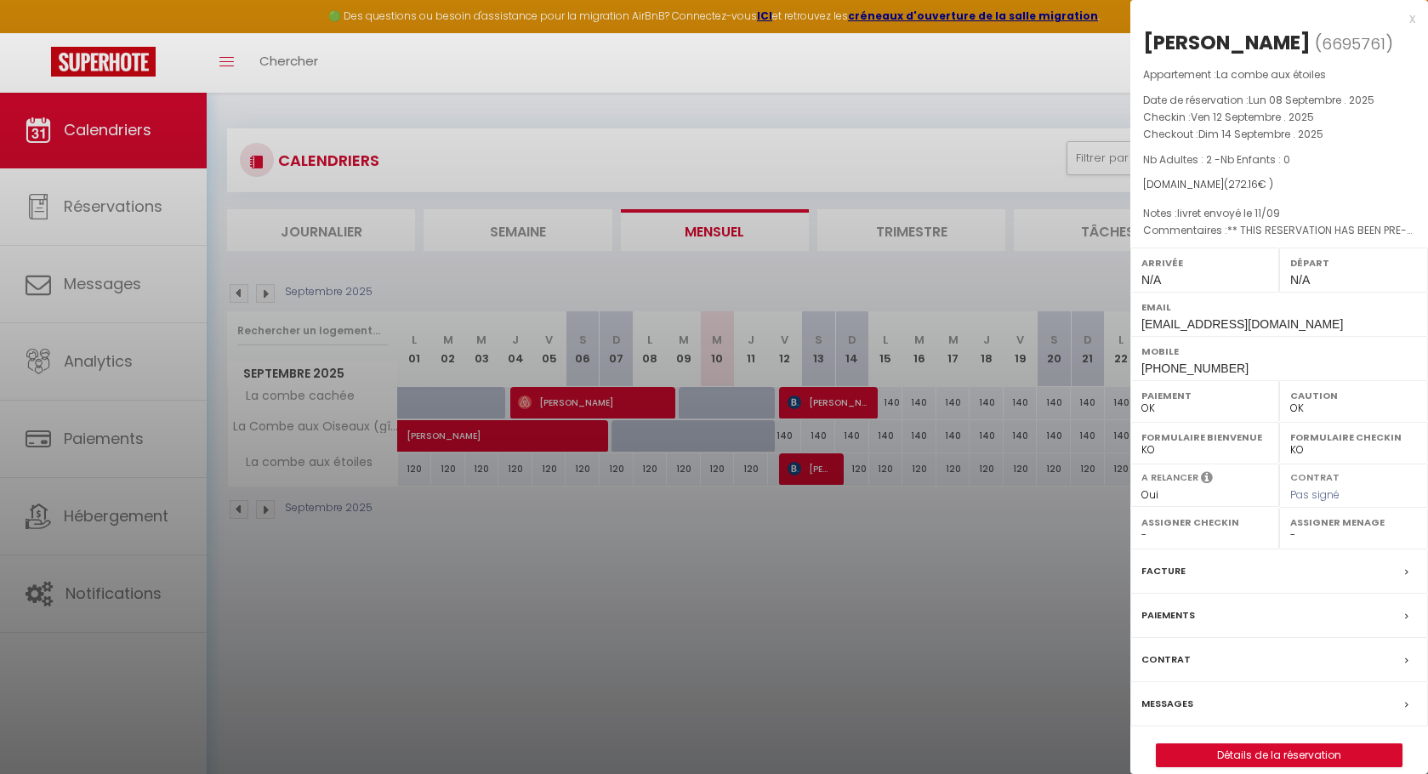
click at [1195, 321] on span "[EMAIL_ADDRESS][DOMAIN_NAME]" at bounding box center [1242, 324] width 202 height 14
copy div "[EMAIL_ADDRESS][DOMAIN_NAME]"
